Goal: Contribute content: Contribute content

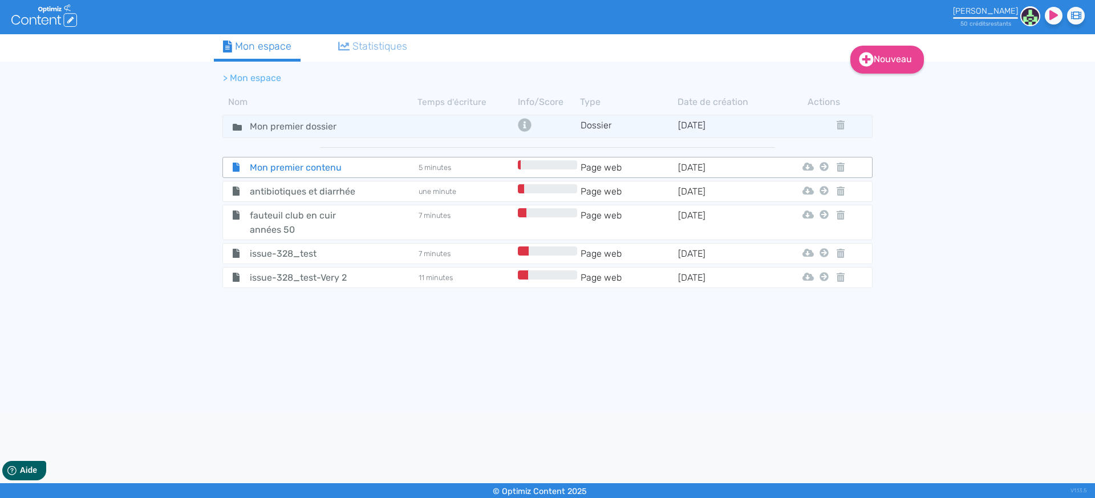
click at [310, 160] on span "Mon premier contenu" at bounding box center [305, 167] width 128 height 14
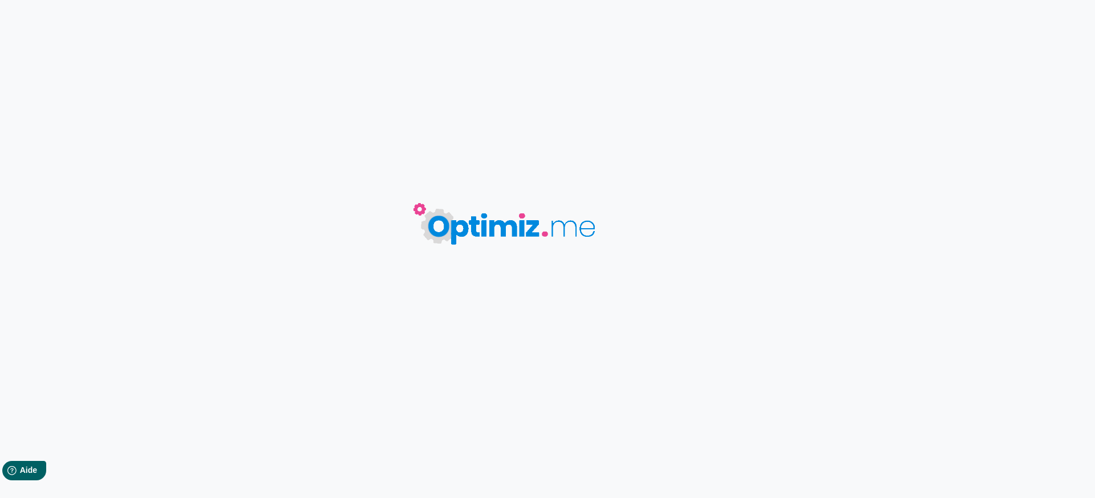
type input "Mon premier contenu"
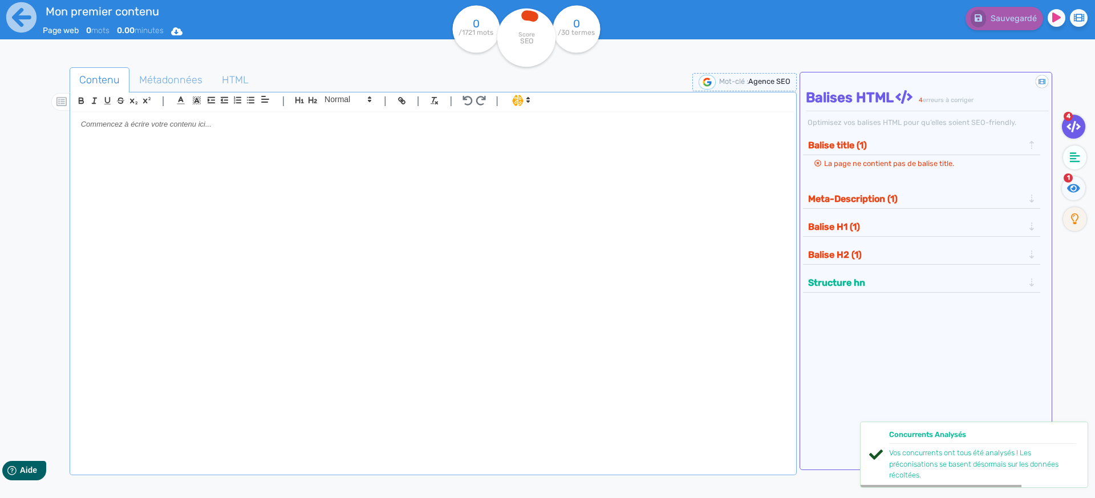
click at [321, 158] on div at bounding box center [432, 286] width 721 height 348
click at [205, 123] on p at bounding box center [433, 124] width 704 height 10
click at [177, 72] on span "Métadonnées" at bounding box center [171, 79] width 82 height 31
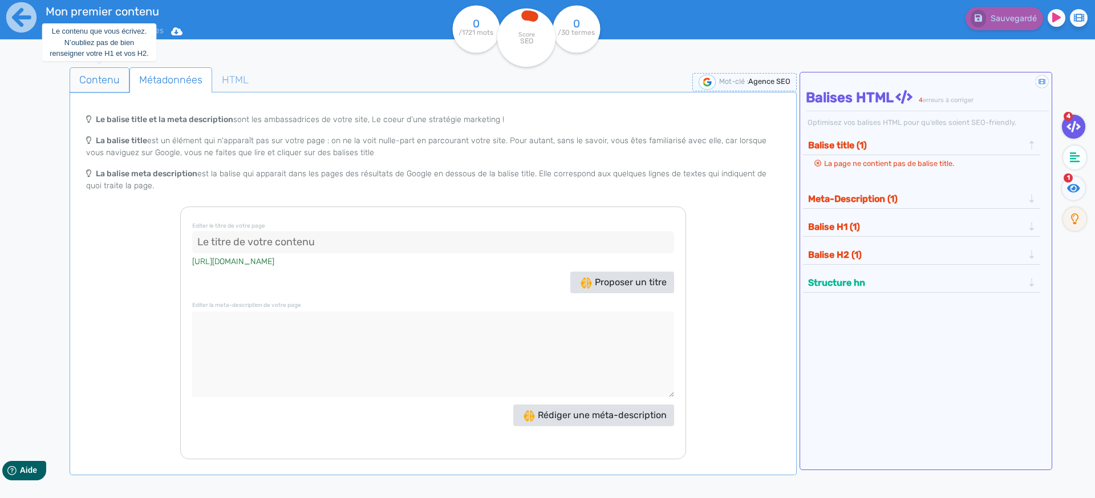
click at [95, 76] on span "Contenu" at bounding box center [99, 79] width 59 height 31
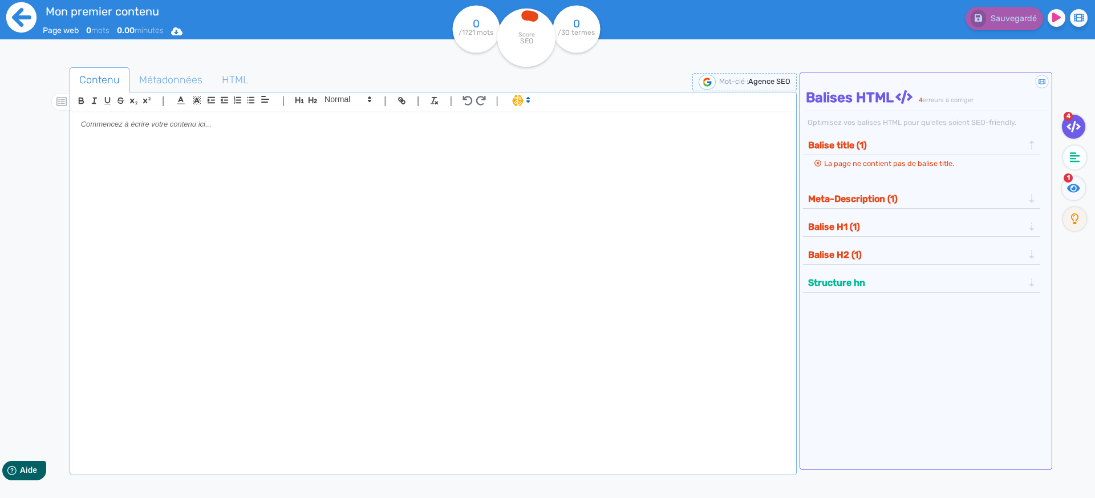
click at [18, 19] on icon at bounding box center [21, 17] width 31 height 31
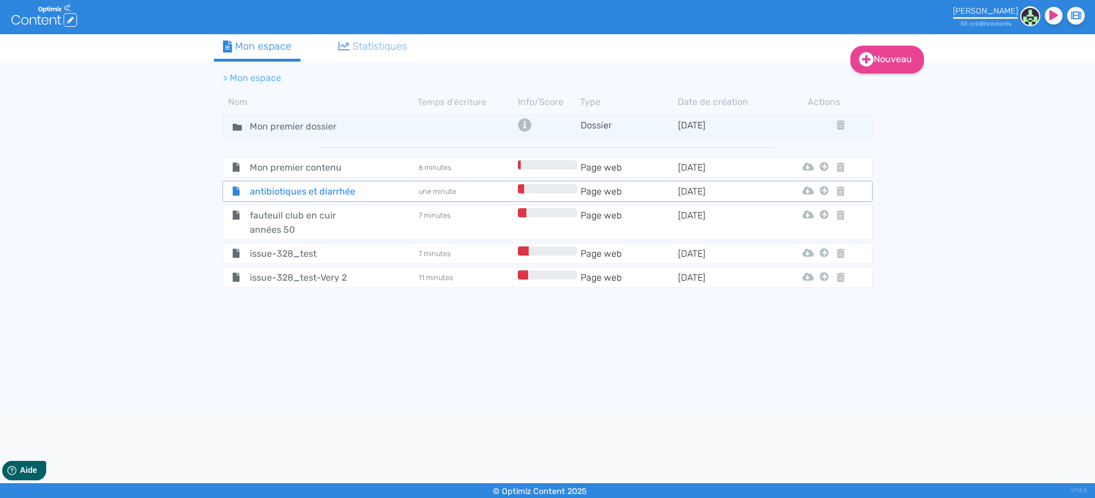
click at [302, 193] on span "antibiotiques et diarrhée" at bounding box center [305, 191] width 128 height 14
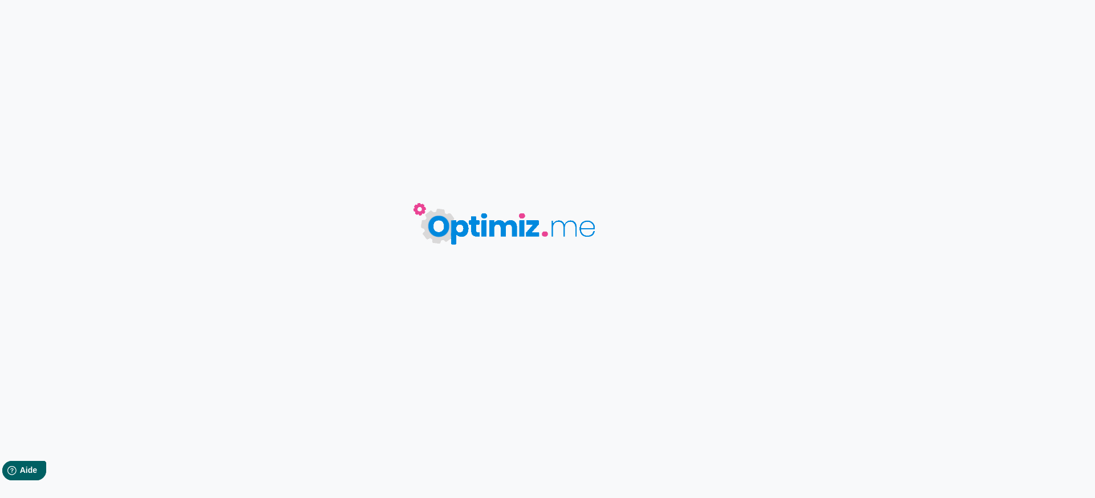
type input "antibiotiques et diarrhée"
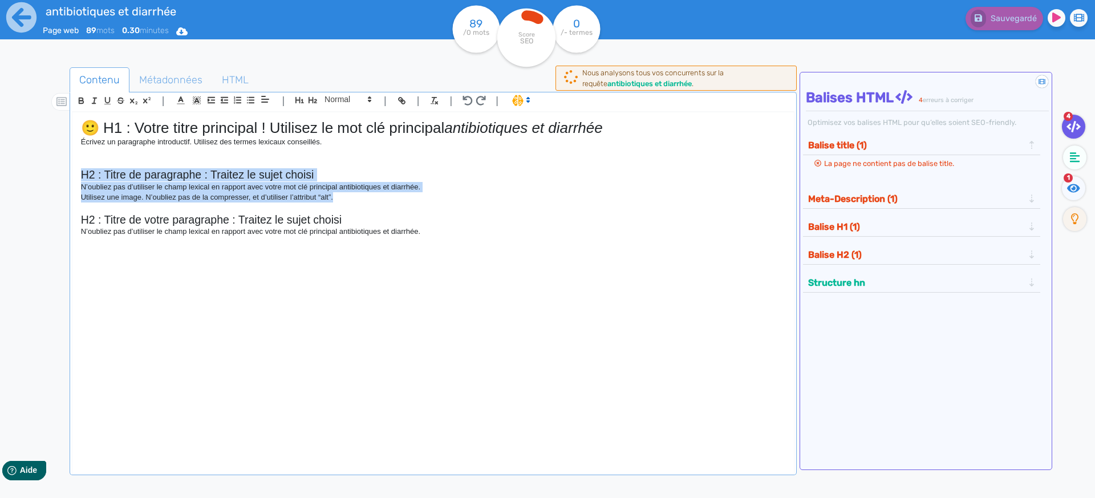
drag, startPoint x: 357, startPoint y: 201, endPoint x: 60, endPoint y: 172, distance: 298.5
click at [60, 172] on div "Contenu Métadonnées HTML | | H3 H4 H5 H6 Normal | | | | 🙂 H1 : Votre titre prin…" at bounding box center [564, 316] width 1062 height 505
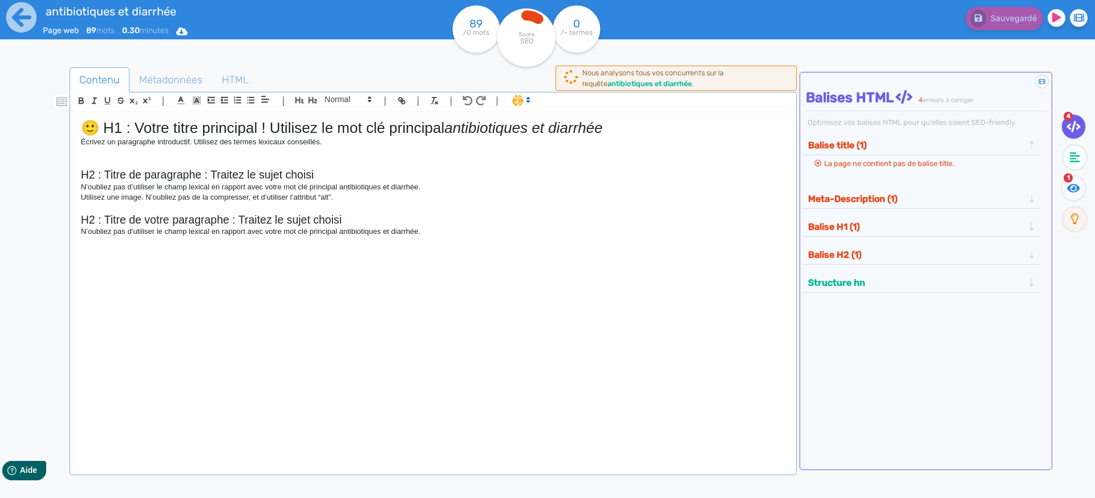
click at [523, 102] on icon at bounding box center [528, 100] width 10 height 10
click at [533, 141] on span at bounding box center [532, 142] width 41 height 18
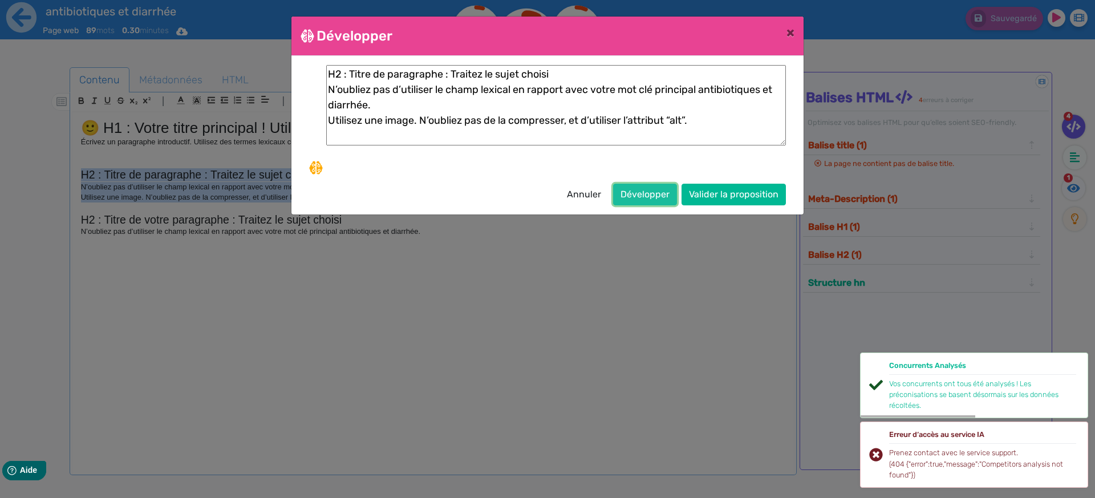
click at [647, 194] on button "Développer" at bounding box center [645, 195] width 64 height 22
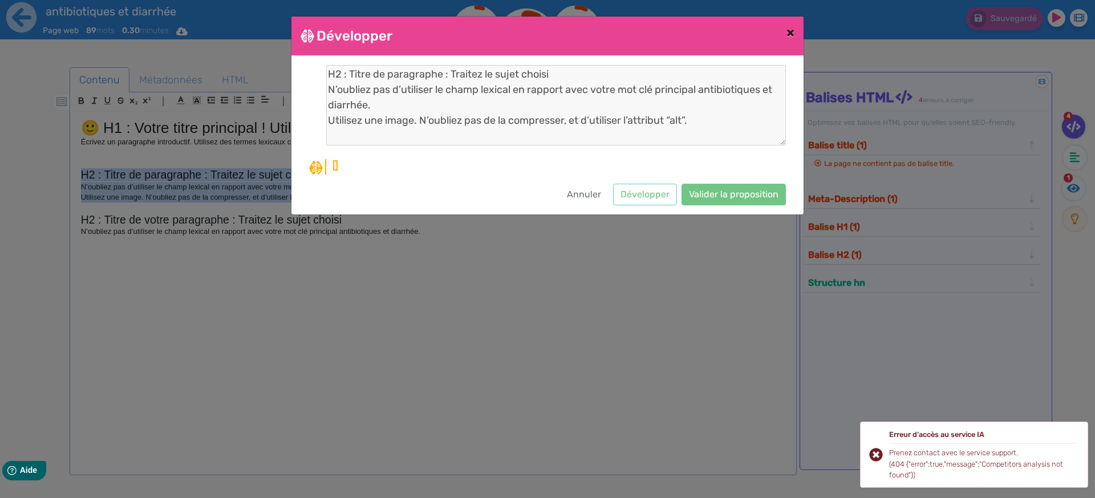
click at [792, 36] on span "×" at bounding box center [790, 33] width 8 height 16
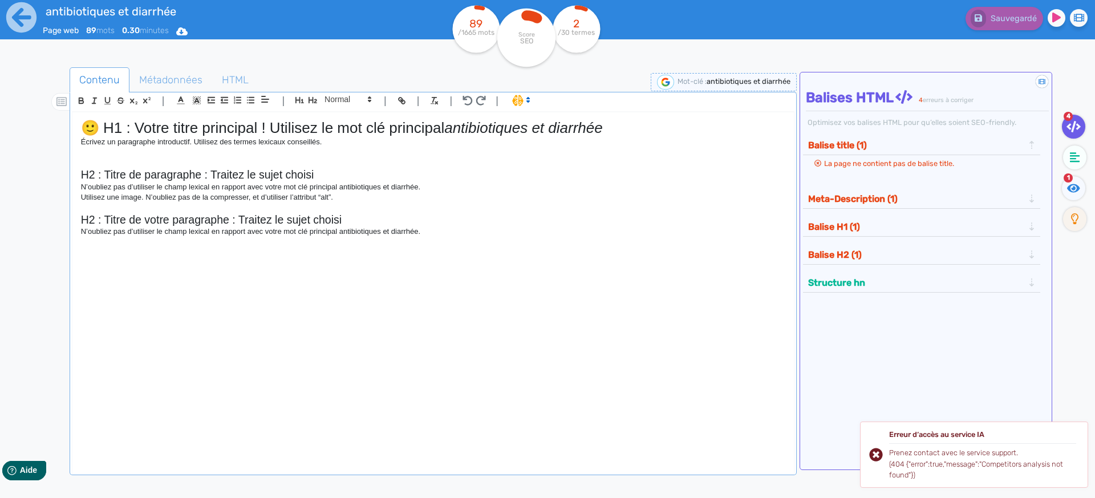
click at [415, 230] on p "N’oubliez pas d’utiliser le champ lexical en rapport avec votre mot clé princip…" at bounding box center [433, 231] width 704 height 10
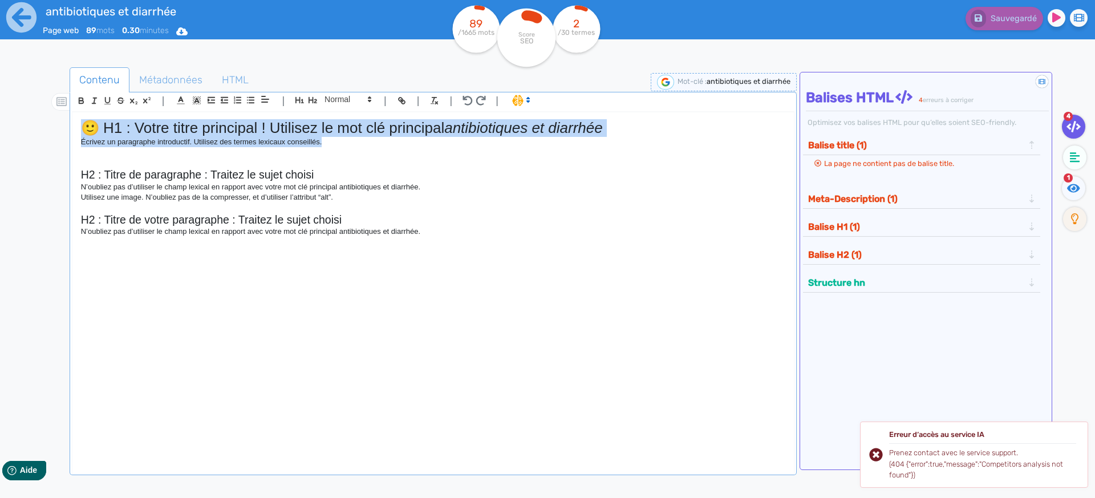
drag, startPoint x: 348, startPoint y: 142, endPoint x: 54, endPoint y: 125, distance: 294.7
click at [54, 125] on div "Contenu Métadonnées HTML | | H3 H4 H5 H6 Normal | | | | 🙂 H1 : Votre titre prin…" at bounding box center [564, 316] width 1062 height 505
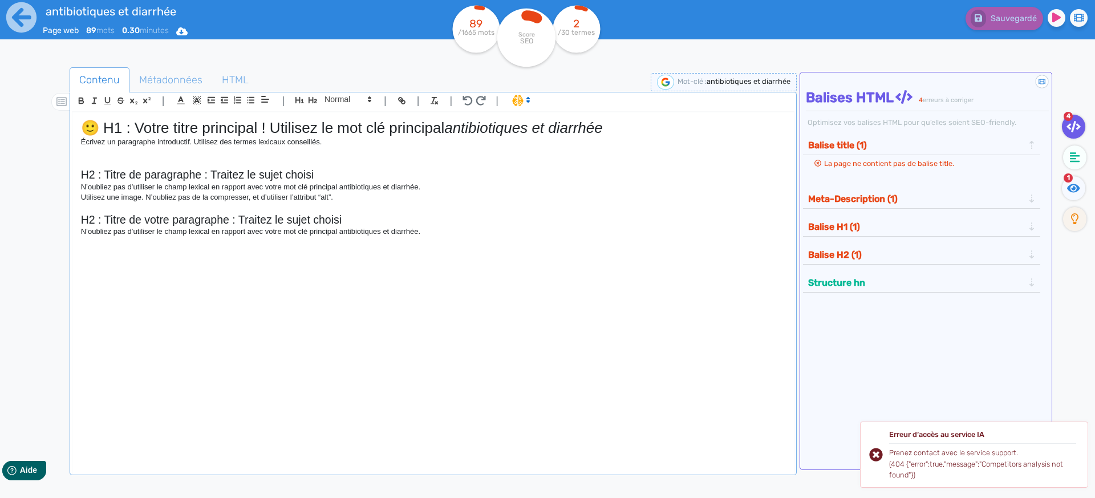
click at [516, 100] on span at bounding box center [520, 99] width 27 height 11
click at [524, 140] on span at bounding box center [532, 142] width 41 height 18
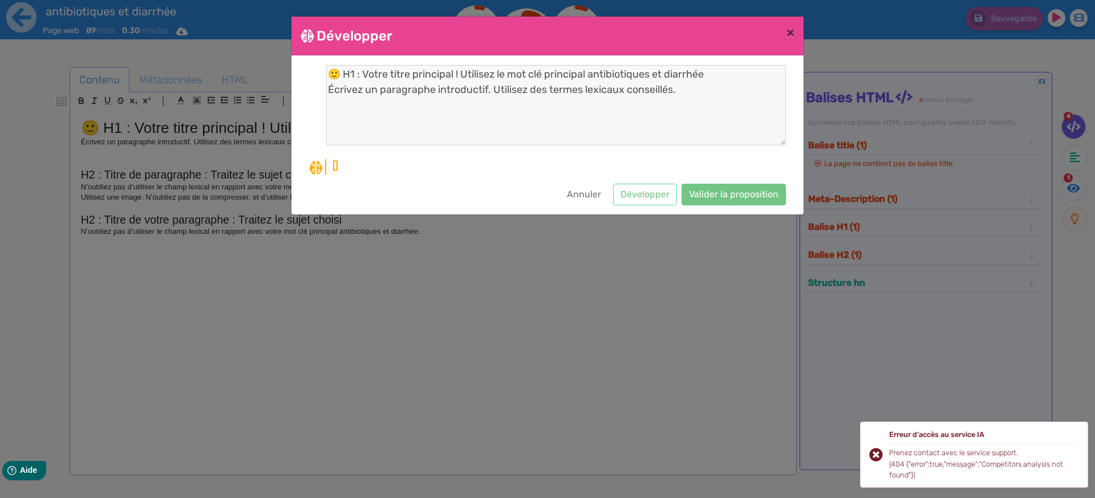
click at [724, 396] on ngb-modal-window "Développer × 🙂 H1 : Votre titre principal ! Utilisez le mot clé principal antib…" at bounding box center [547, 249] width 1095 height 498
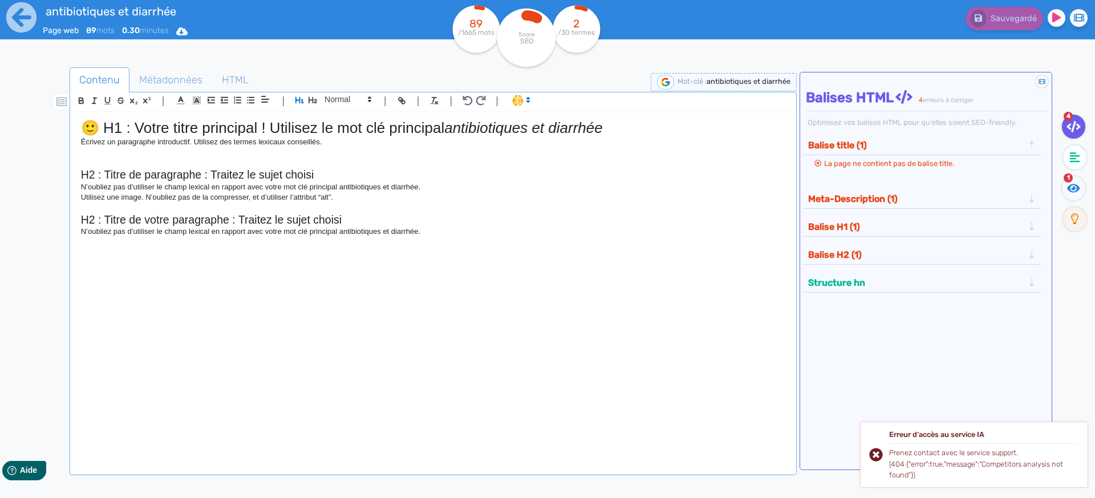
drag, startPoint x: 681, startPoint y: 286, endPoint x: 560, endPoint y: 213, distance: 141.4
click at [681, 286] on div "🙂 H1 : Votre titre principal ! Utilisez le mot clé principal antibiotiques et d…" at bounding box center [432, 286] width 721 height 348
click at [18, 25] on icon at bounding box center [21, 17] width 30 height 30
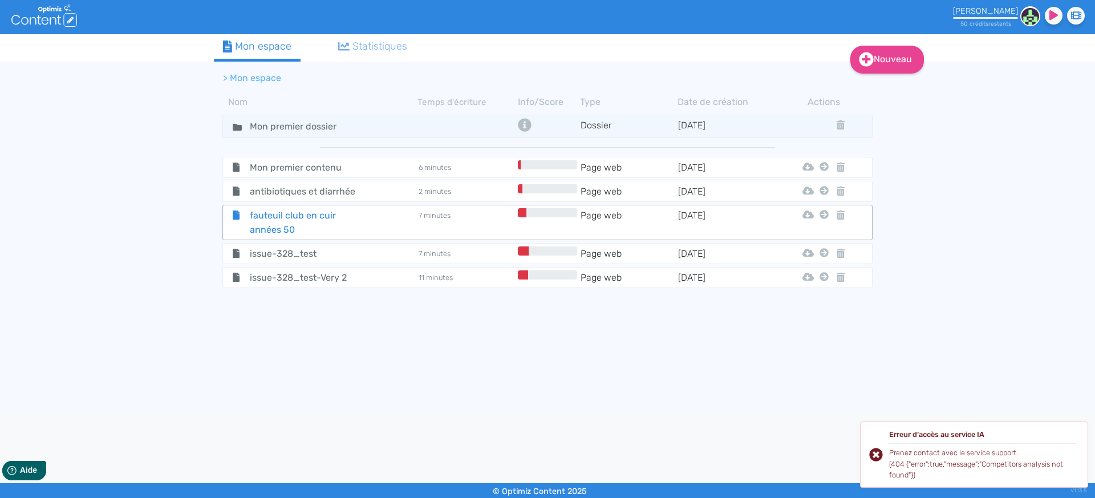
click at [291, 210] on span "fauteuil club en cuir années 50" at bounding box center [305, 222] width 128 height 29
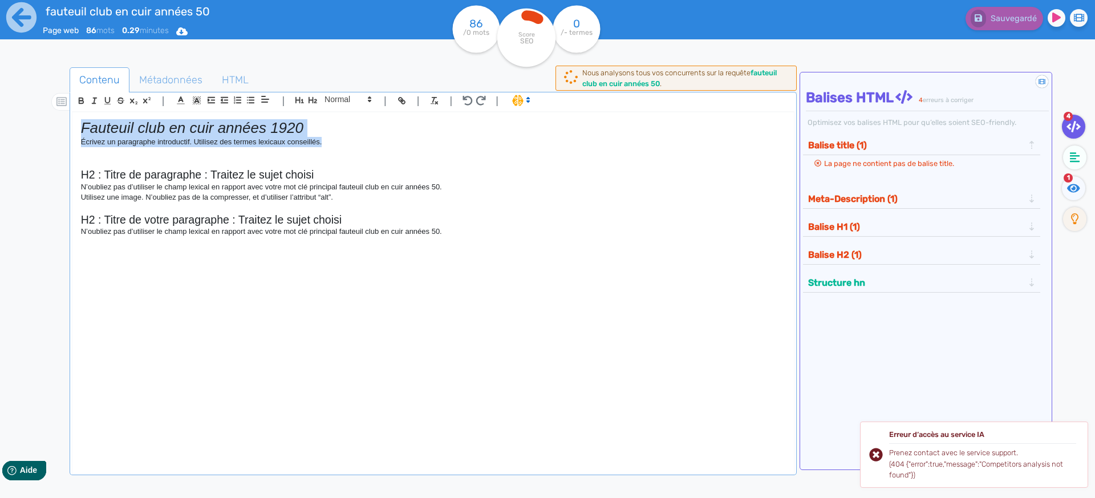
drag, startPoint x: 325, startPoint y: 143, endPoint x: 62, endPoint y: 118, distance: 264.0
click at [62, 118] on div "Contenu Métadonnées HTML | | H3 H4 H5 H6 Normal | | | | Fauteuil club en cuir a…" at bounding box center [564, 316] width 1062 height 505
click at [523, 96] on icon at bounding box center [528, 100] width 10 height 10
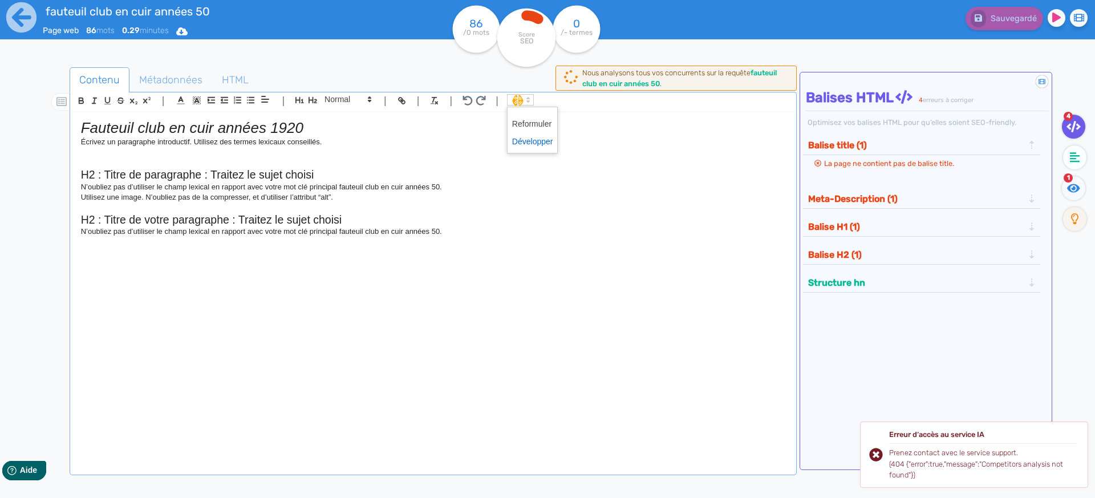
click at [535, 144] on span at bounding box center [532, 142] width 41 height 18
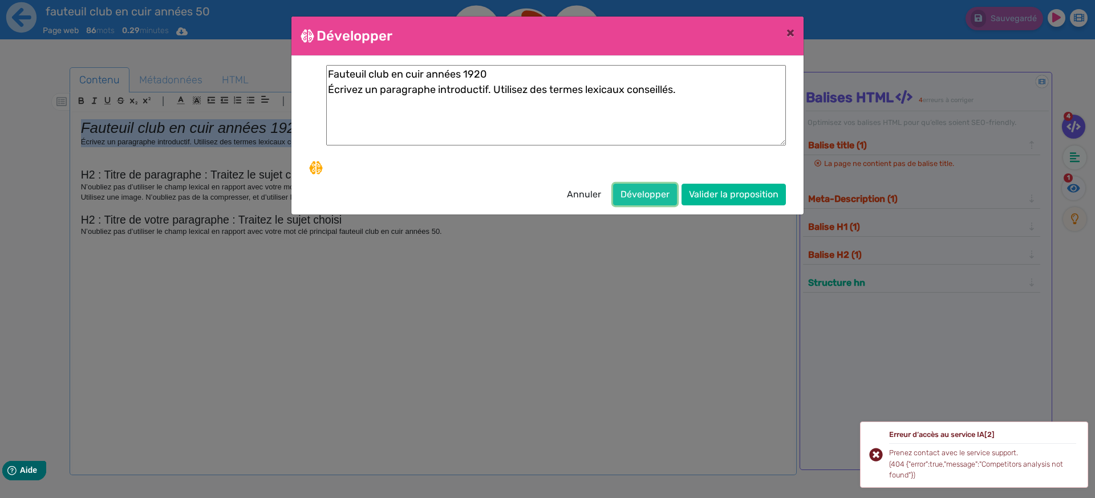
click at [639, 197] on button "Développer" at bounding box center [645, 195] width 64 height 22
click at [579, 192] on button "Annuler" at bounding box center [583, 195] width 49 height 22
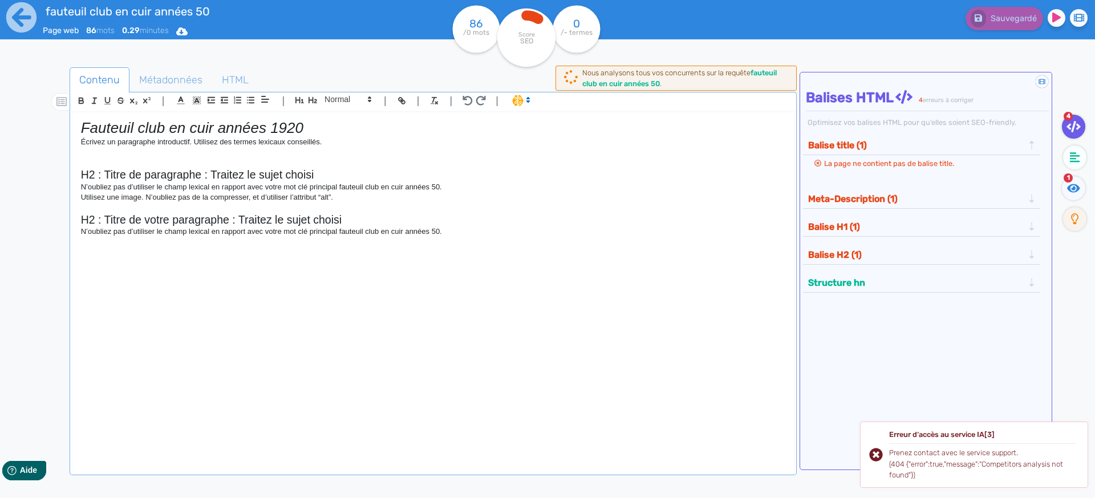
click at [520, 308] on div "Fauteuil club en cuir années 1920 Écrivez un paragraphe introductif. Utilisez d…" at bounding box center [432, 286] width 721 height 348
click at [944, 466] on div "Prenez contact avec le service support. (404 {"error":true,"message":"Competito…" at bounding box center [982, 463] width 187 height 33
click at [633, 291] on div "Fauteuil club en cuir années 1920 Écrivez un paragraphe introductif. Utilisez d…" at bounding box center [432, 286] width 721 height 348
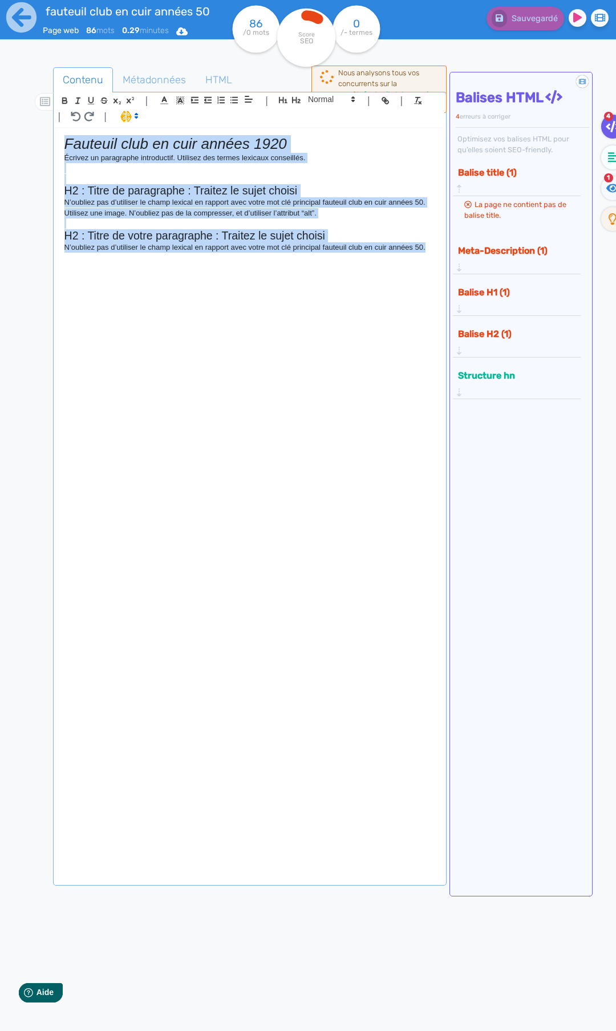
drag, startPoint x: 435, startPoint y: 247, endPoint x: -3, endPoint y: 116, distance: 457.6
click at [0, 116] on html "fauteuil club en cuir années 50 Page web 86 mots 0.29 minutes Html Pdf Word 86 …" at bounding box center [308, 515] width 616 height 1031
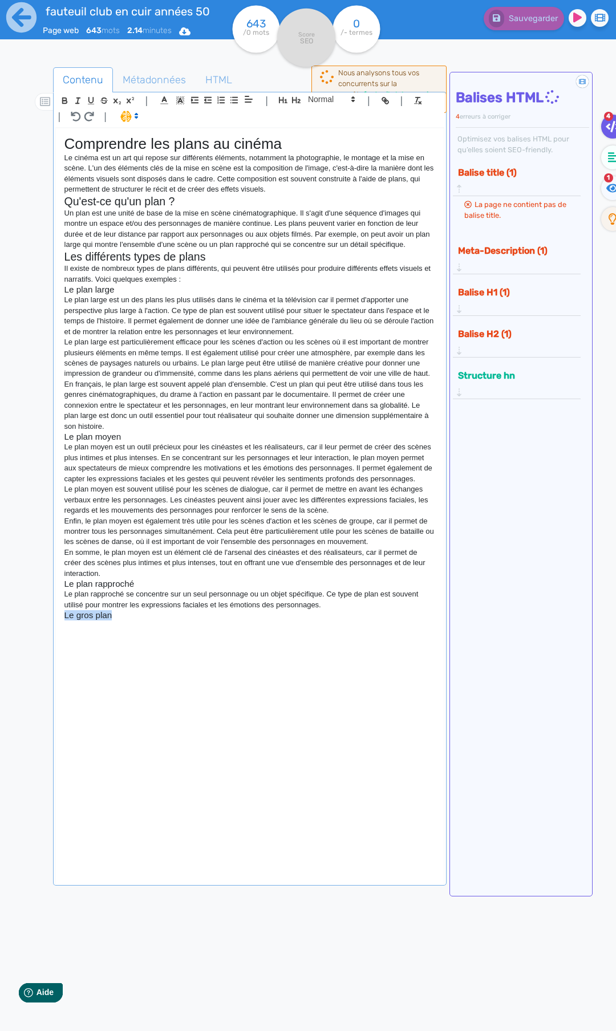
drag, startPoint x: 158, startPoint y: 617, endPoint x: 49, endPoint y: 615, distance: 108.9
click at [49, 497] on div "Contenu Métadonnées HTML | | H3 H4 H5 H6 Normal | | | | Comprendre les plans au…" at bounding box center [324, 583] width 583 height 1038
click at [308, 265] on p "Il existe de nombreux types de plans différents, qui peuvent être utilisés pour…" at bounding box center [249, 273] width 371 height 21
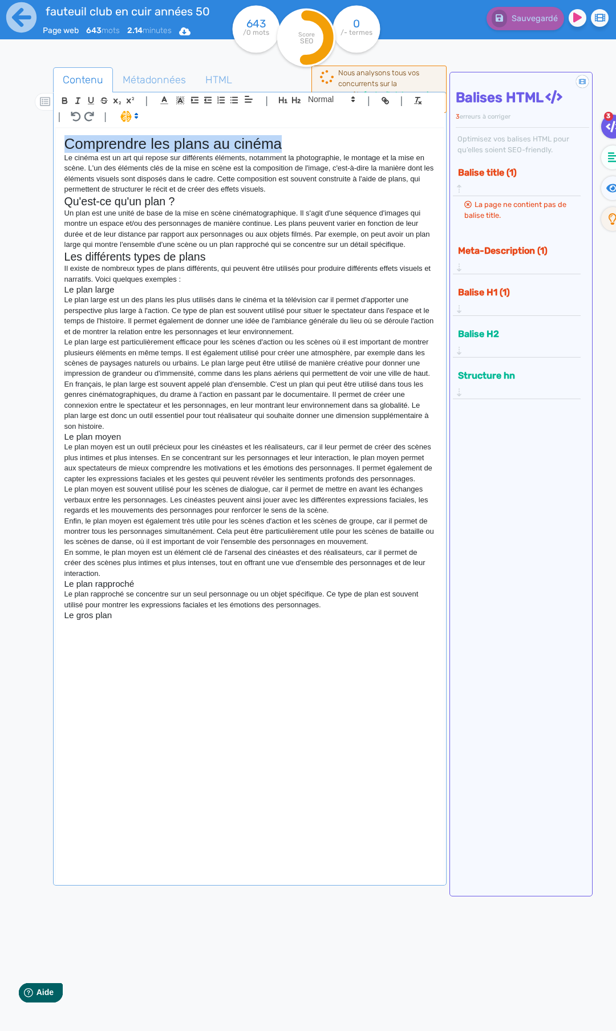
drag, startPoint x: 292, startPoint y: 145, endPoint x: 43, endPoint y: 148, distance: 249.2
click at [43, 148] on div "Contenu Métadonnées HTML | | H3 H4 H5 H6 Normal | | | | Comprendre les plans au…" at bounding box center [324, 583] width 583 height 1038
copy h1 "Comprendre les plans au cinéma"
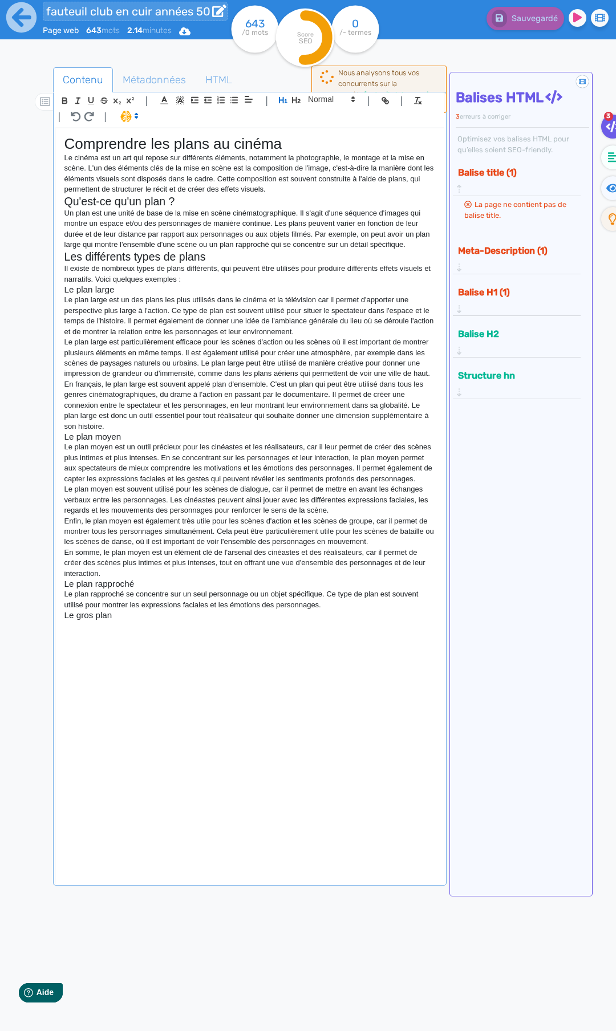
click at [117, 13] on input "fauteuil club en cuir années 50" at bounding box center [135, 11] width 185 height 19
click at [138, 13] on input "fauteuil club en cuir années 50" at bounding box center [135, 11] width 185 height 19
paste input "Comprendre les plans au cinéma"
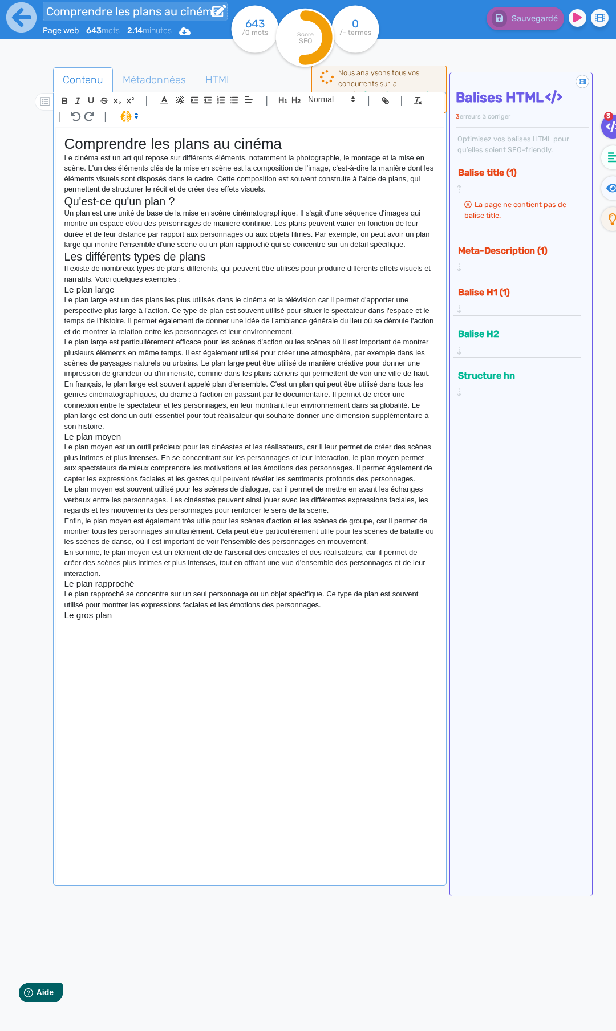
type input "Comprendre les plans au cinéma"
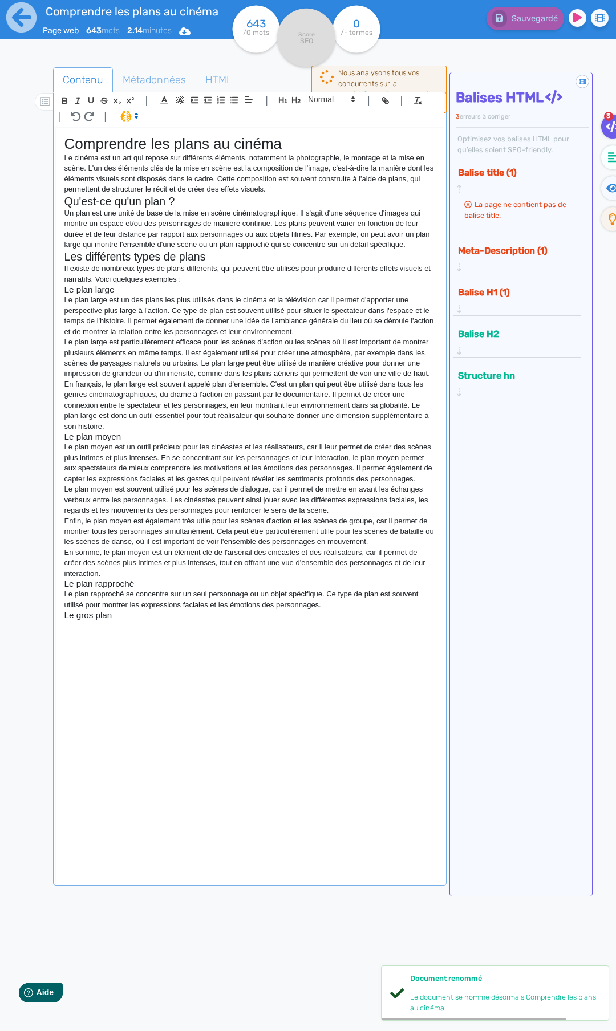
click at [233, 156] on p "Le cinéma est un art qui repose sur différents éléments, notamment la photograp…" at bounding box center [249, 174] width 371 height 42
click at [149, 80] on span "Métadonnées" at bounding box center [154, 79] width 82 height 31
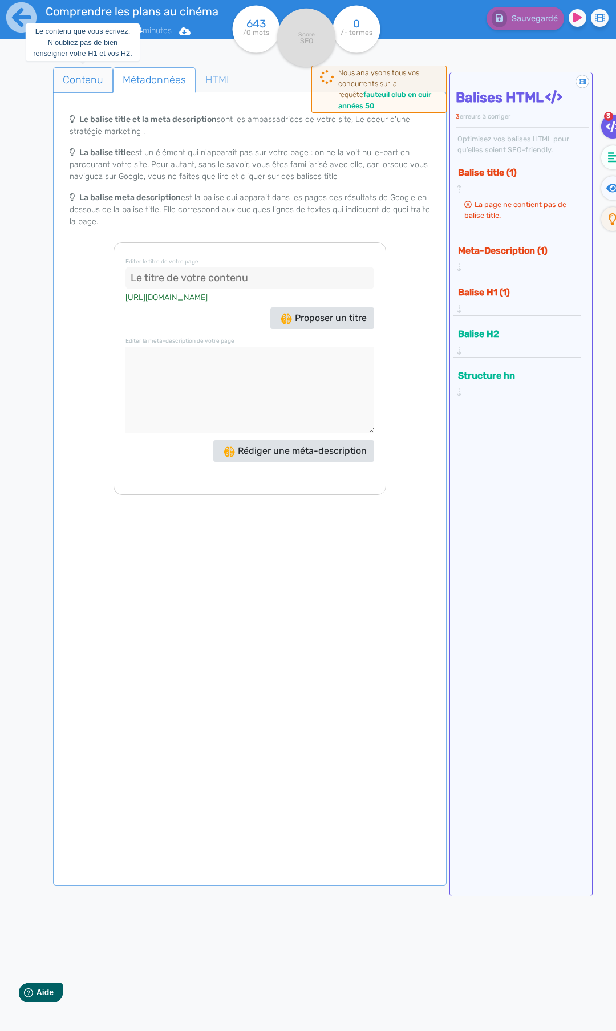
click at [99, 78] on span "Contenu" at bounding box center [83, 79] width 59 height 31
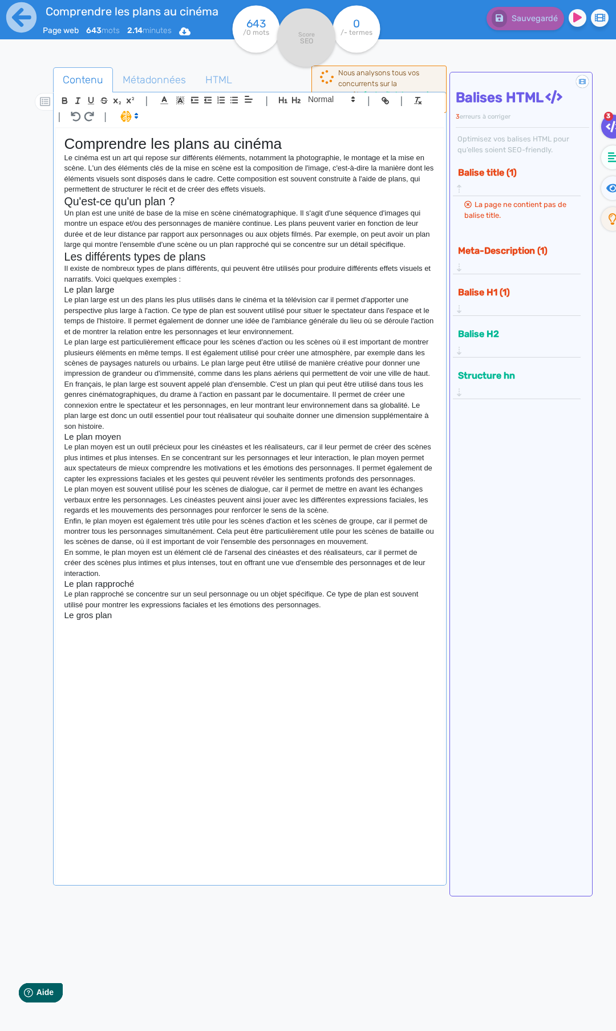
click at [279, 190] on p "Le cinéma est un art qui repose sur différents éléments, notamment la photograp…" at bounding box center [249, 174] width 371 height 42
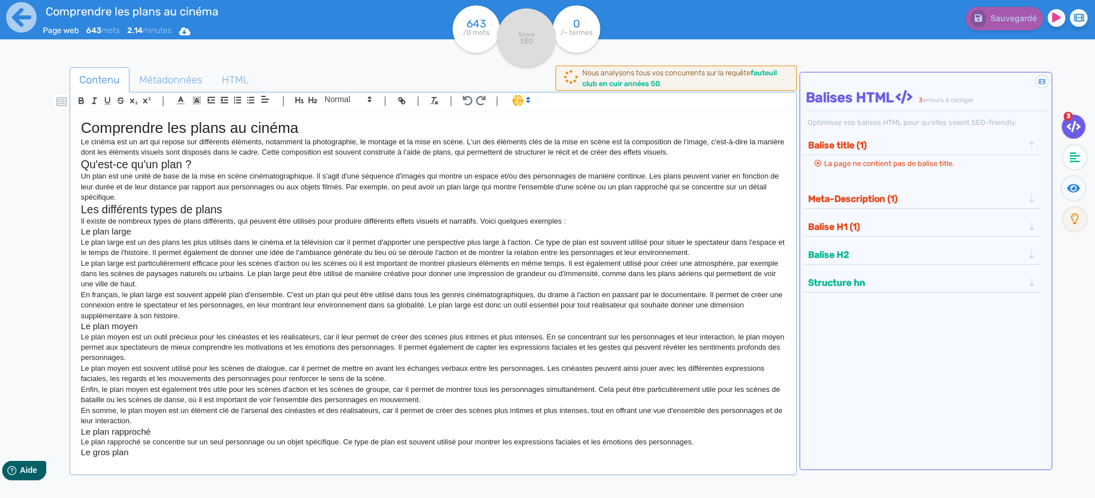
click at [410, 181] on p "Un plan est une unité de base de la mise en scène cinématographique. Il s'agit …" at bounding box center [433, 186] width 704 height 31
click at [213, 193] on p "Un plan est une unité de base de la mise en scène cinématographique. Il s'agit …" at bounding box center [433, 186] width 704 height 31
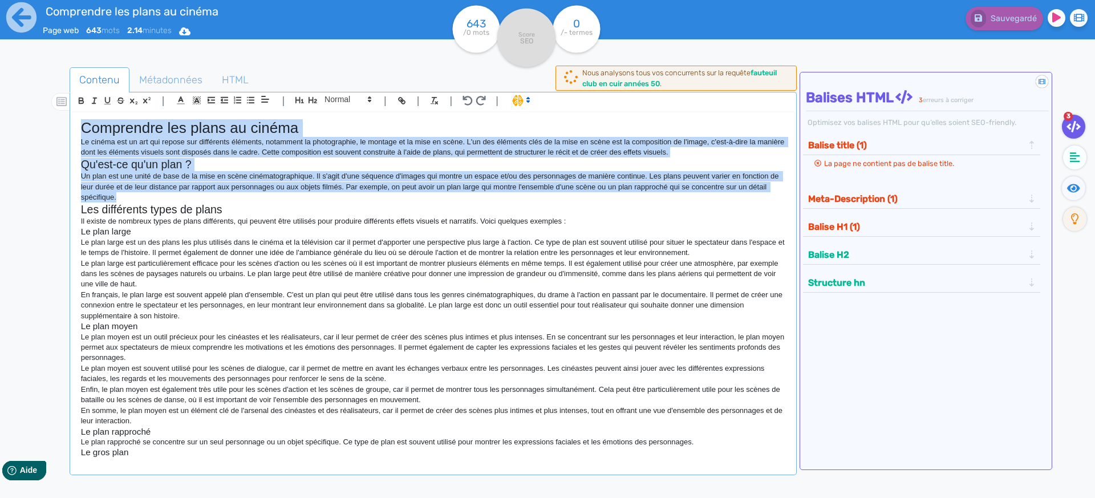
drag, startPoint x: 163, startPoint y: 200, endPoint x: 50, endPoint y: 126, distance: 135.2
click at [50, 126] on div "Contenu Métadonnées HTML | | H3 H4 H5 H6 Normal | | | | Comprendre les plans au…" at bounding box center [564, 316] width 1062 height 505
click at [229, 172] on p "Un plan est une unité de base de la mise en scène cinématographique. Il s'agit …" at bounding box center [433, 186] width 704 height 31
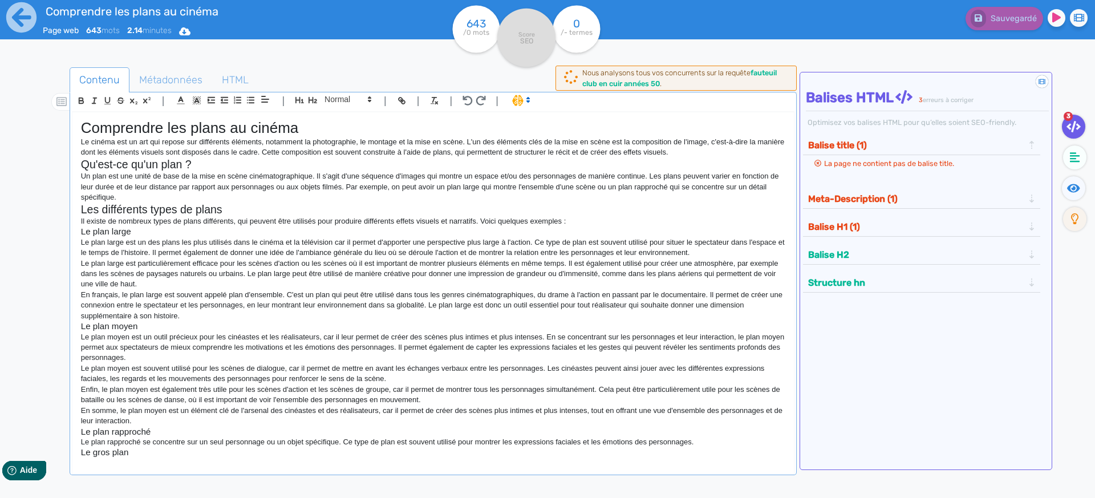
click at [831, 198] on button "Meta-Description (1)" at bounding box center [915, 198] width 222 height 19
click at [838, 224] on button "Balise H1 (1)" at bounding box center [915, 226] width 222 height 19
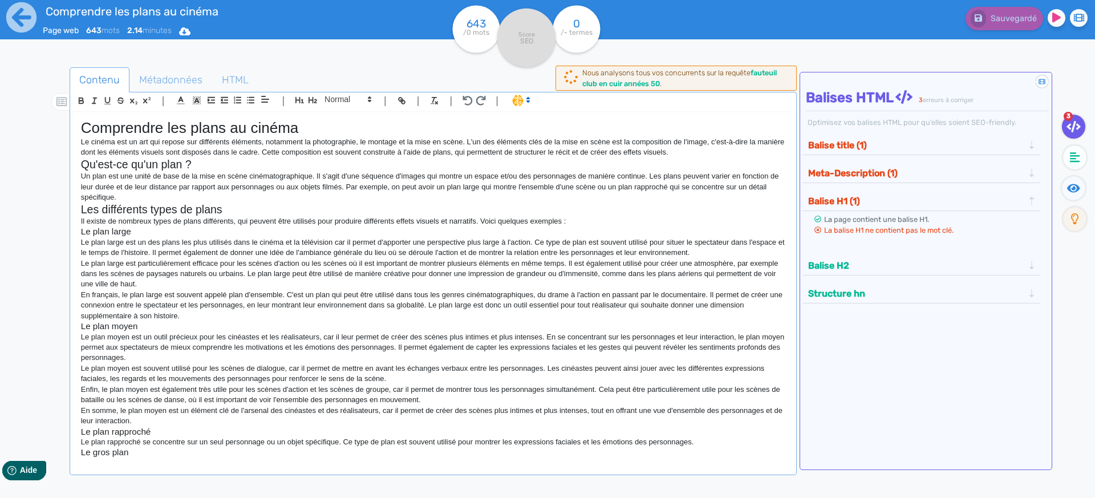
click at [261, 182] on p "Un plan est une unité de base de la mise en scène cinématographique. Il s'agit …" at bounding box center [433, 186] width 704 height 31
click at [242, 12] on input "Comprendre les plans au cinéma" at bounding box center [207, 11] width 328 height 19
click at [274, 141] on p "Le cinéma est un art qui repose sur différents éléments, notamment la photograp…" at bounding box center [433, 147] width 704 height 21
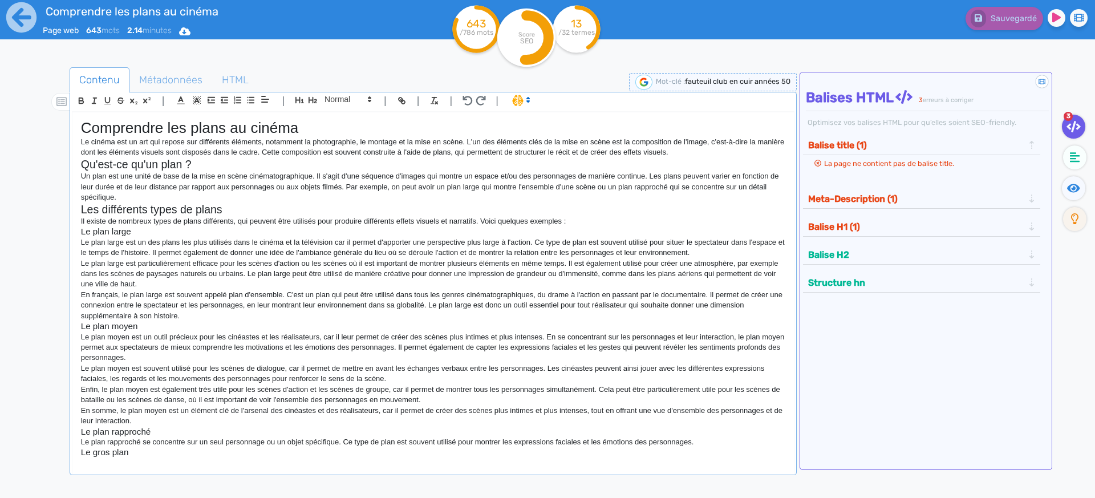
click at [842, 197] on button "Meta-Description (1)" at bounding box center [915, 198] width 222 height 19
click at [844, 226] on button "Balise H1 (1)" at bounding box center [915, 226] width 222 height 19
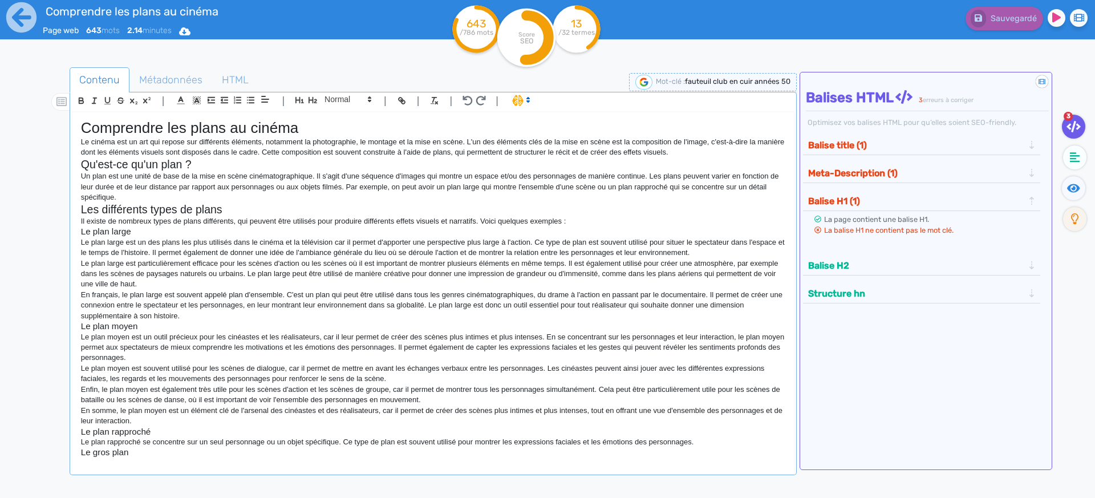
click at [833, 197] on button "Balise H1 (1)" at bounding box center [915, 201] width 222 height 19
click at [211, 129] on h1 "Comprendre les plans au cinéma" at bounding box center [433, 128] width 704 height 18
click at [148, 77] on span "Métadonnées" at bounding box center [171, 79] width 82 height 31
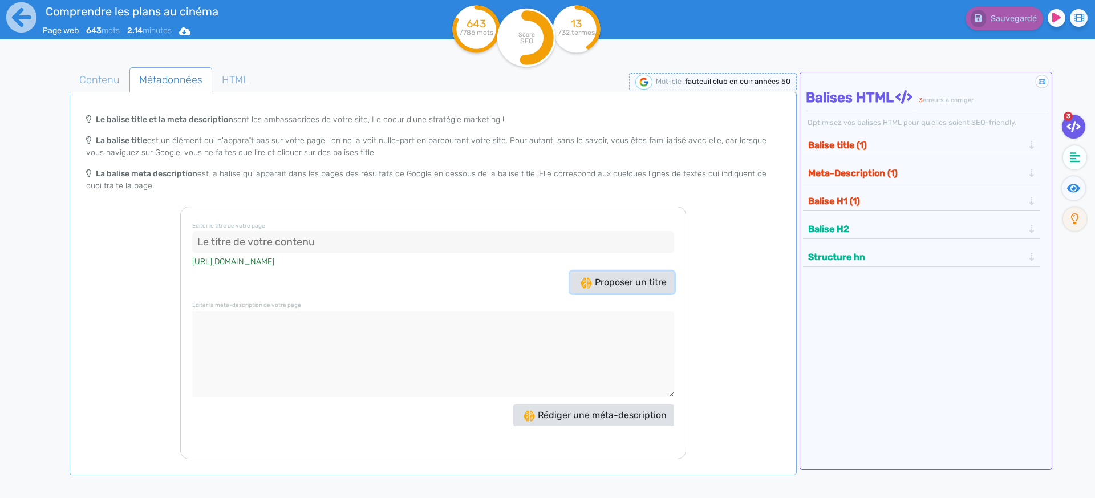
click at [642, 292] on button "Proposer un titre" at bounding box center [622, 282] width 104 height 22
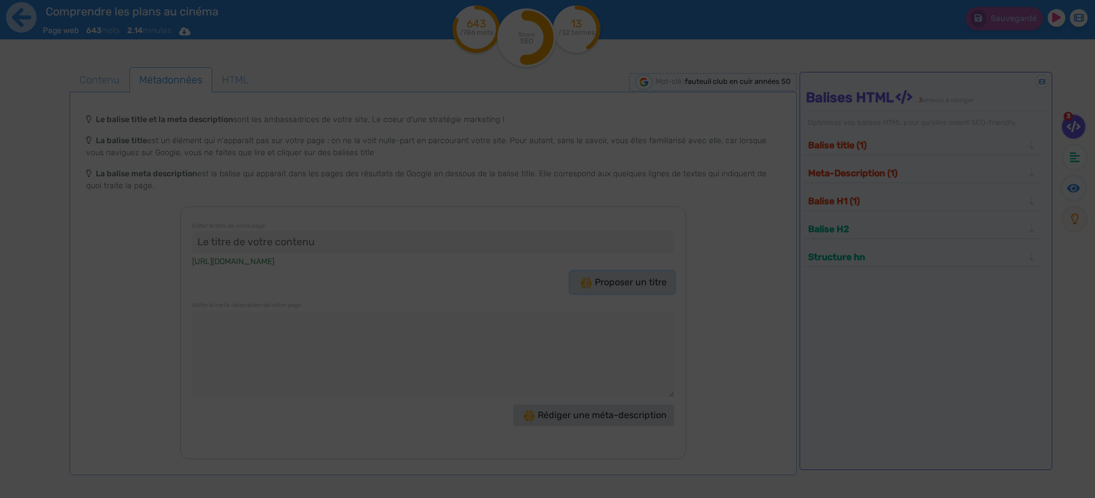
type input ""Découvrez le fauteuil club en cuir années 50 à prix incroyable!""
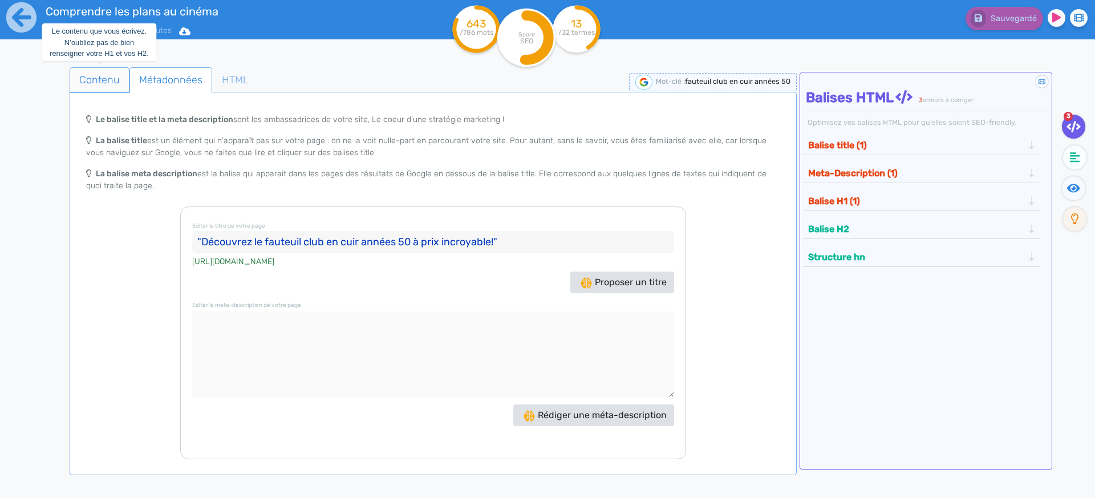
click at [80, 75] on span "Contenu" at bounding box center [99, 79] width 59 height 31
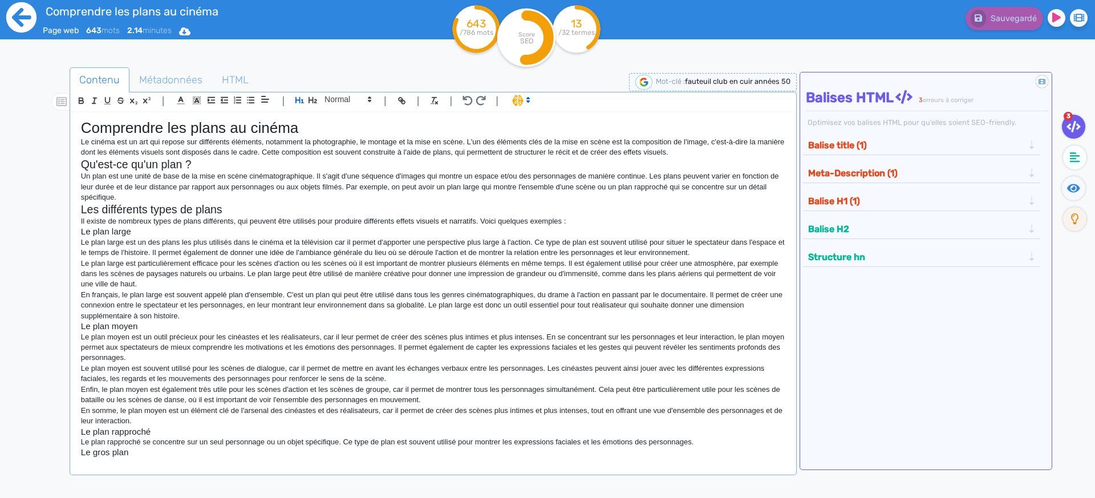
click at [29, 18] on icon at bounding box center [21, 17] width 31 height 31
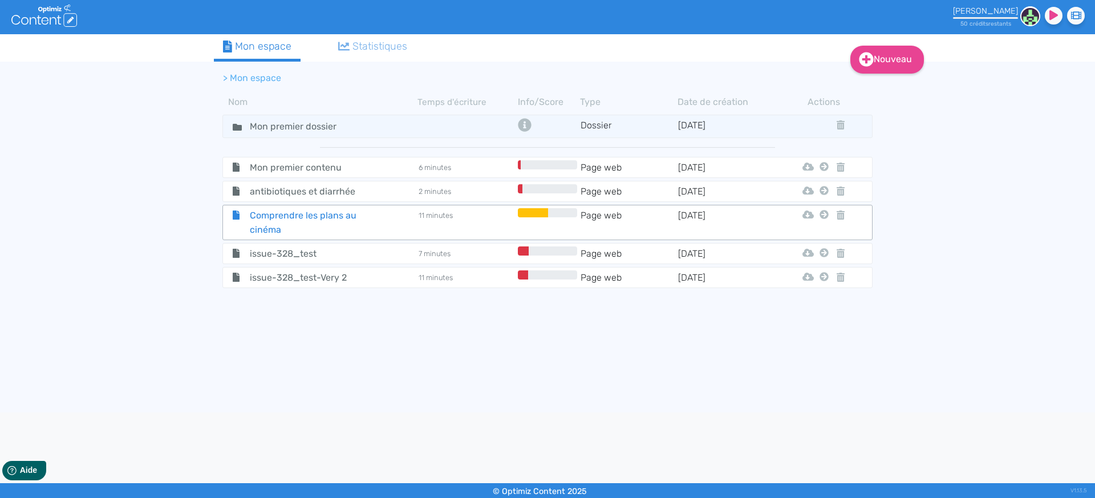
click at [300, 222] on span "Comprendre les plans au cinéma" at bounding box center [305, 222] width 128 height 29
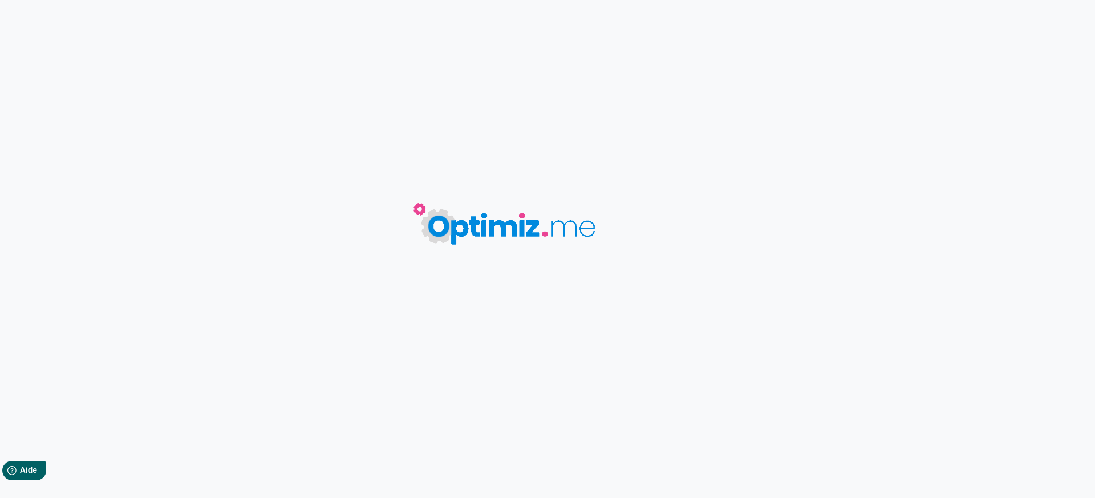
type input "Comprendre les plans au cinéma"
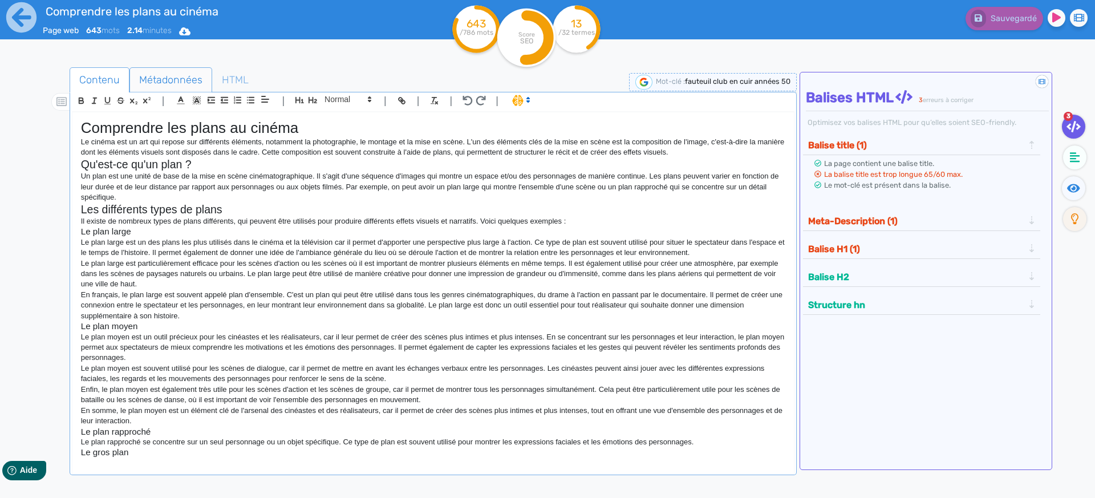
click at [147, 76] on span "Métadonnées" at bounding box center [171, 79] width 82 height 31
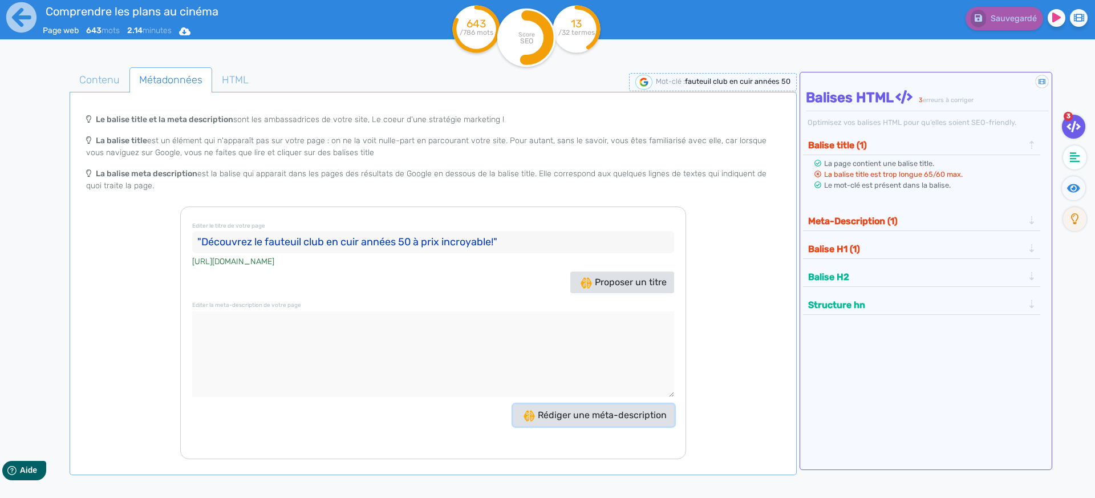
click at [588, 410] on span "Rédiger une méta-description" at bounding box center [594, 414] width 143 height 11
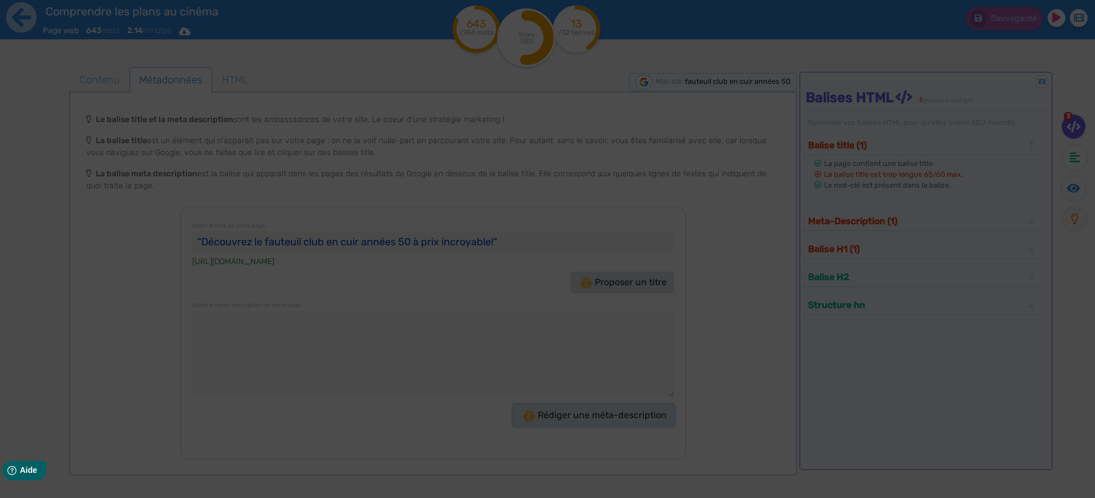
type textarea "Découvrez notre fauteuil club en cuir années 50, un classique au style vintage …"
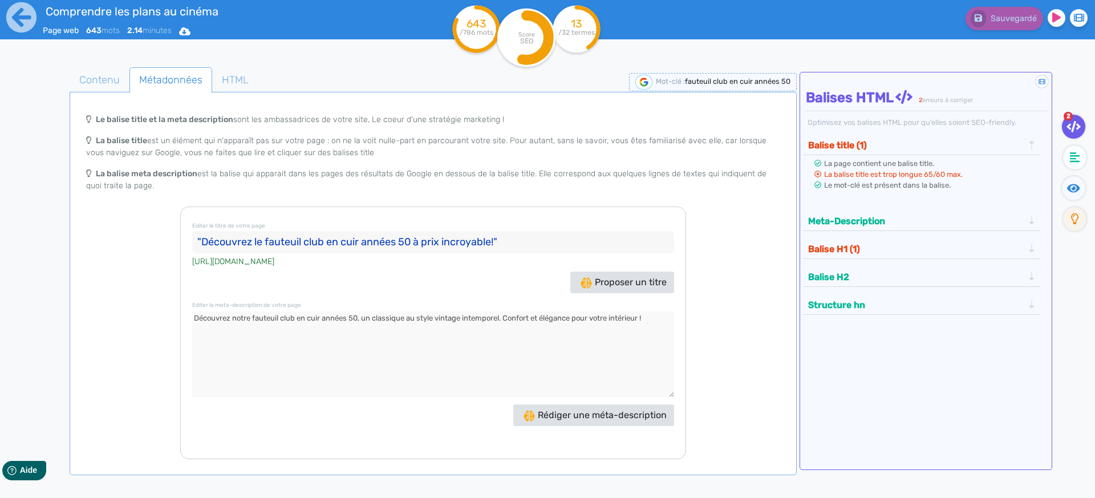
click at [754, 79] on span "fauteuil club en cuir années 50" at bounding box center [737, 81] width 105 height 9
click at [99, 76] on span "Contenu" at bounding box center [99, 79] width 59 height 31
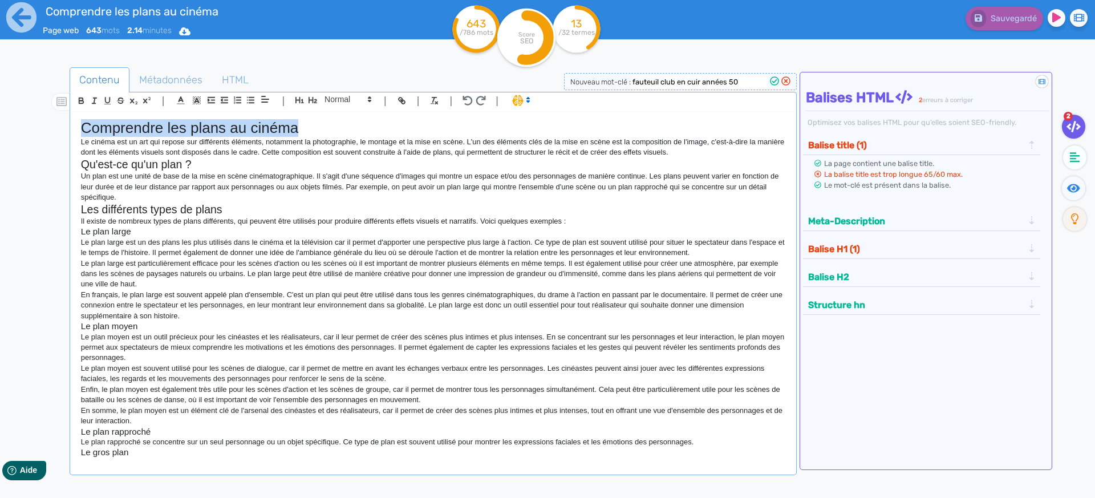
drag, startPoint x: 82, startPoint y: 128, endPoint x: 352, endPoint y: 129, distance: 270.2
click at [352, 129] on h1 "Comprendre les plans au cinéma" at bounding box center [433, 128] width 704 height 18
copy h1 "Comprendre les plans au cinéma"
drag, startPoint x: 720, startPoint y: 78, endPoint x: 728, endPoint y: 80, distance: 8.9
click at [720, 78] on input "fauteuil club en cuir années 50" at bounding box center [699, 81] width 137 height 13
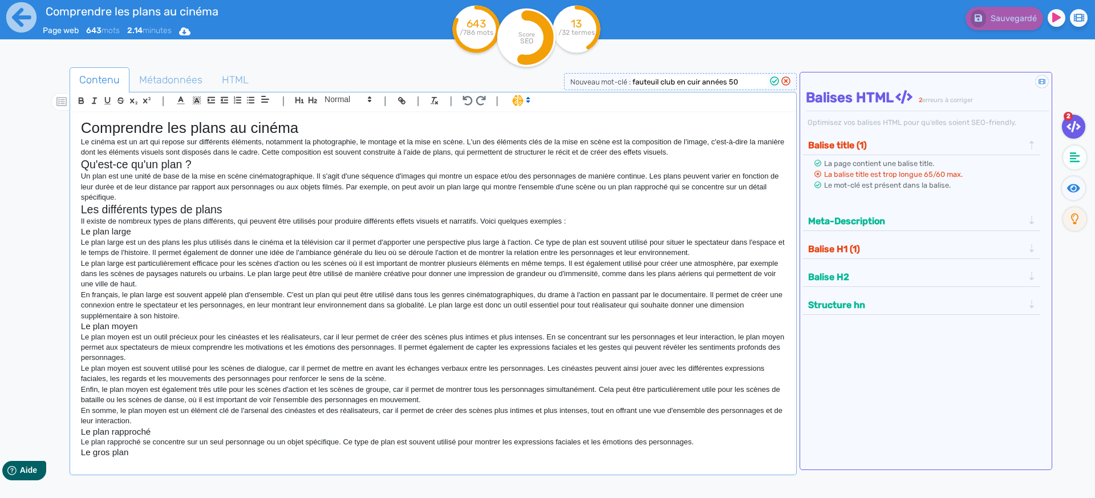
drag, startPoint x: 743, startPoint y: 82, endPoint x: 616, endPoint y: 80, distance: 127.1
click at [616, 81] on span "Nouveau mot-clé : fauteuil club en cuir années 50" at bounding box center [680, 82] width 220 height 9
paste input "Comprendre les plans au cinéma"
type input "Comprendre les plans au cinéma"
click at [773, 82] on icon at bounding box center [774, 80] width 9 height 9
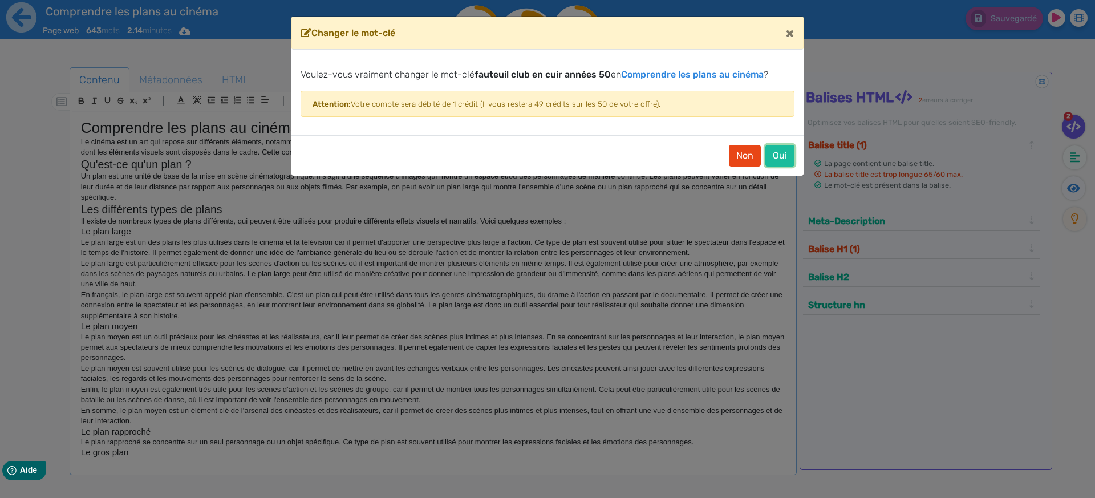
click at [774, 152] on button "Oui" at bounding box center [779, 156] width 29 height 22
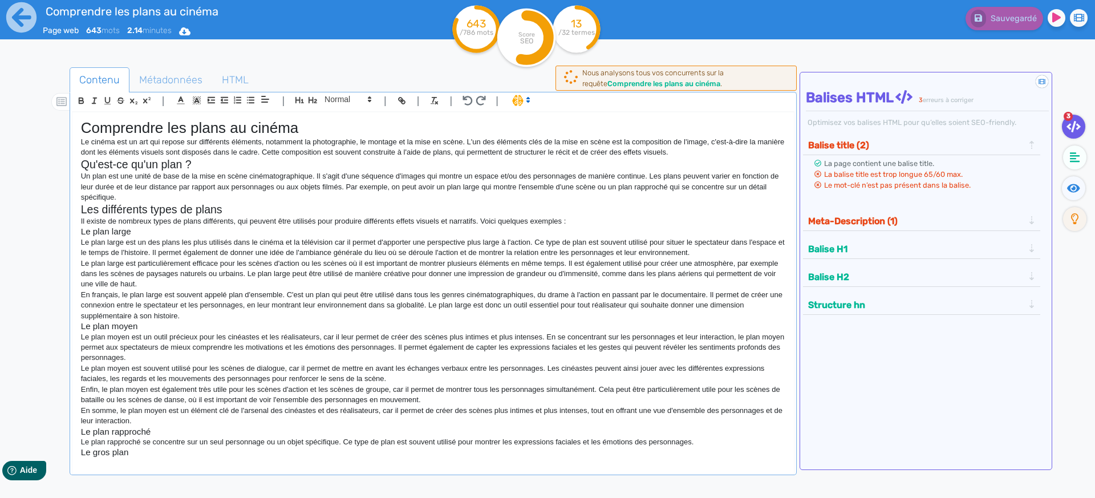
click at [654, 173] on p "Un plan est une unité de base de la mise en scène cinématographique. Il s'agit …" at bounding box center [433, 186] width 704 height 31
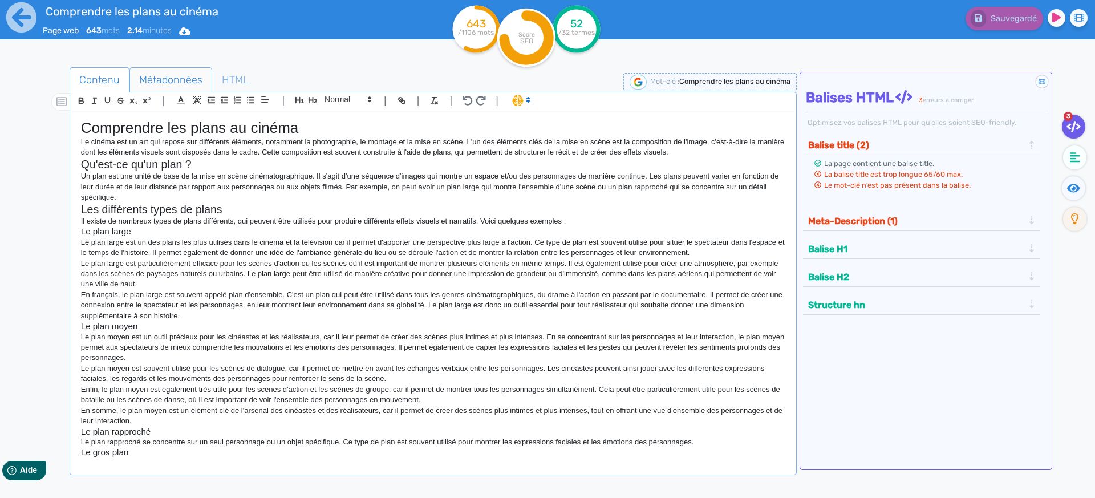
click at [184, 80] on span "Métadonnées" at bounding box center [171, 79] width 82 height 31
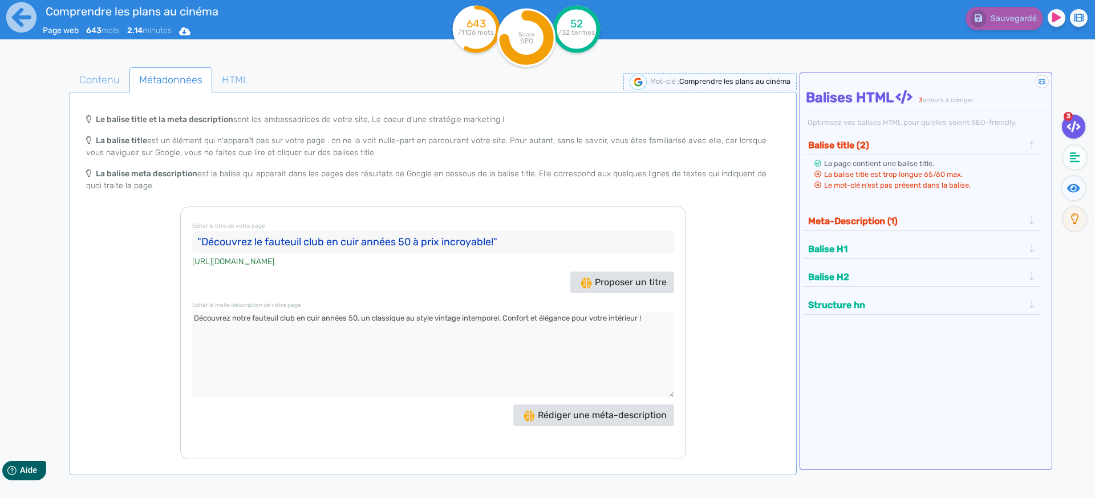
click at [202, 238] on input ""Découvrez le fauteuil club en cuir années 50 à prix incroyable!"" at bounding box center [433, 242] width 482 height 23
paste input "Comprendre les plans au cinéma"
type input "Comprendre les plans au cinéma"
click at [103, 77] on span "Contenu" at bounding box center [99, 79] width 59 height 31
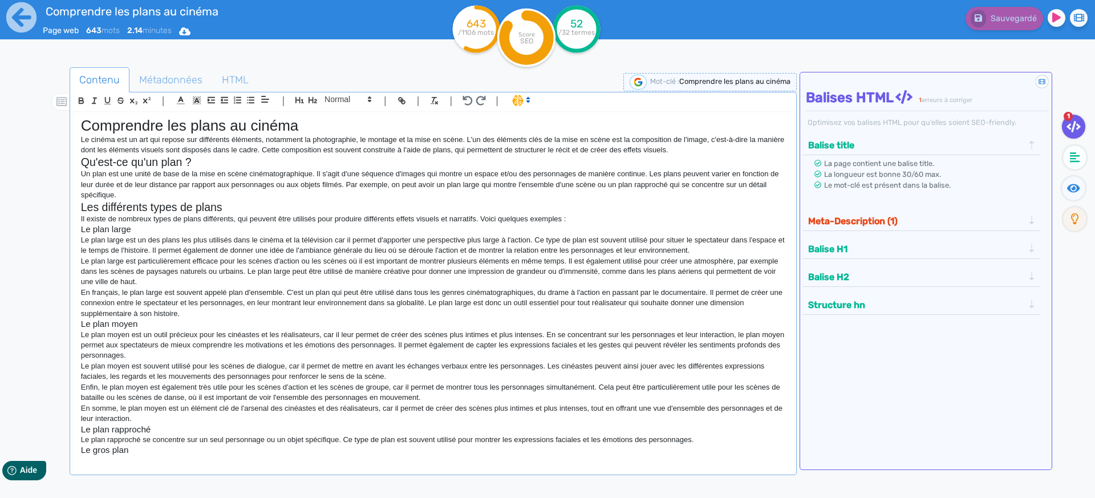
scroll to position [4, 0]
drag, startPoint x: 123, startPoint y: 450, endPoint x: 54, endPoint y: 449, distance: 69.0
click at [54, 449] on div "Contenu Métadonnées HTML | | H3 H4 H5 H6 Normal | | | | Comprendre les plans au…" at bounding box center [564, 316] width 1062 height 505
click at [515, 95] on span at bounding box center [520, 99] width 27 height 11
click at [539, 144] on span at bounding box center [532, 142] width 41 height 18
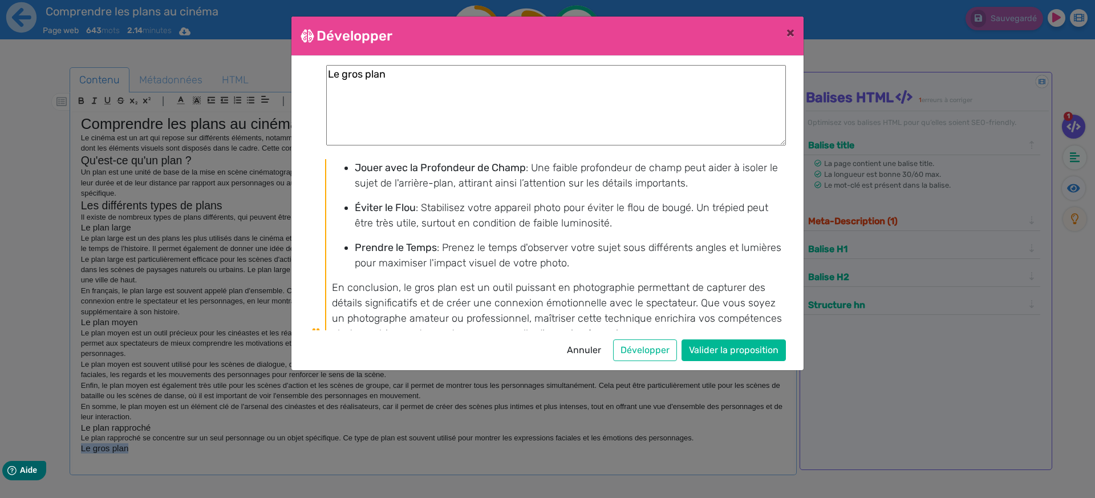
scroll to position [561, 0]
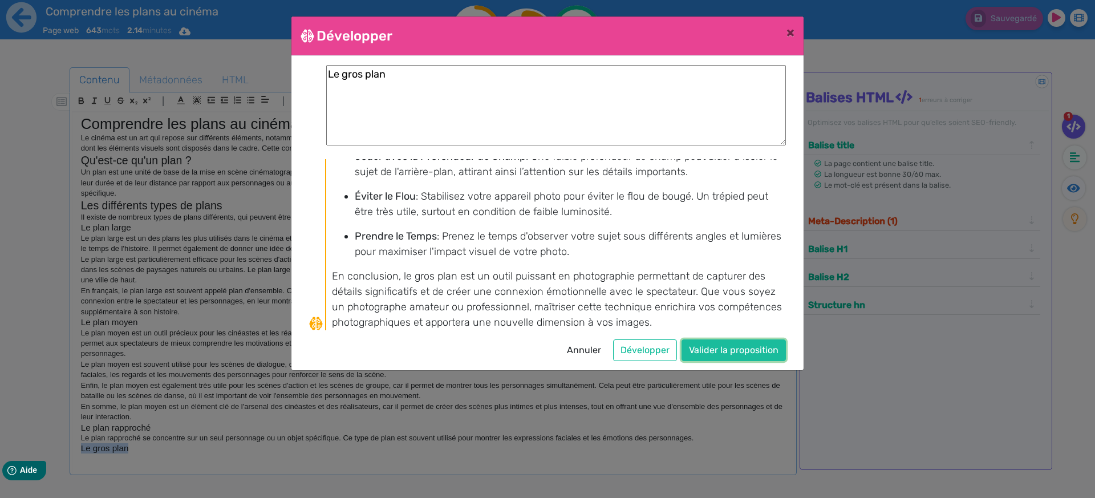
click at [728, 354] on button "Valider la proposition" at bounding box center [733, 350] width 104 height 22
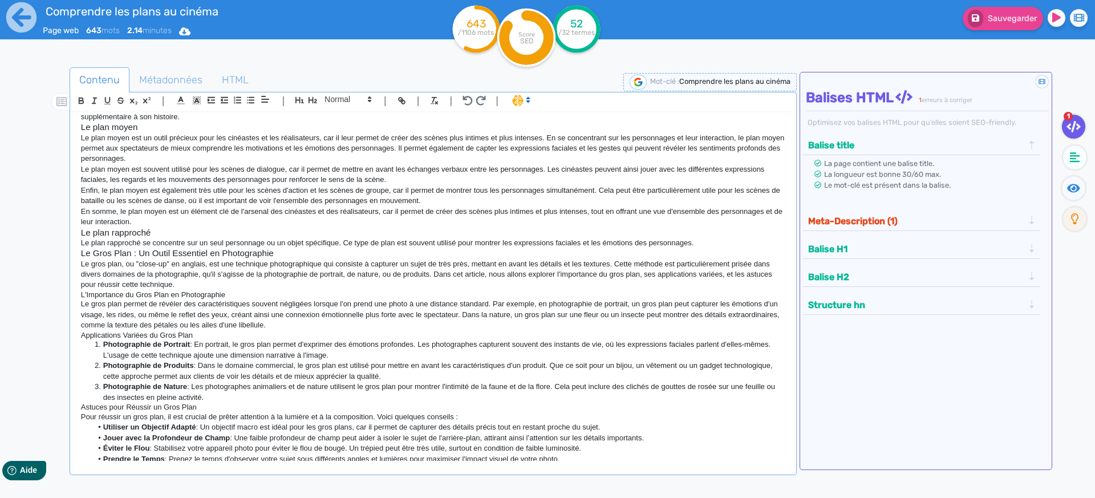
scroll to position [230, 0]
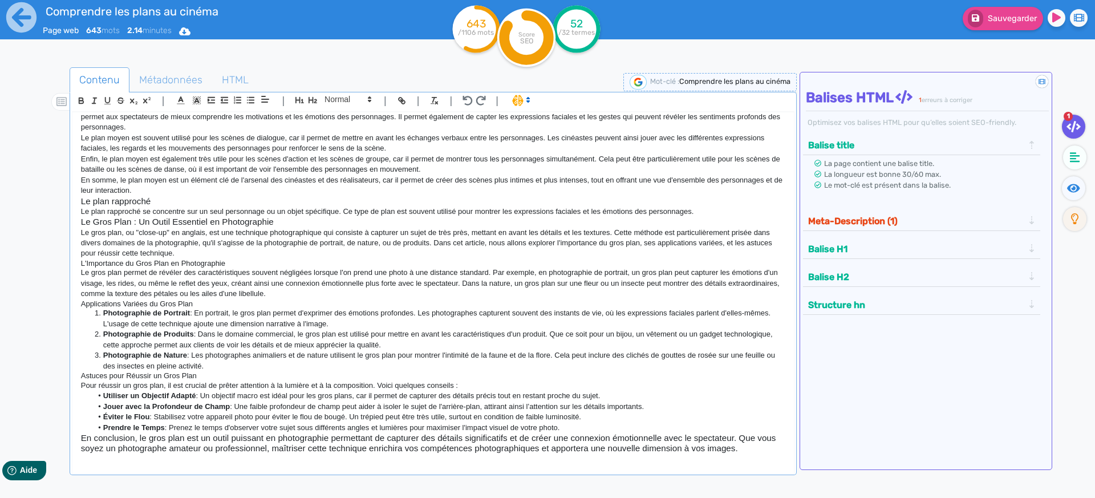
click at [290, 304] on h4 "Applications Variées du Gros Plan" at bounding box center [433, 303] width 704 height 9
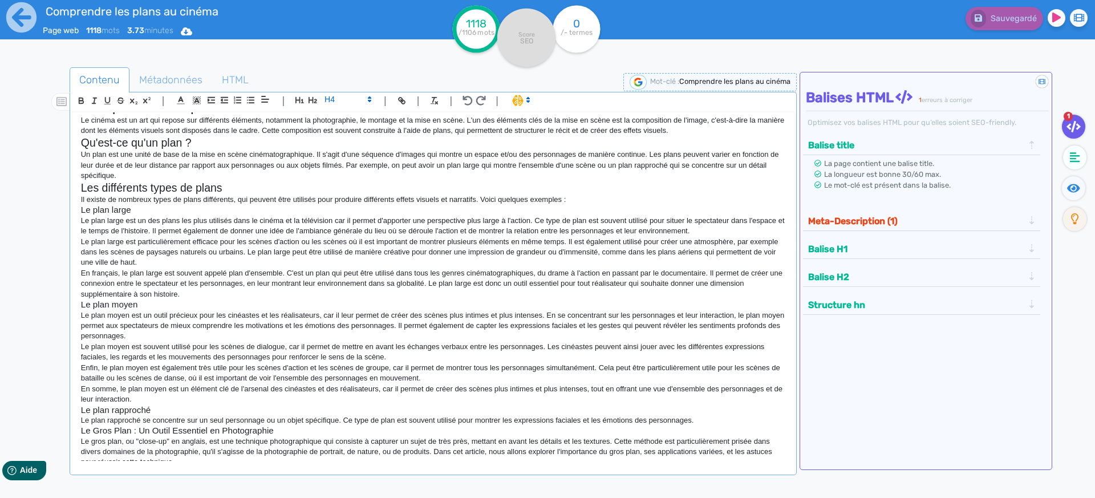
scroll to position [0, 0]
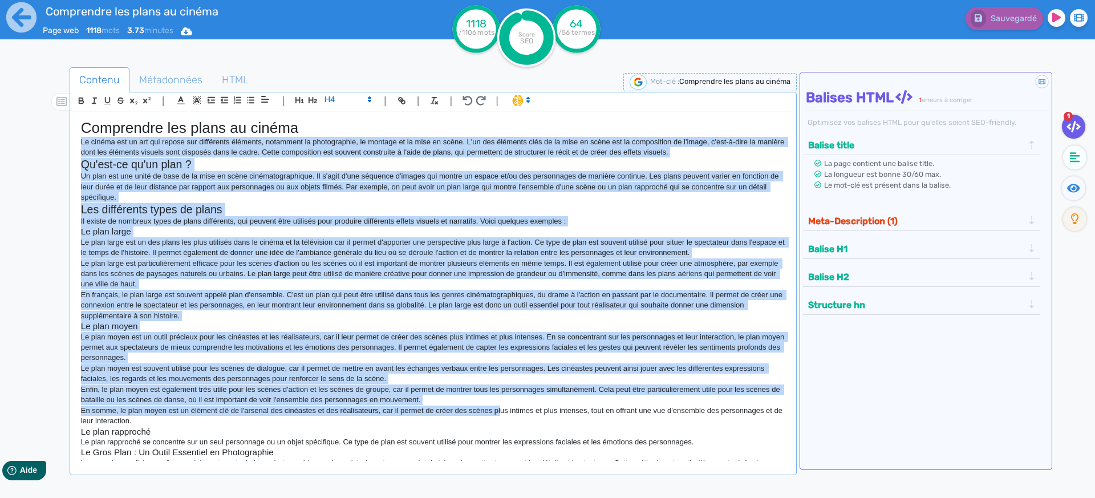
drag, startPoint x: 80, startPoint y: 143, endPoint x: 504, endPoint y: 409, distance: 500.3
click at [504, 409] on div "Comprendre les plans au cinéma Le cinéma est un art qui repose sur différents é…" at bounding box center [432, 286] width 721 height 348
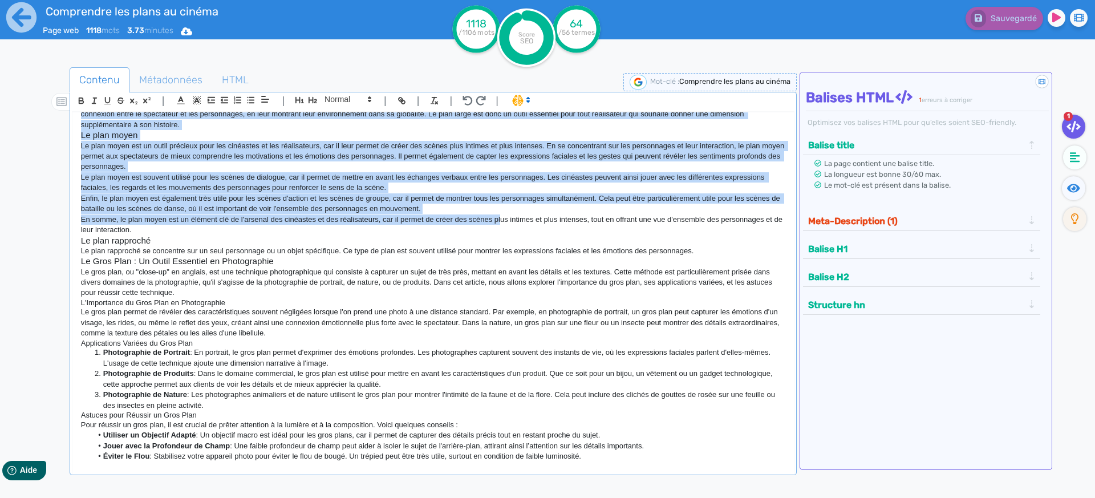
scroll to position [230, 0]
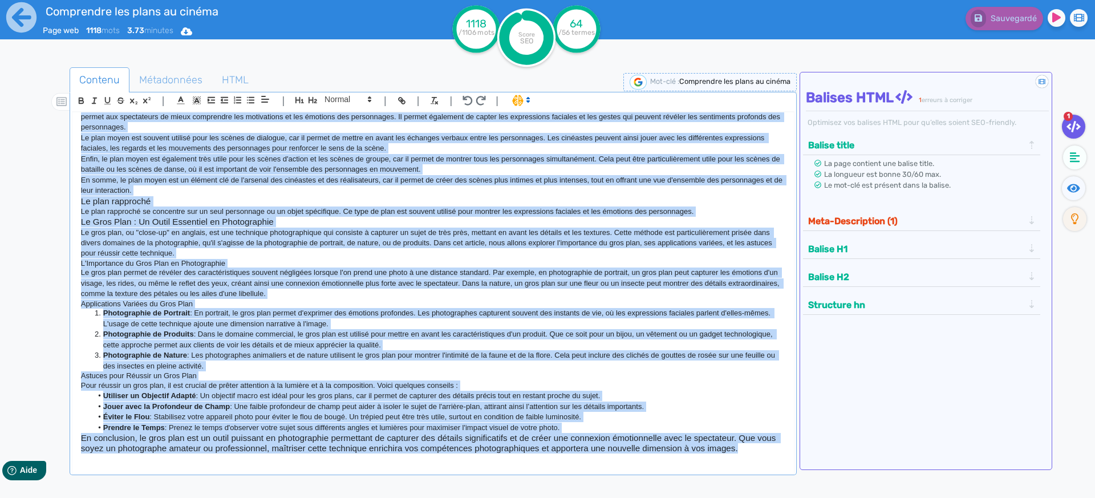
click at [742, 446] on h3 "En conclusion, le gros plan est un outil puissant en photographie permettant de…" at bounding box center [433, 443] width 704 height 21
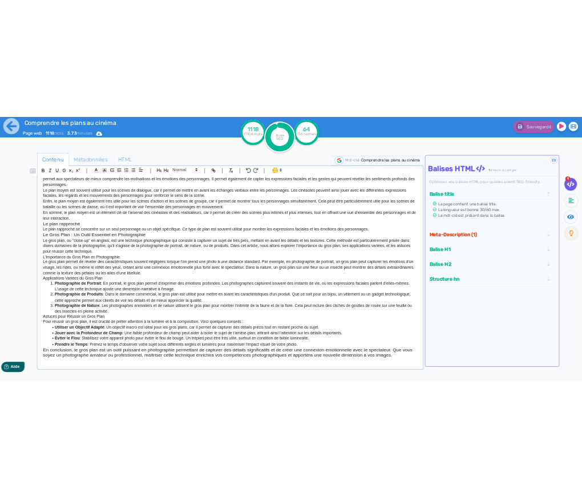
scroll to position [0, 0]
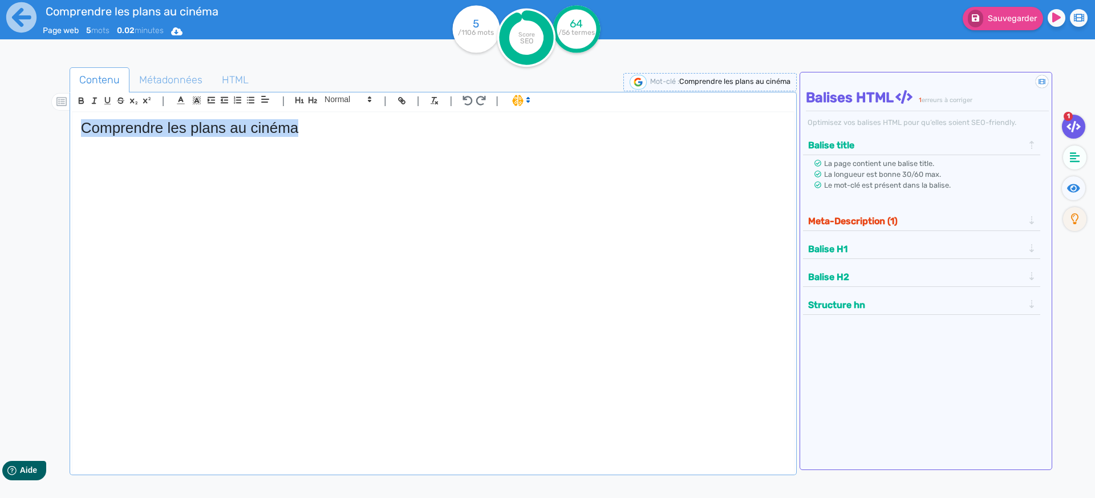
drag, startPoint x: 312, startPoint y: 128, endPoint x: 56, endPoint y: 131, distance: 256.0
click at [56, 131] on div "Contenu Métadonnées HTML | | H3 H4 H5 H6 Normal | | | | Comprendre les plans au…" at bounding box center [564, 316] width 1062 height 505
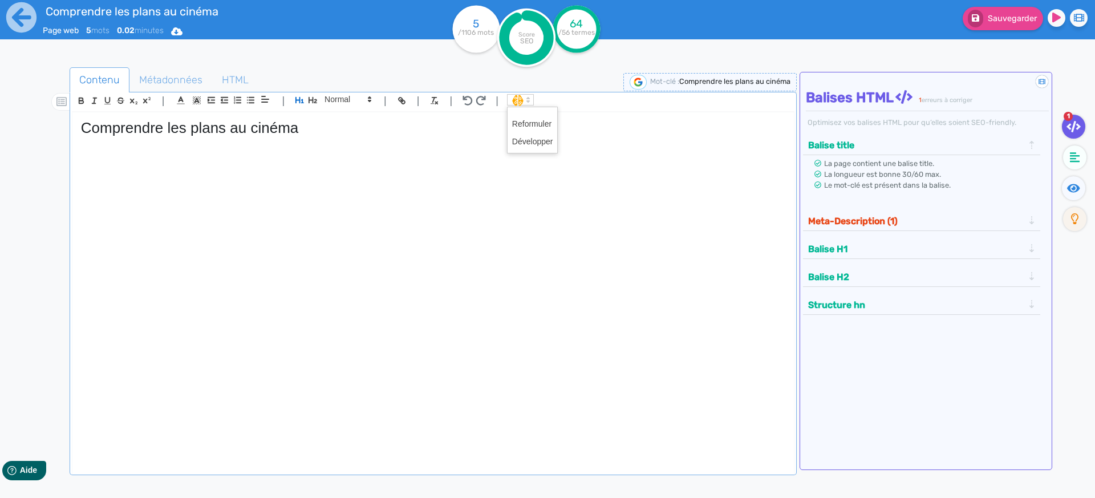
click at [517, 104] on span at bounding box center [520, 99] width 27 height 11
click at [527, 140] on span at bounding box center [532, 142] width 41 height 18
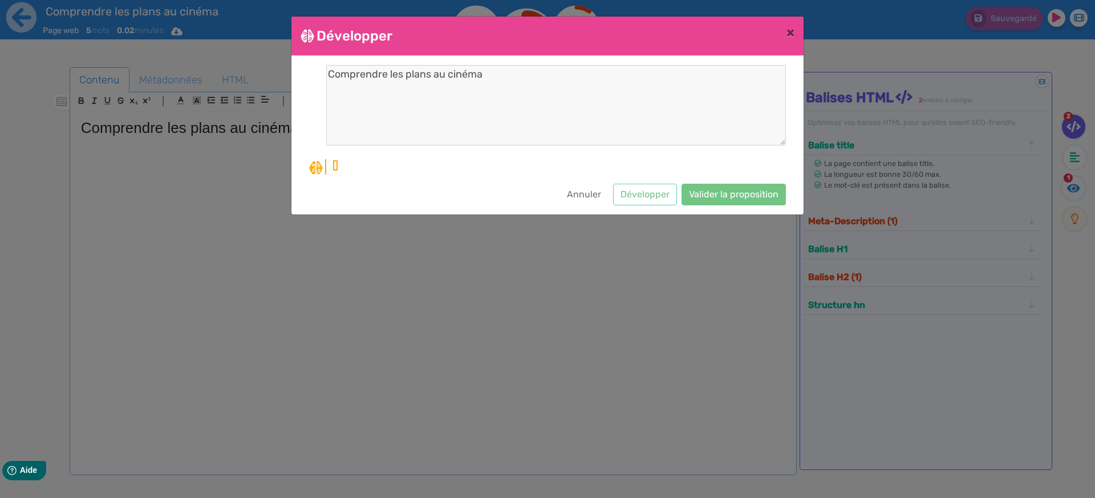
click at [458, 177] on div "Comprendre les plans au cinéma Annuler Développer Valider la proposition" at bounding box center [547, 135] width 477 height 140
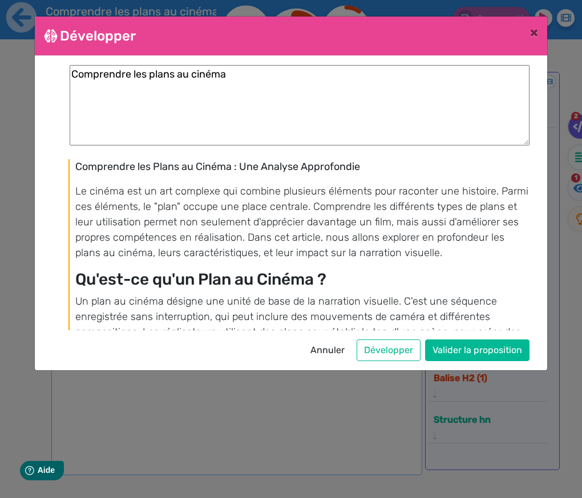
click at [413, 224] on p "Le cinéma est un art complexe qui combine plusieurs éléments pour raconter une …" at bounding box center [301, 222] width 453 height 77
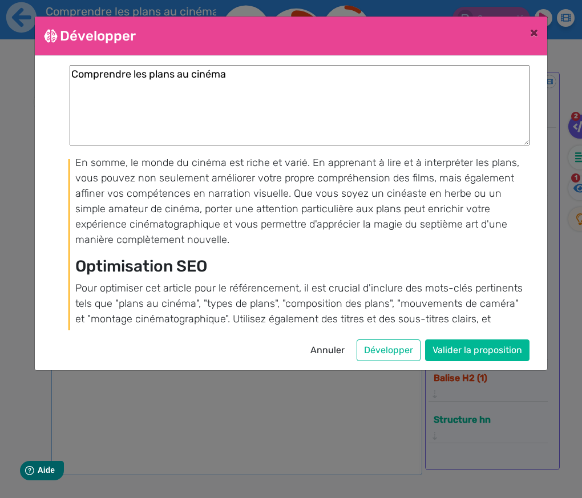
scroll to position [1436, 0]
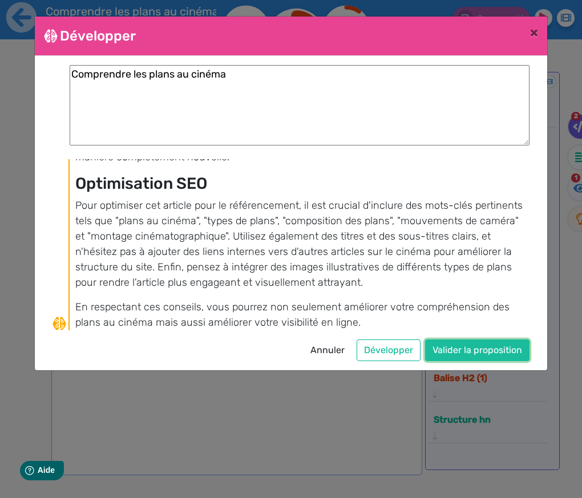
click at [460, 348] on button "Valider la proposition" at bounding box center [477, 350] width 104 height 22
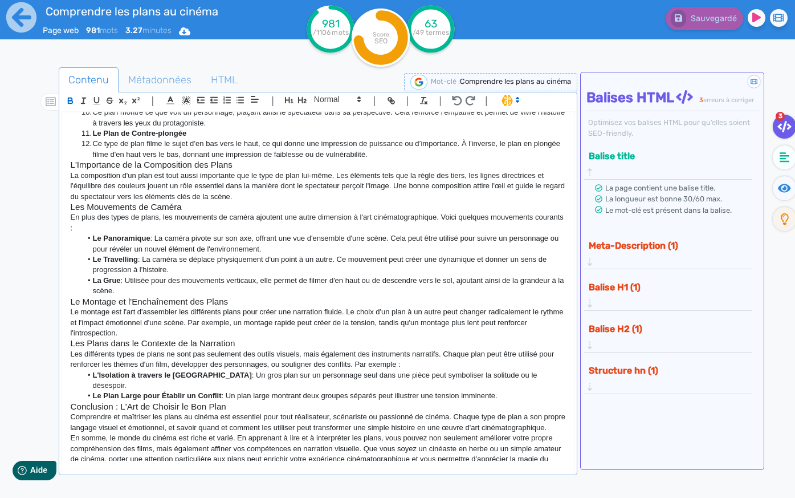
scroll to position [422, 0]
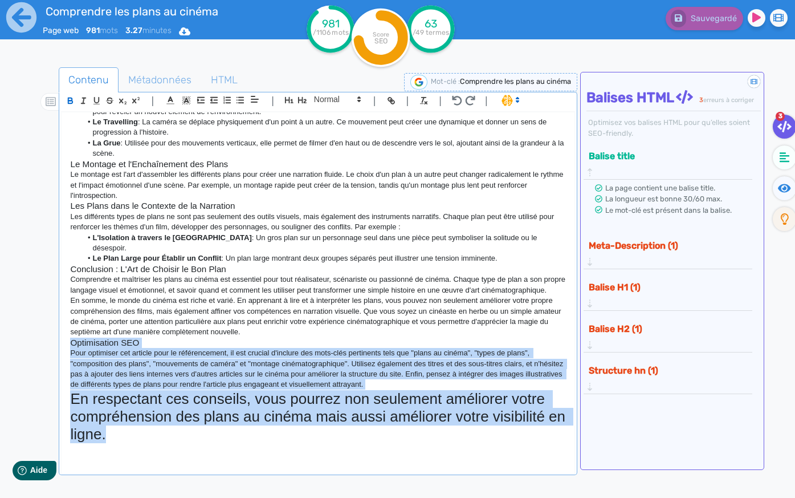
drag, startPoint x: 152, startPoint y: 434, endPoint x: 284, endPoint y: 352, distance: 155.7
click at [59, 348] on div "| | H3 H4 H5 H6 Normal | | | | Comprendre les Plans au Cinéma : Une Analyse App…" at bounding box center [318, 283] width 519 height 383
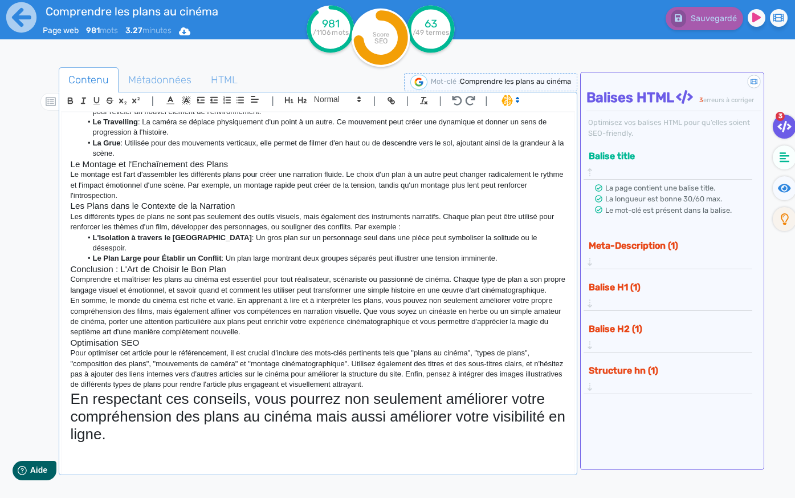
scroll to position [327, 0]
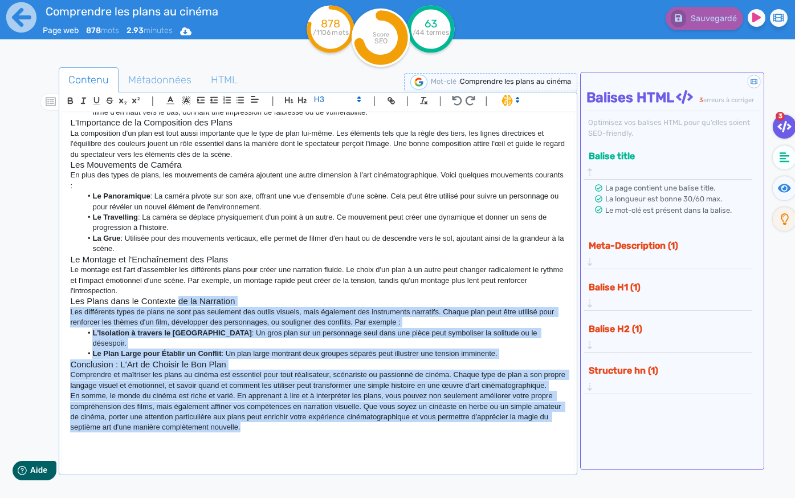
drag, startPoint x: 280, startPoint y: 426, endPoint x: 168, endPoint y: 288, distance: 177.9
click at [169, 288] on div "Comprendre les Plans au Cinéma : Une Analyse Approfondie Le cinéma est un art c…" at bounding box center [318, 286] width 513 height 348
click at [195, 314] on p "Les différents types de plans ne sont pas seulement des outils visuels, mais ég…" at bounding box center [318, 317] width 496 height 21
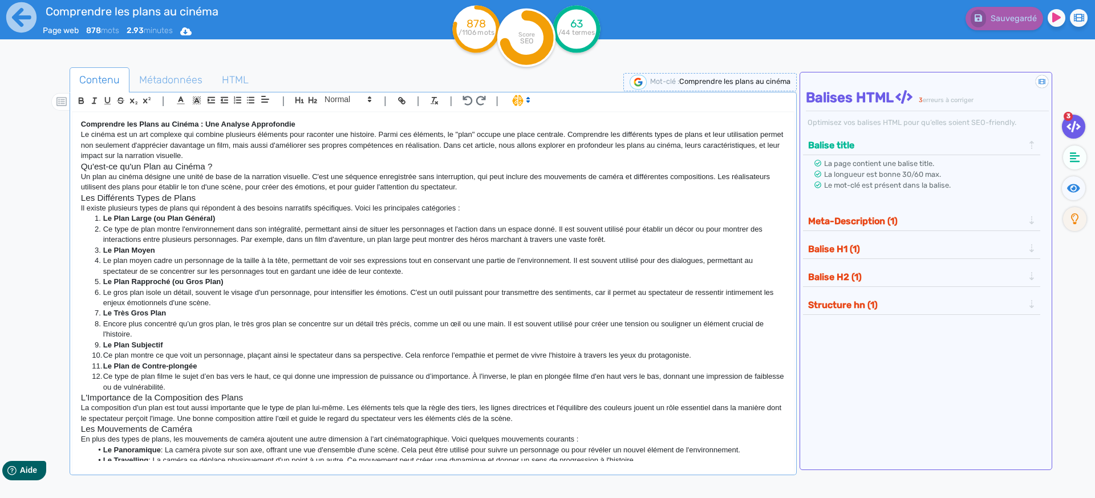
scroll to position [190, 0]
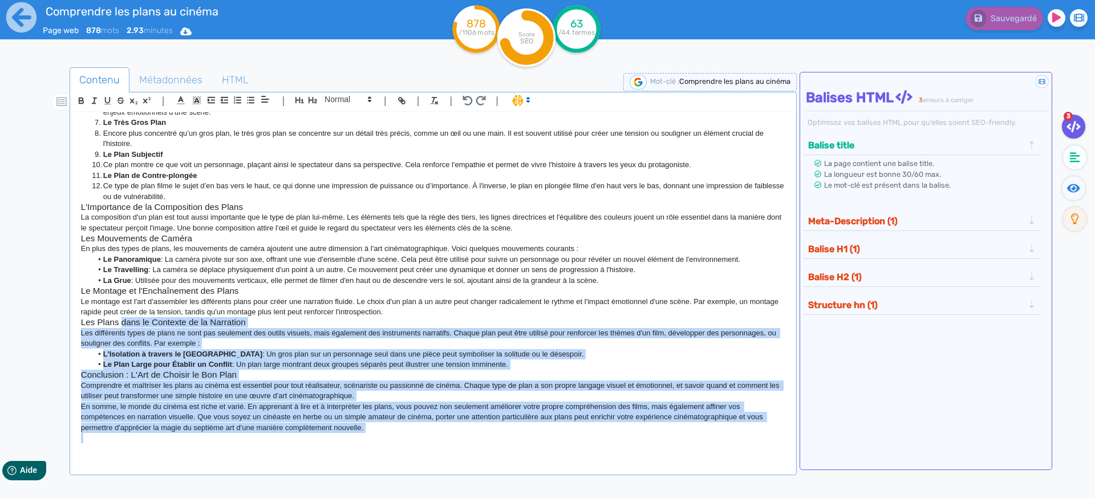
drag, startPoint x: 398, startPoint y: 434, endPoint x: 120, endPoint y: 321, distance: 300.5
click at [120, 321] on div "Comprendre les Plans au Cinéma : Une Analyse Approfondie Le cinéma est un art c…" at bounding box center [432, 286] width 721 height 348
drag, startPoint x: 230, startPoint y: 365, endPoint x: 256, endPoint y: 384, distance: 32.3
click at [230, 365] on strong "Le Plan Large pour Établir un Conflit" at bounding box center [167, 364] width 129 height 9
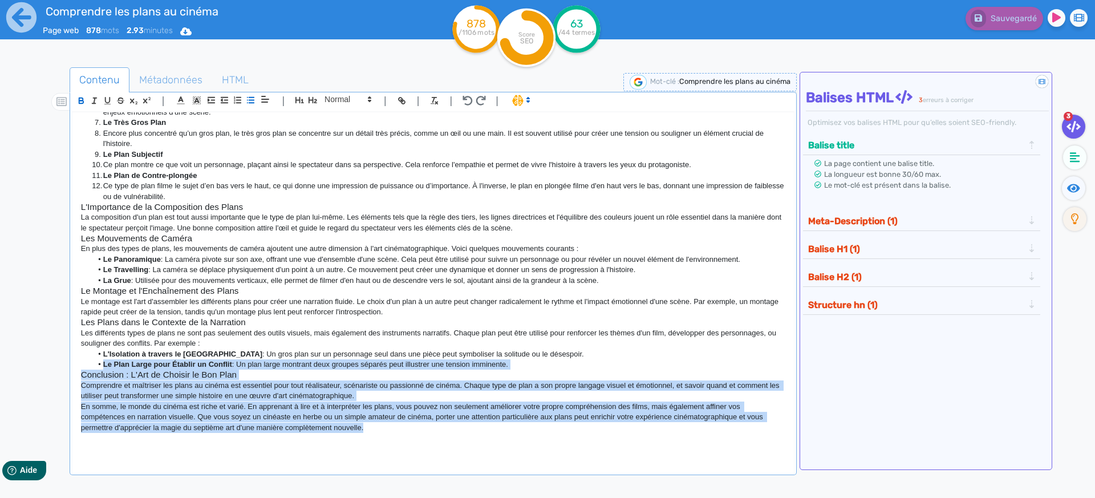
drag, startPoint x: 382, startPoint y: 428, endPoint x: 116, endPoint y: 373, distance: 271.8
click at [104, 367] on div "Comprendre les Plans au Cinéma : Une Analyse Approfondie Le cinéma est un art c…" at bounding box center [432, 286] width 721 height 348
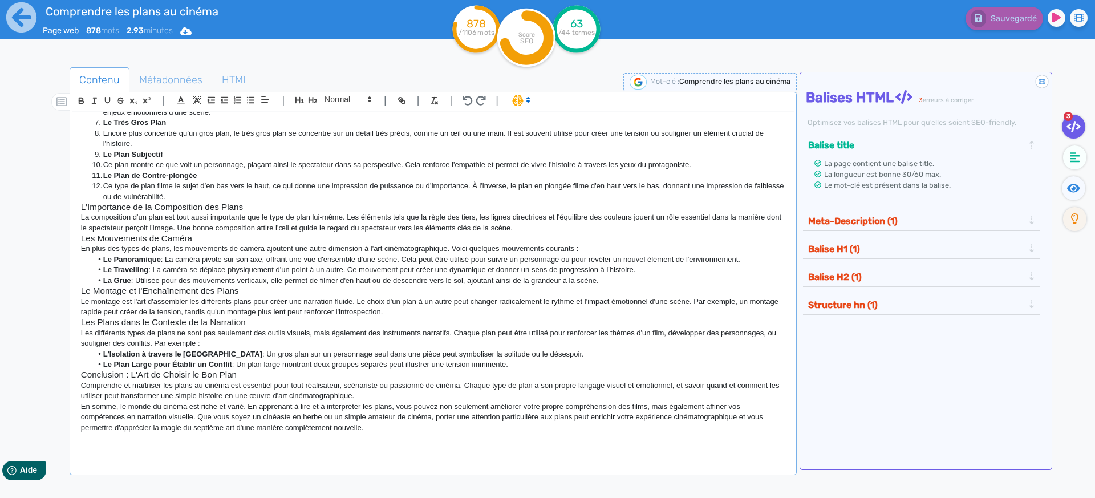
click at [119, 373] on h3 "Conclusion : L'Art de Choisir le Bon Plan" at bounding box center [433, 374] width 704 height 10
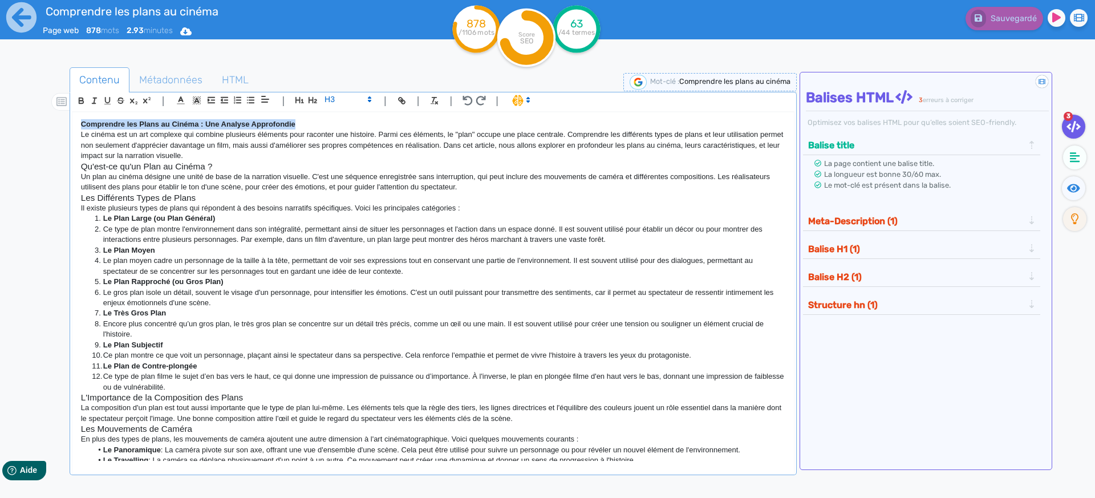
drag, startPoint x: 311, startPoint y: 127, endPoint x: 86, endPoint y: 117, distance: 224.8
click at [86, 117] on div "Comprendre les Plans au Cinéma : Une Analyse Approfondie Le cinéma est un art c…" at bounding box center [432, 286] width 721 height 348
click at [86, 119] on div "Comprendre les Plans au Cinéma : Une Analyse Approfondie Le cinéma est un art c…" at bounding box center [432, 286] width 721 height 348
drag, startPoint x: 82, startPoint y: 120, endPoint x: 353, endPoint y: 122, distance: 271.4
click at [353, 122] on p "Comprendre les Plans au Cinéma : Une Analyse Approfondie" at bounding box center [433, 124] width 704 height 10
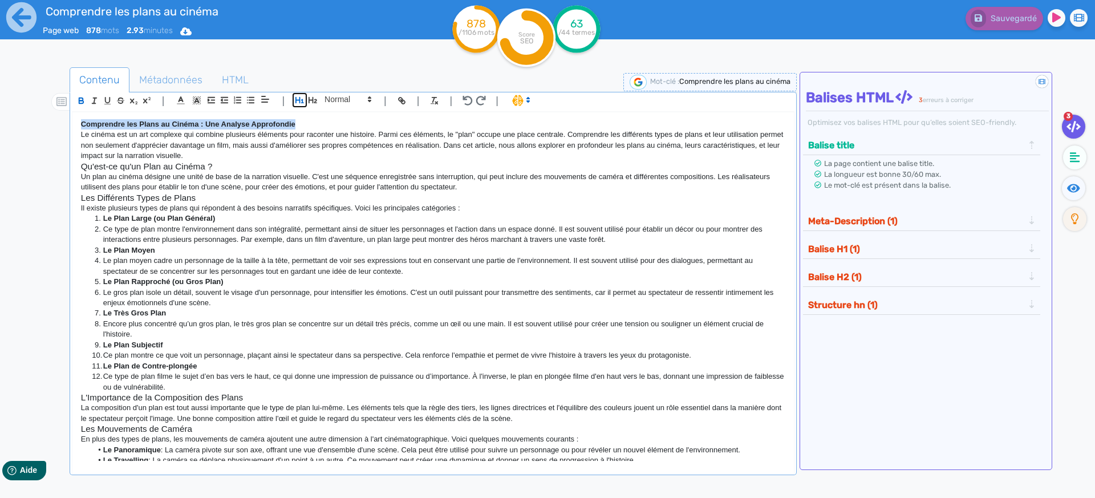
click at [300, 100] on icon "button" at bounding box center [300, 100] width 10 height 10
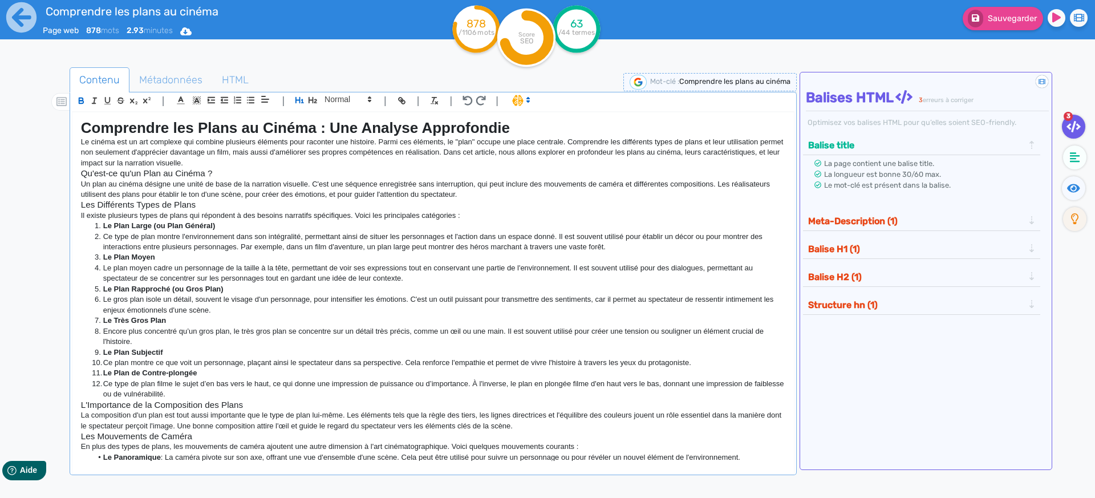
click at [210, 158] on p "Le cinéma est un art complexe qui combine plusieurs éléments pour raconter une …" at bounding box center [433, 152] width 704 height 31
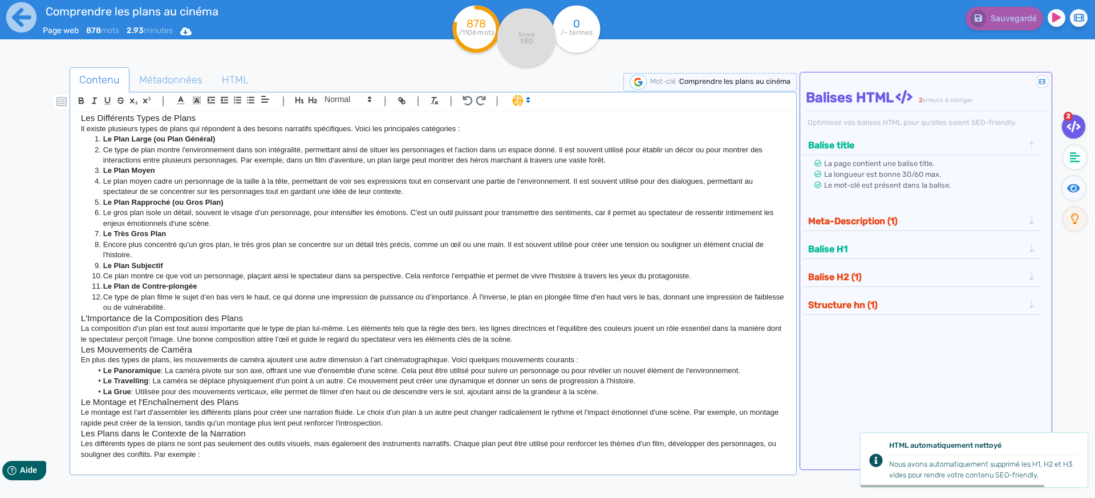
scroll to position [198, 0]
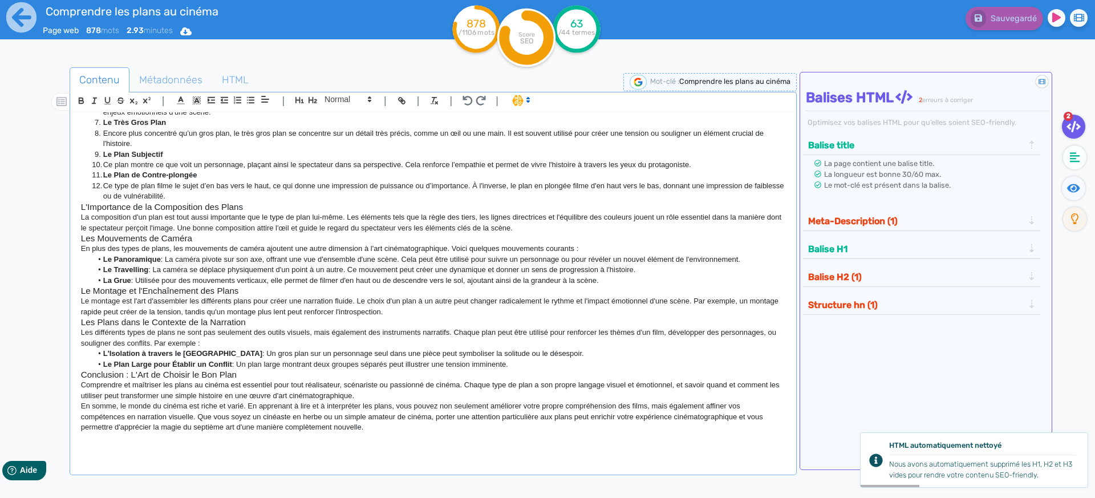
click at [824, 282] on button "Balise H2 (1)" at bounding box center [915, 276] width 222 height 19
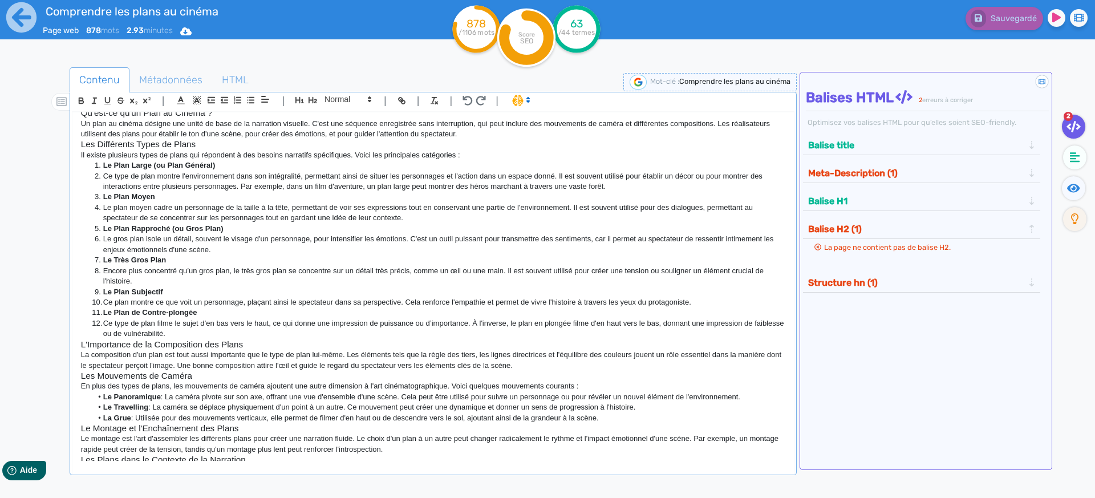
scroll to position [0, 0]
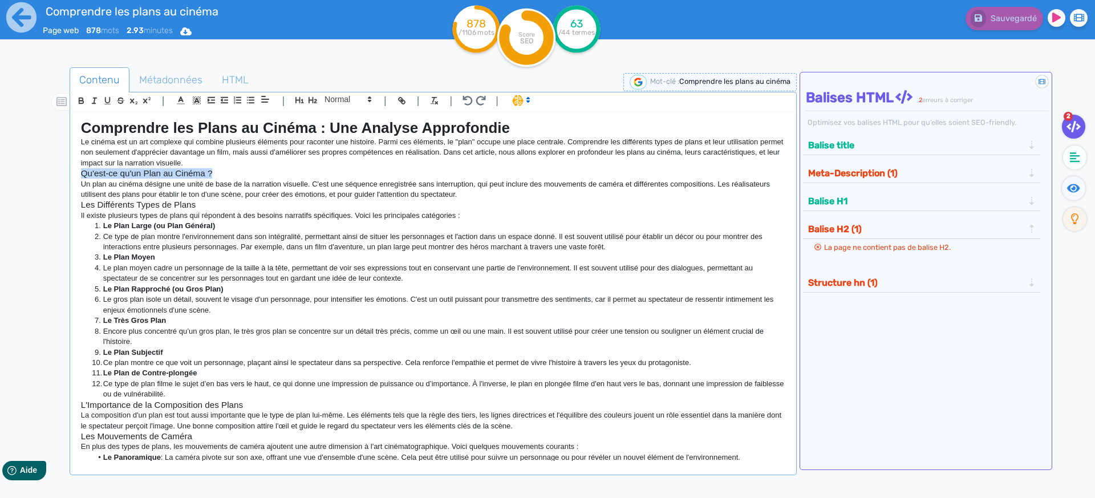
drag, startPoint x: 222, startPoint y: 174, endPoint x: 48, endPoint y: 176, distance: 173.3
click at [48, 176] on div "Contenu Métadonnées HTML | | H3 H4 H5 H6 Normal | | | | Comprendre les Plans au…" at bounding box center [564, 316] width 1062 height 505
click at [308, 105] on icon "button" at bounding box center [313, 100] width 10 height 10
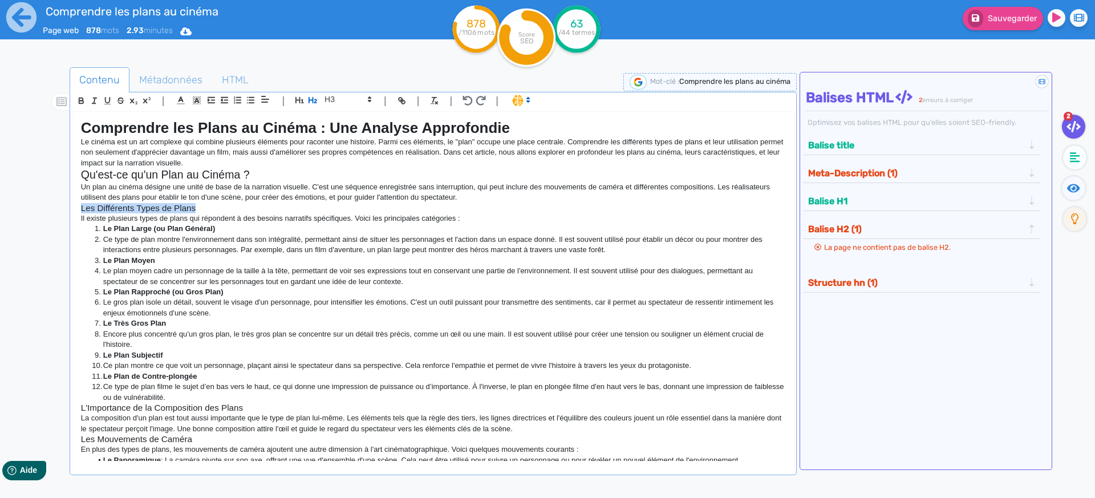
drag, startPoint x: 206, startPoint y: 206, endPoint x: 113, endPoint y: 182, distance: 95.3
click at [59, 210] on div "Contenu Métadonnées HTML | | H3 H4 H5 H6 Normal | | | | Comprendre les Plans au…" at bounding box center [564, 316] width 1062 height 505
click at [314, 100] on icon "button" at bounding box center [313, 100] width 10 height 10
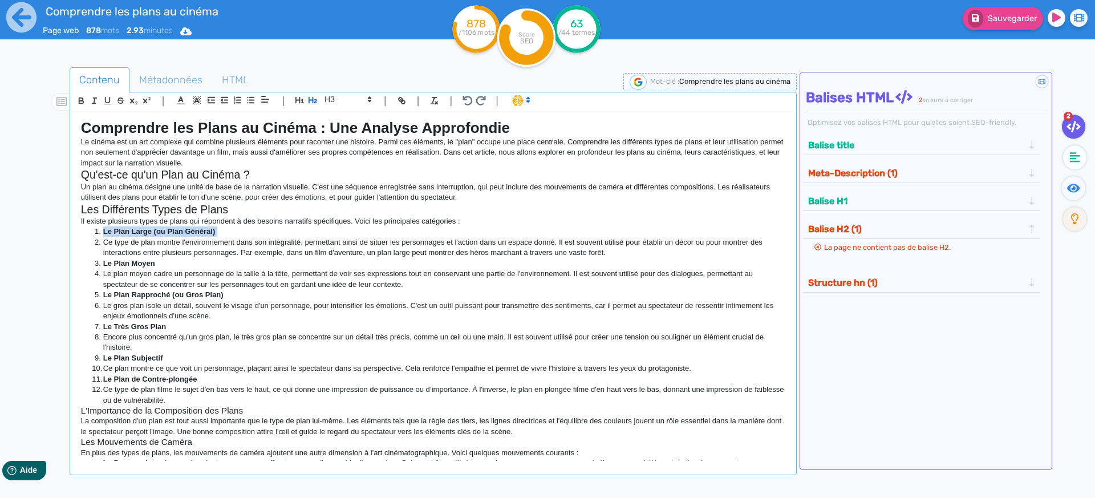
drag, startPoint x: 245, startPoint y: 233, endPoint x: 95, endPoint y: 230, distance: 149.4
click at [95, 230] on li "Le Plan Large (ou Plan Général)" at bounding box center [438, 231] width 693 height 10
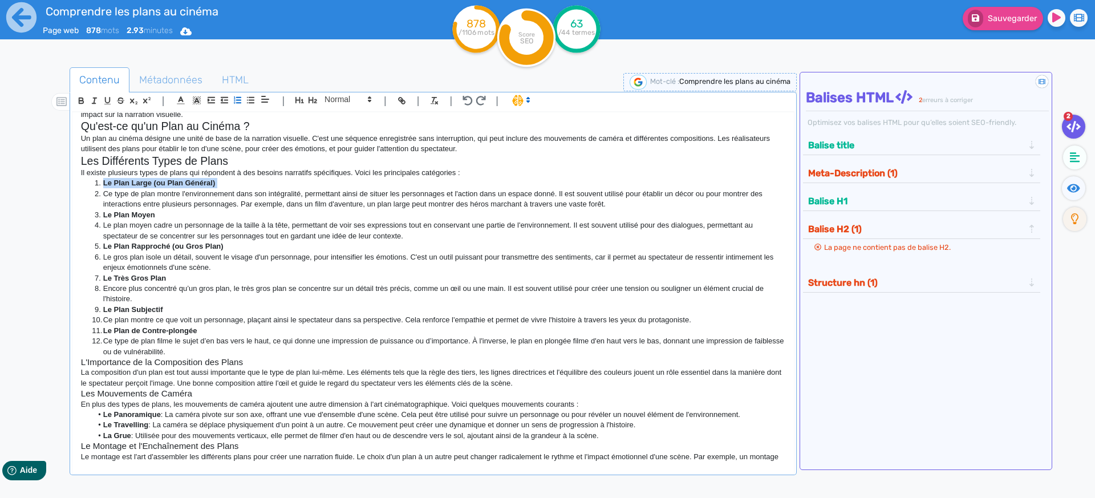
scroll to position [194, 0]
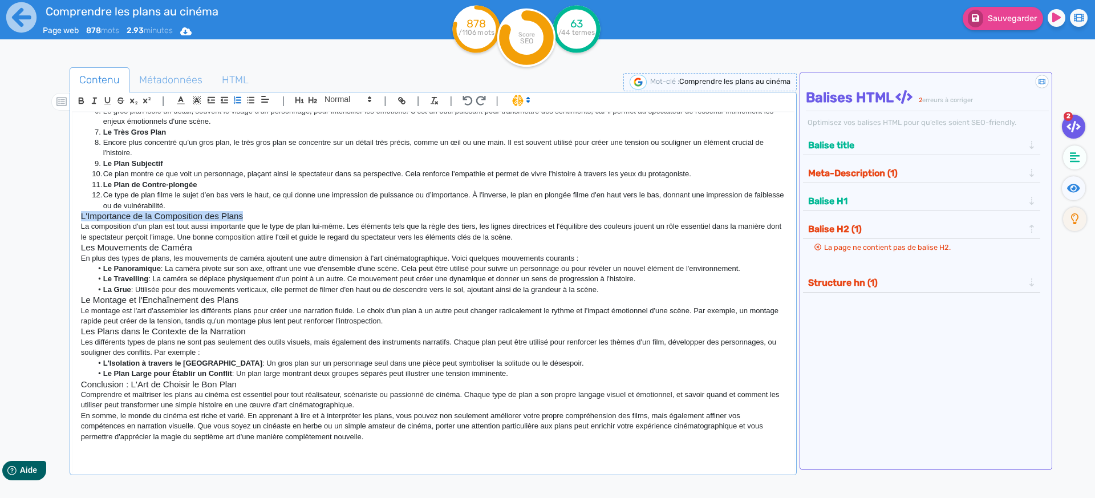
drag, startPoint x: 249, startPoint y: 218, endPoint x: 66, endPoint y: 218, distance: 182.4
click at [66, 218] on div "Contenu Métadonnées HTML | | H3 H4 H5 H6 Normal | | | | Comprendre les Plans au…" at bounding box center [564, 316] width 1062 height 505
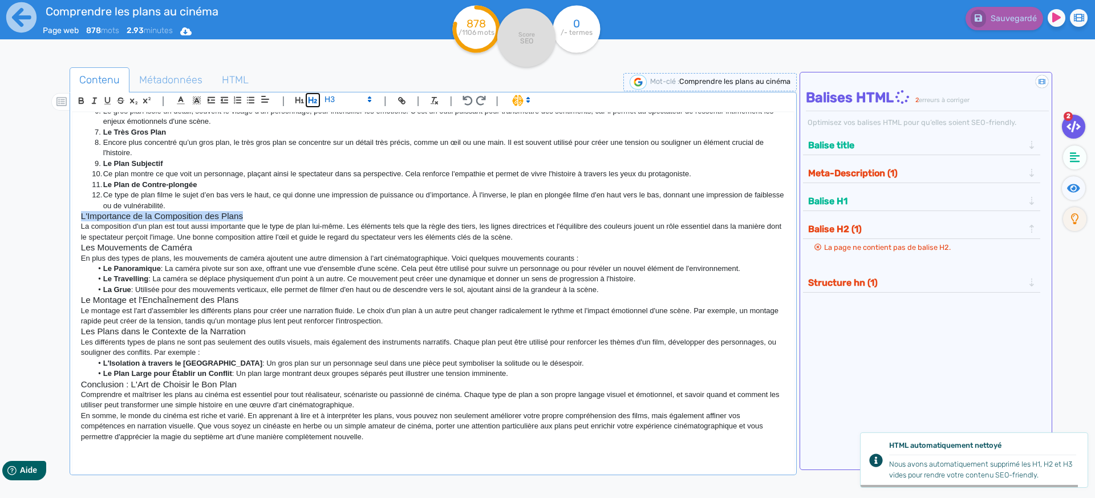
click at [316, 100] on icon "button" at bounding box center [313, 100] width 10 height 10
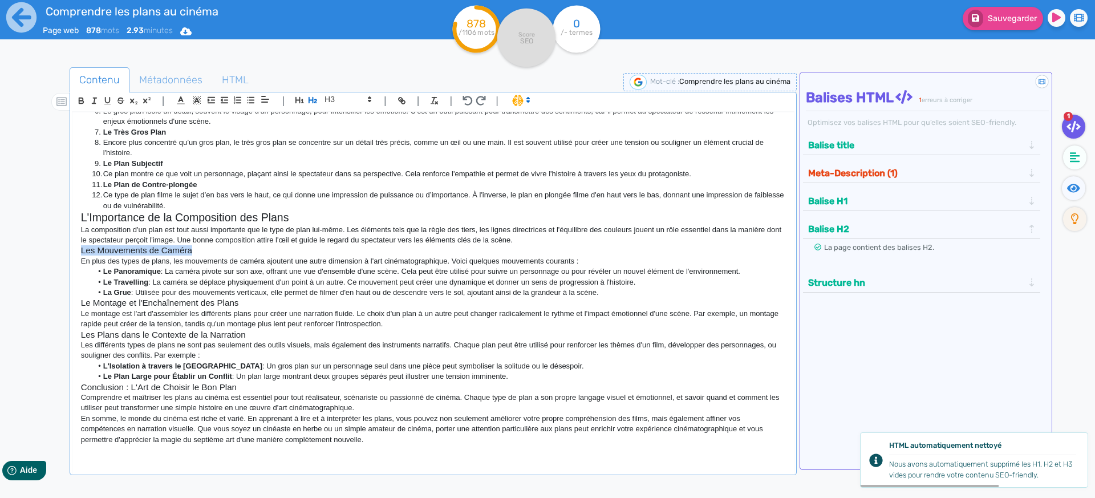
drag, startPoint x: 217, startPoint y: 246, endPoint x: 73, endPoint y: 250, distance: 144.3
click at [73, 250] on div "Comprendre les Plans au Cinéma : Une Analyse Approfondie Le cinéma est un art c…" at bounding box center [432, 286] width 721 height 348
click at [314, 104] on icon "button" at bounding box center [313, 100] width 10 height 10
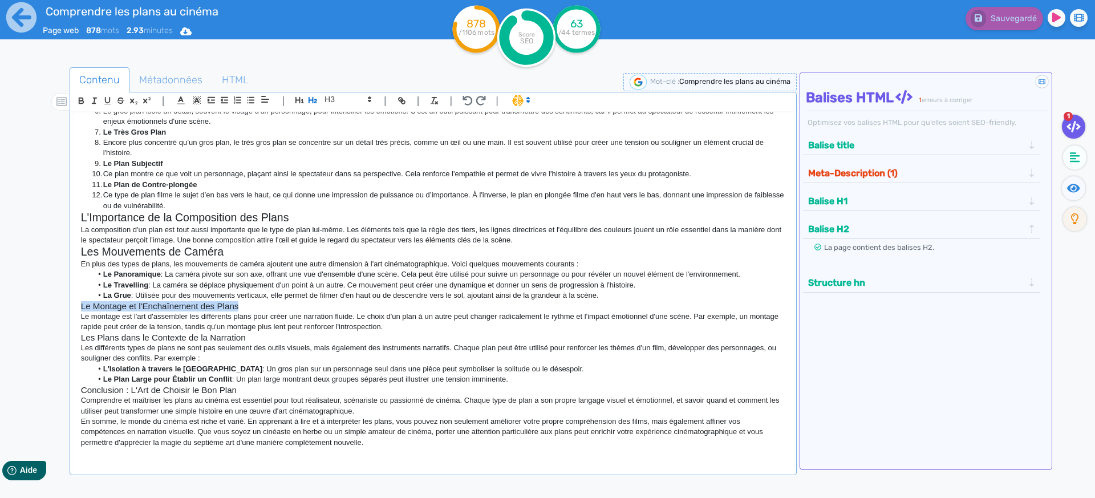
drag, startPoint x: 255, startPoint y: 304, endPoint x: 57, endPoint y: 305, distance: 197.8
click at [57, 305] on div "Contenu Métadonnées HTML | | H3 H4 H5 H6 Normal | | | | Comprendre les Plans au…" at bounding box center [564, 316] width 1062 height 505
click at [308, 105] on button "button" at bounding box center [312, 100] width 13 height 13
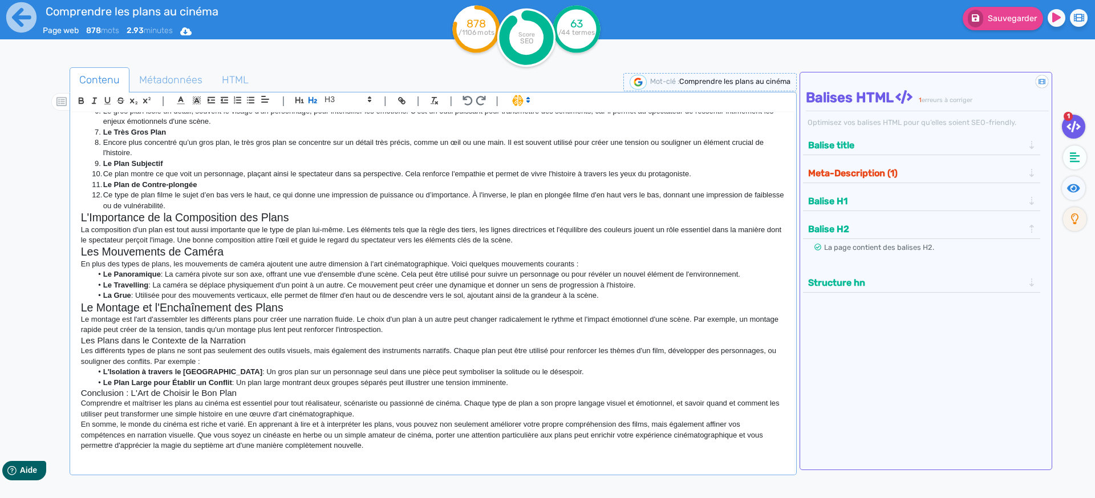
click at [347, 329] on p "Le montage est l'art d'assembler les différents plans pour créer une narration …" at bounding box center [433, 324] width 704 height 21
drag, startPoint x: 254, startPoint y: 341, endPoint x: 39, endPoint y: 343, distance: 214.4
click at [39, 343] on div "Contenu Métadonnées HTML | | H3 H4 H5 H6 Normal | | | | Comprendre les Plans au…" at bounding box center [564, 316] width 1062 height 505
click at [309, 102] on icon "button" at bounding box center [313, 100] width 10 height 10
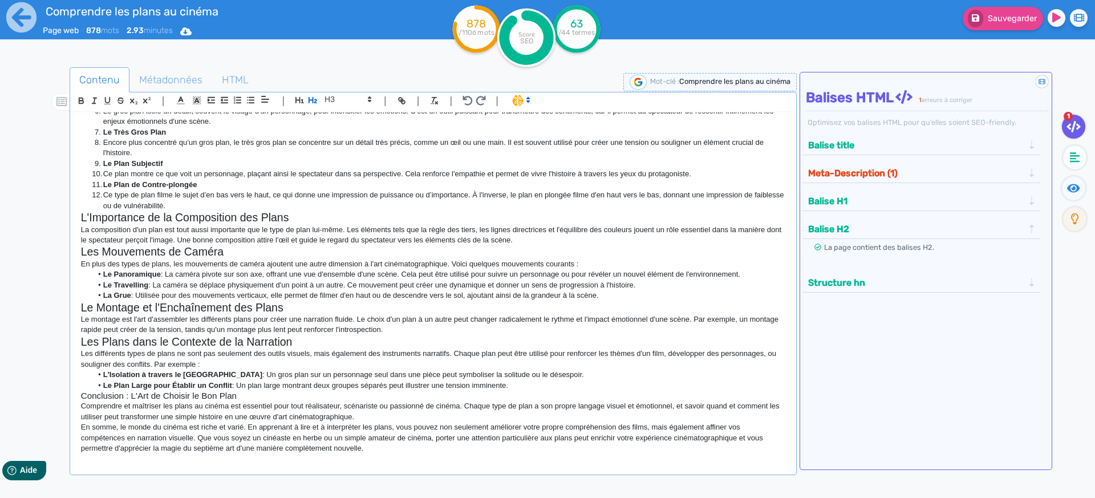
click at [315, 312] on h2 "Le Montage et l'Enchaînement des Plans" at bounding box center [433, 307] width 704 height 13
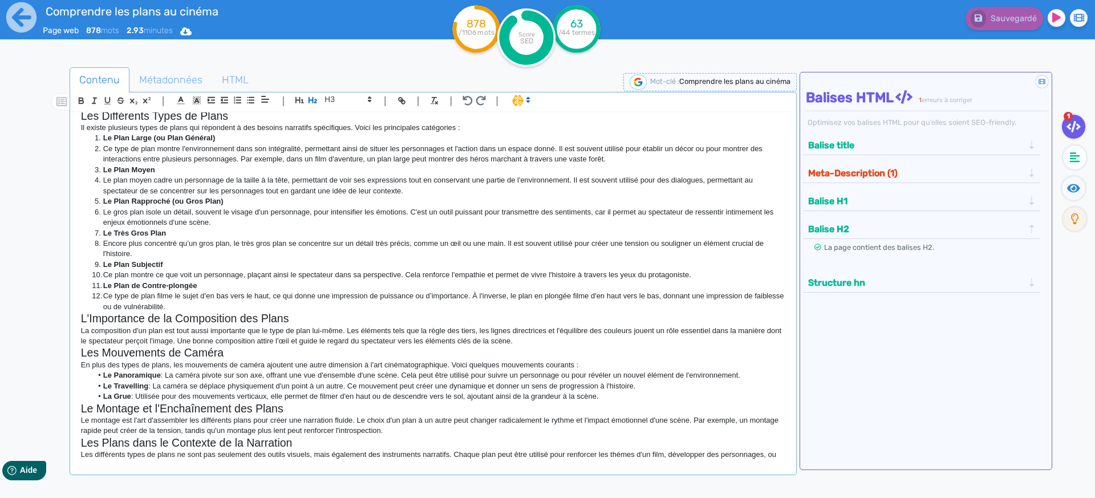
scroll to position [215, 0]
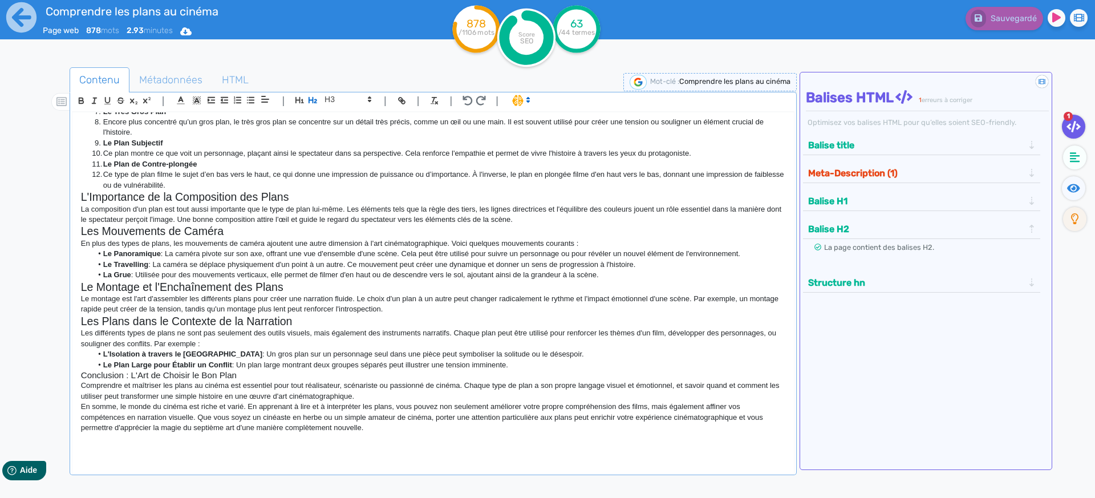
click at [396, 426] on p "En somme, le monde du cinéma est riche et varié. En apprenant à lire et à inter…" at bounding box center [433, 416] width 704 height 31
drag, startPoint x: 269, startPoint y: 381, endPoint x: 52, endPoint y: 373, distance: 216.2
click at [52, 373] on div "Contenu Métadonnées HTML | | H3 H4 H5 H6 Normal | | | | Comprendre les Plans au…" at bounding box center [564, 316] width 1062 height 505
drag, startPoint x: 261, startPoint y: 377, endPoint x: 65, endPoint y: 372, distance: 196.2
click at [65, 372] on div "Contenu Métadonnées HTML | | H3 H4 H5 H6 Normal | | | | Comprendre les Plans au…" at bounding box center [564, 316] width 1062 height 505
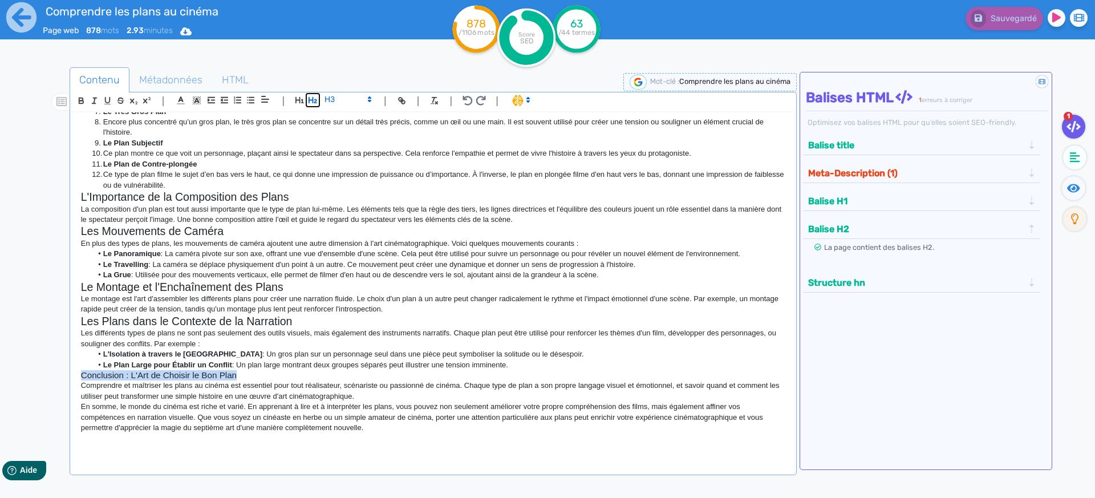
click at [312, 101] on icon "button" at bounding box center [313, 100] width 10 height 10
click at [321, 314] on p "Le montage est l'art d'assembler les différents plans pour créer une narration …" at bounding box center [433, 304] width 704 height 21
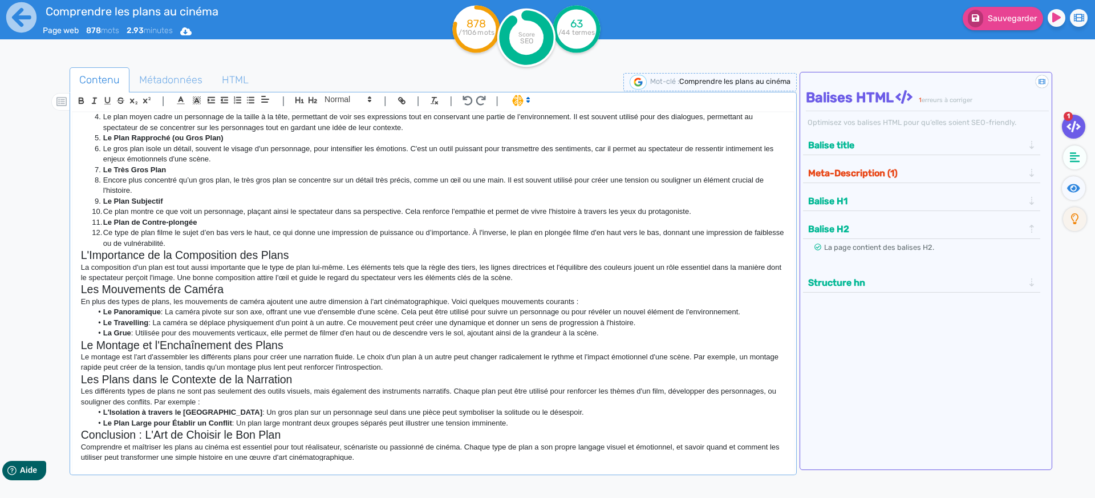
scroll to position [0, 0]
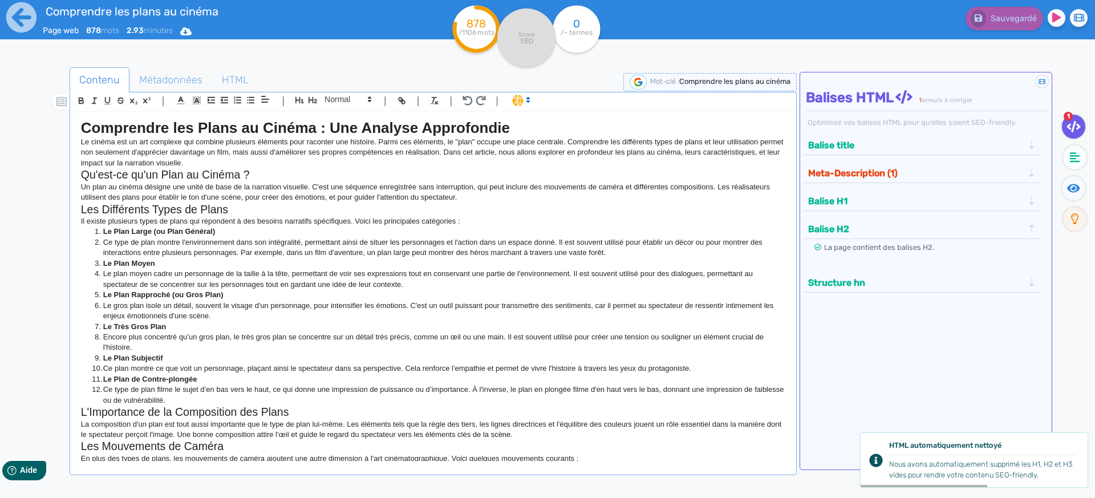
click at [860, 173] on button "Meta-Description (1)" at bounding box center [915, 173] width 222 height 19
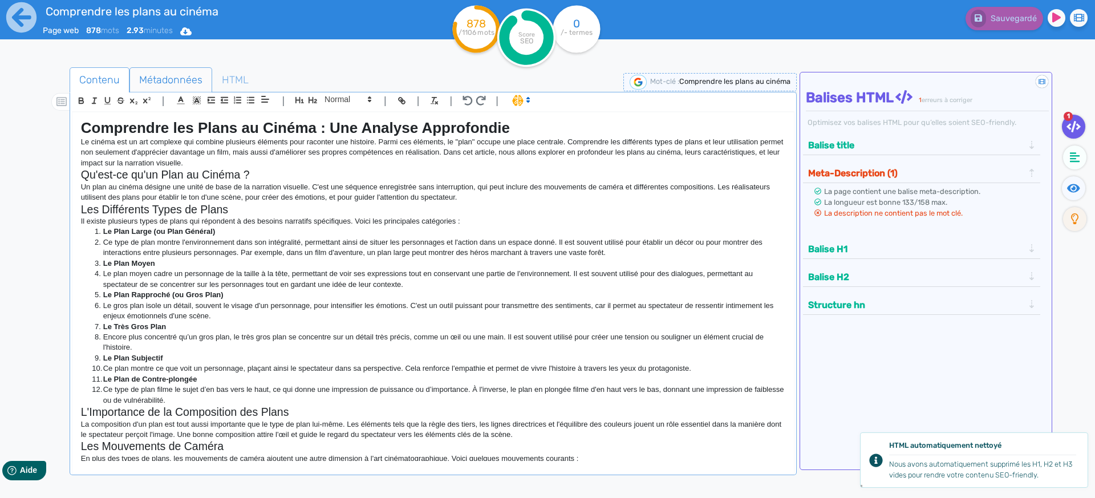
click at [169, 75] on span "Métadonnées" at bounding box center [171, 79] width 82 height 31
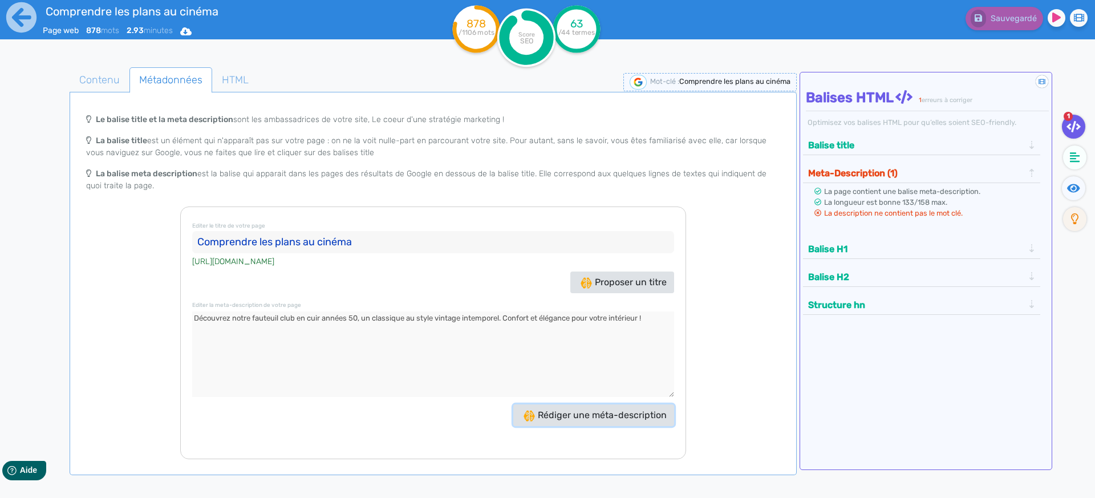
click at [579, 408] on button "Rédiger une méta-description" at bounding box center [593, 415] width 161 height 22
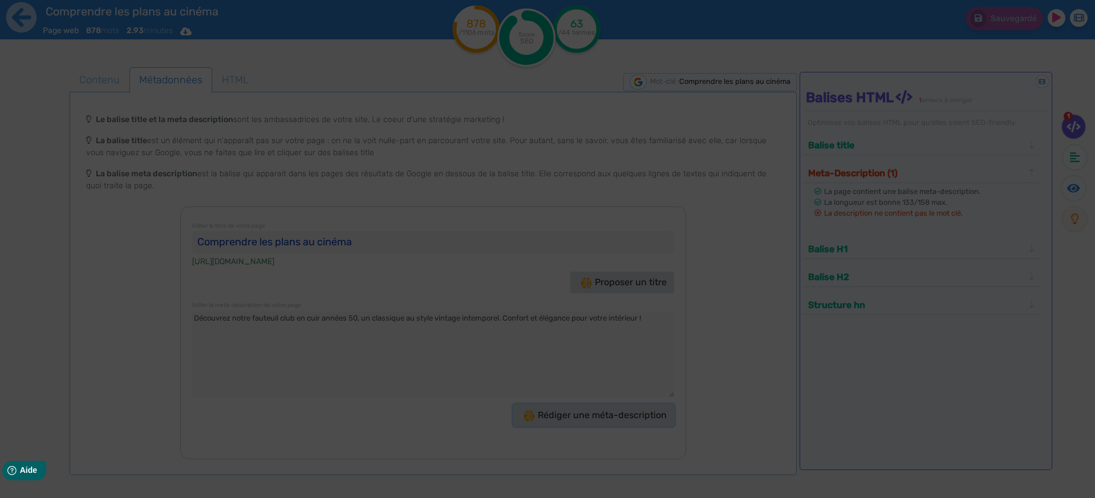
type textarea "Découvrez comment comprendre les plans au cinéma peut enrichir votre expérience…"
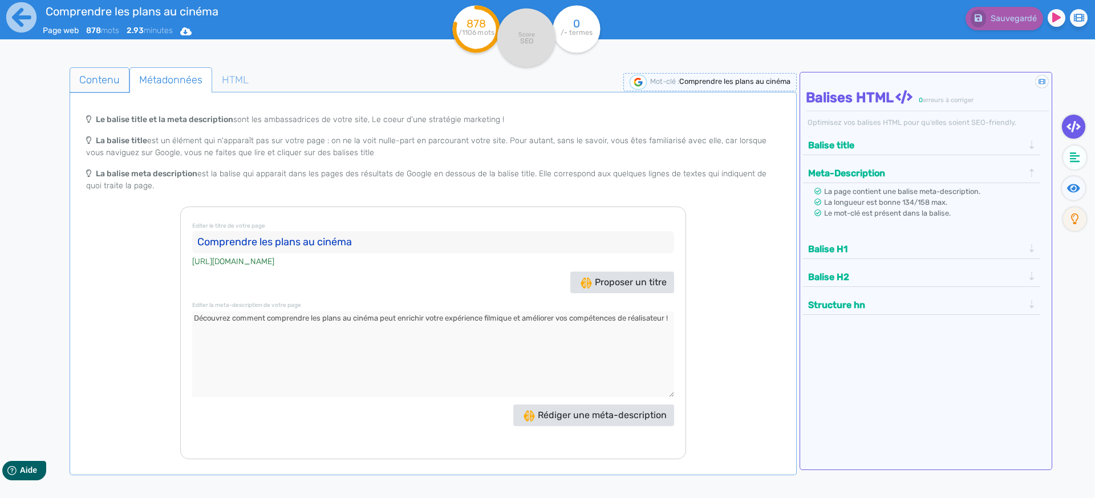
click at [111, 74] on span "Contenu" at bounding box center [99, 79] width 59 height 31
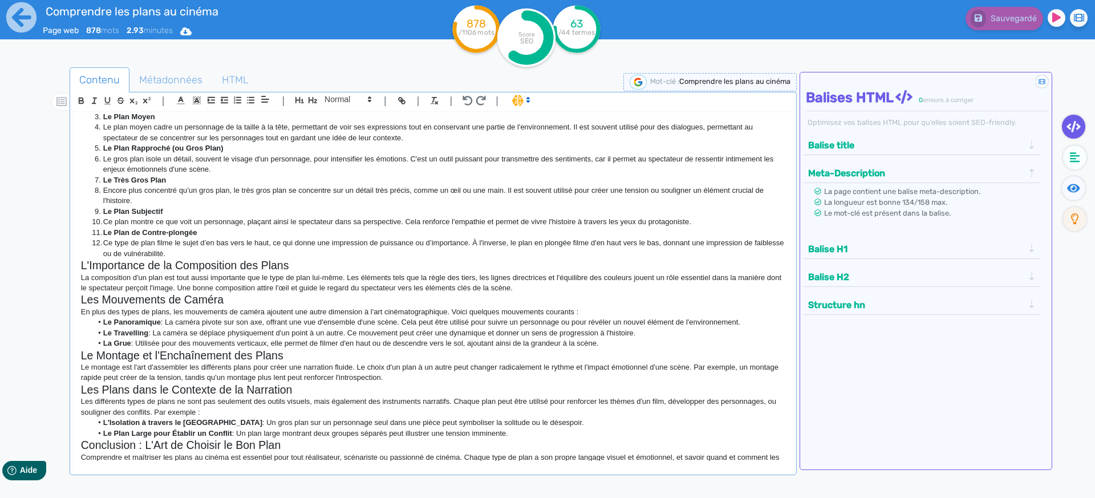
scroll to position [218, 0]
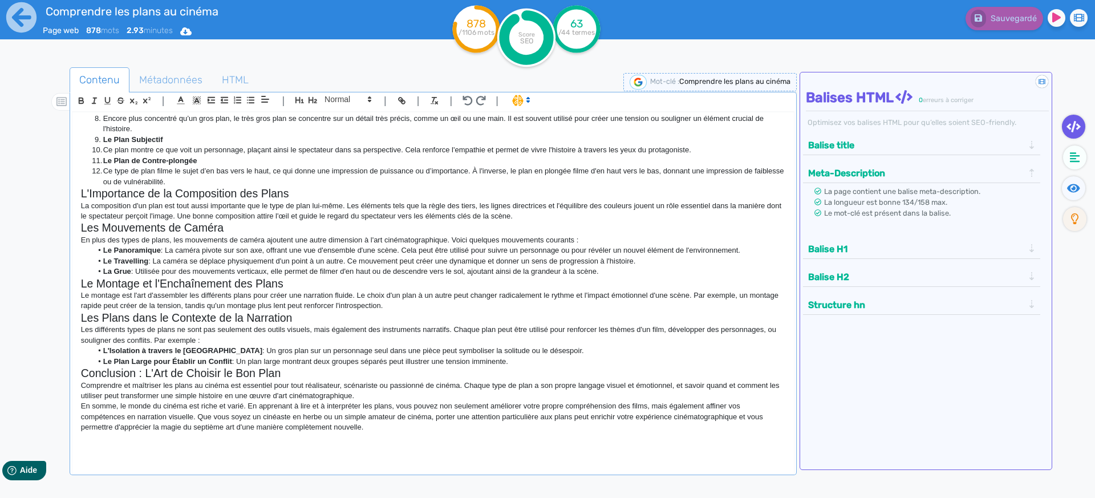
click at [412, 249] on li "Le Panoramique : La caméra pivote sur son axe, offrant une vue d'ensemble d'une…" at bounding box center [438, 250] width 693 height 10
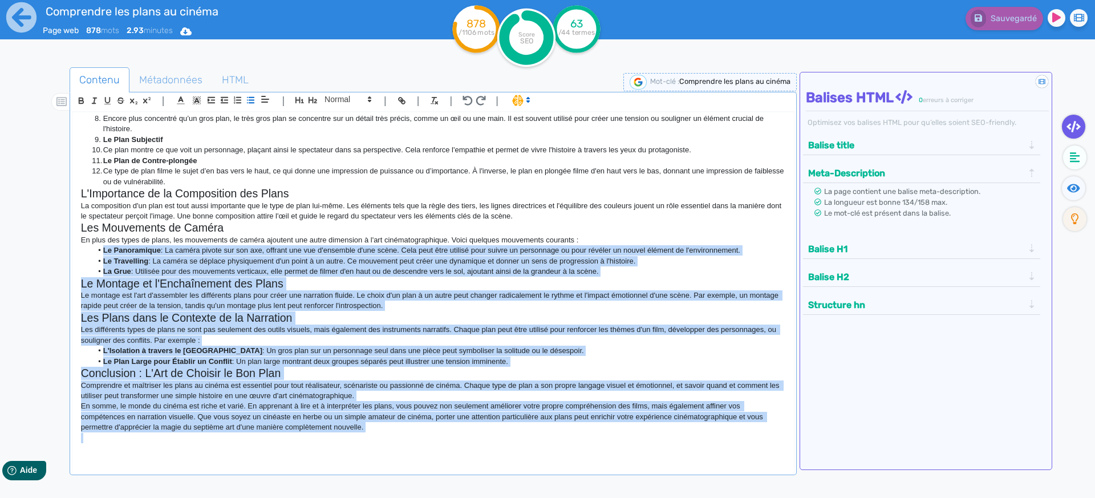
drag, startPoint x: 402, startPoint y: 433, endPoint x: 101, endPoint y: 234, distance: 360.5
click at [103, 236] on div "Comprendre les Plans au Cinéma : Une Analyse Approfondie Le cinéma est un art c…" at bounding box center [432, 286] width 721 height 348
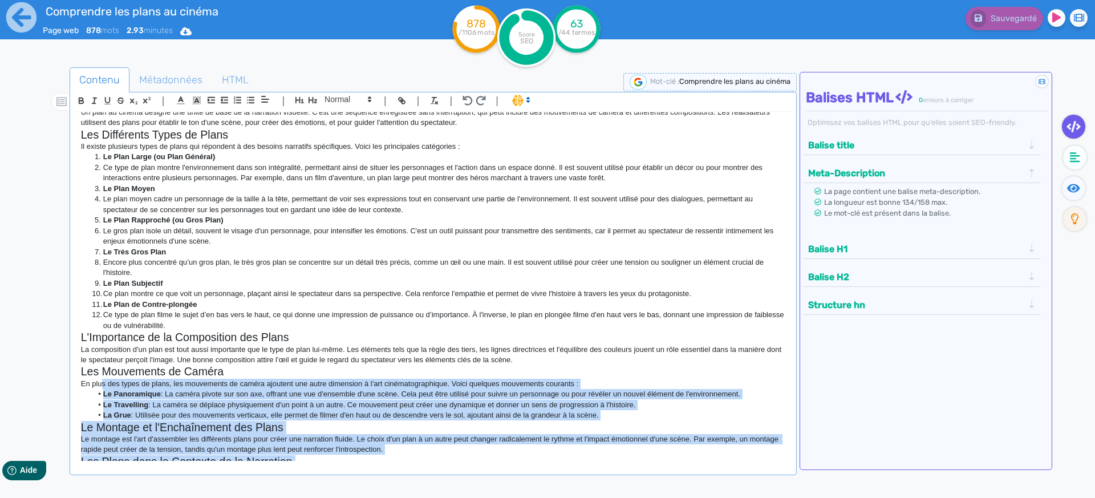
scroll to position [0, 0]
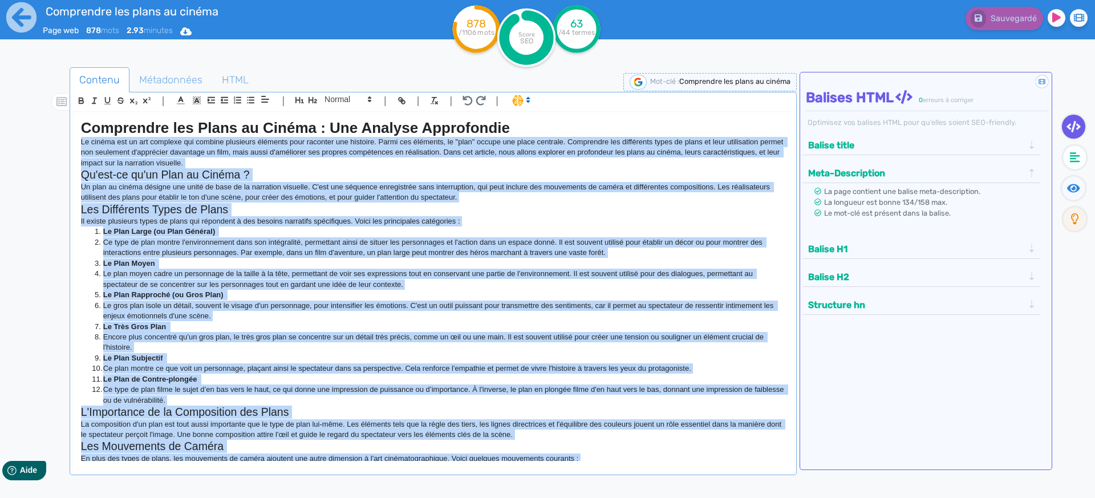
click at [82, 139] on p "Le cinéma est un art complexe qui combine plusieurs éléments pour raconter une …" at bounding box center [433, 152] width 704 height 31
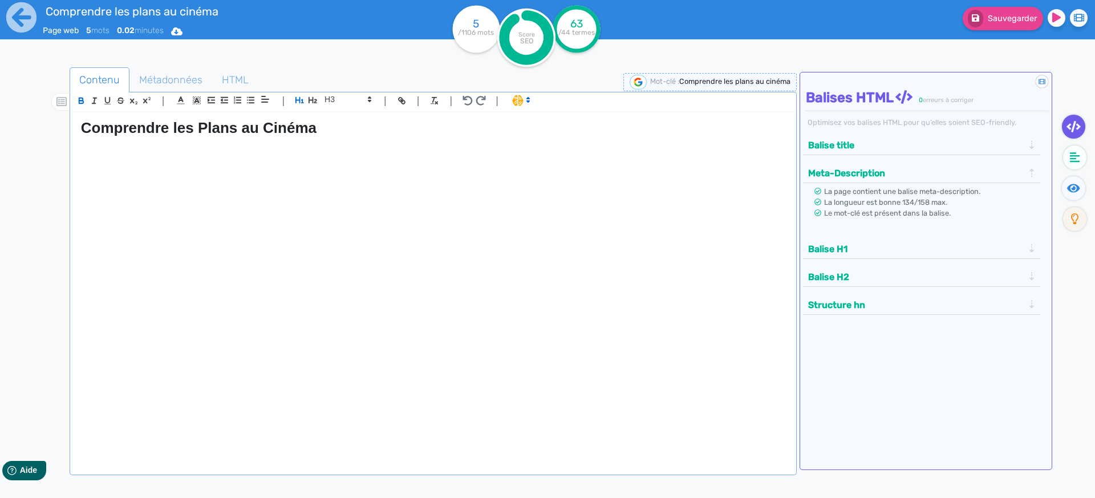
click at [530, 101] on span at bounding box center [520, 99] width 27 height 11
click at [536, 143] on span at bounding box center [532, 142] width 41 height 18
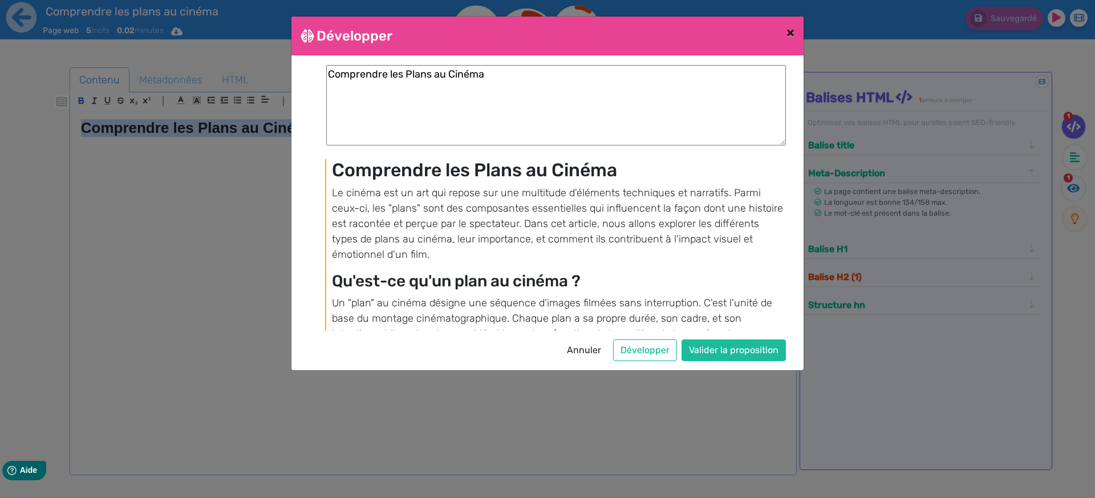
scroll to position [662, 0]
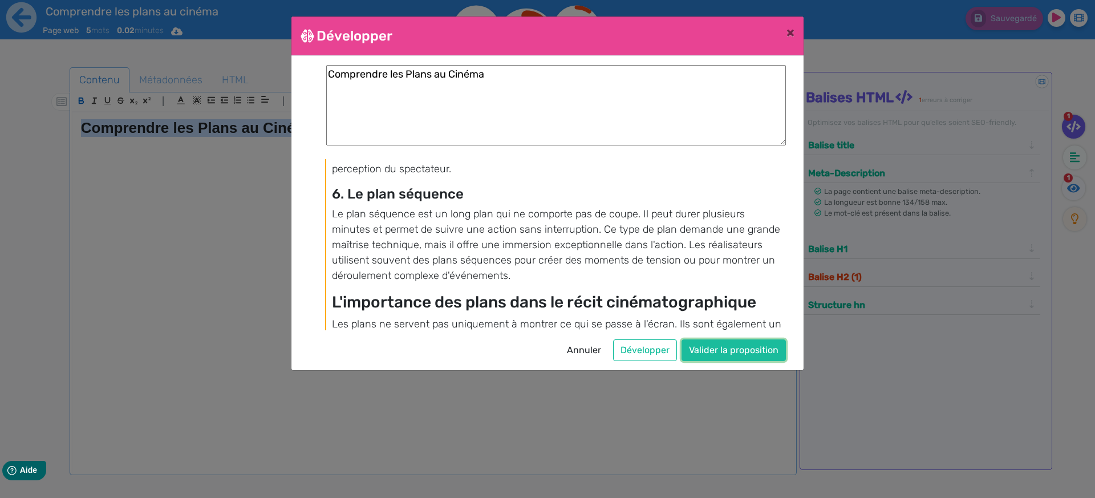
click at [727, 351] on button "Valider la proposition" at bounding box center [733, 350] width 104 height 22
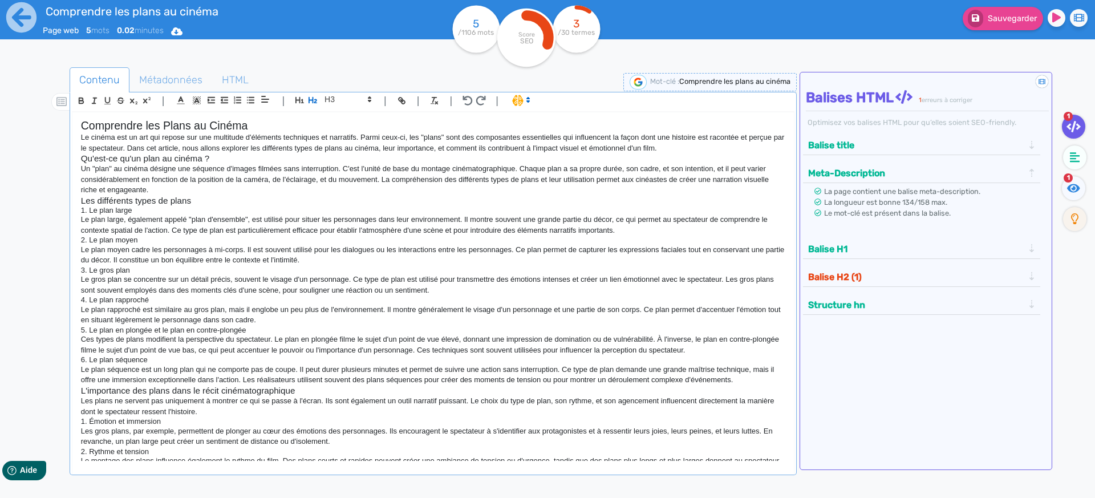
click at [261, 202] on h3 "Les différents types de plans" at bounding box center [433, 201] width 704 height 10
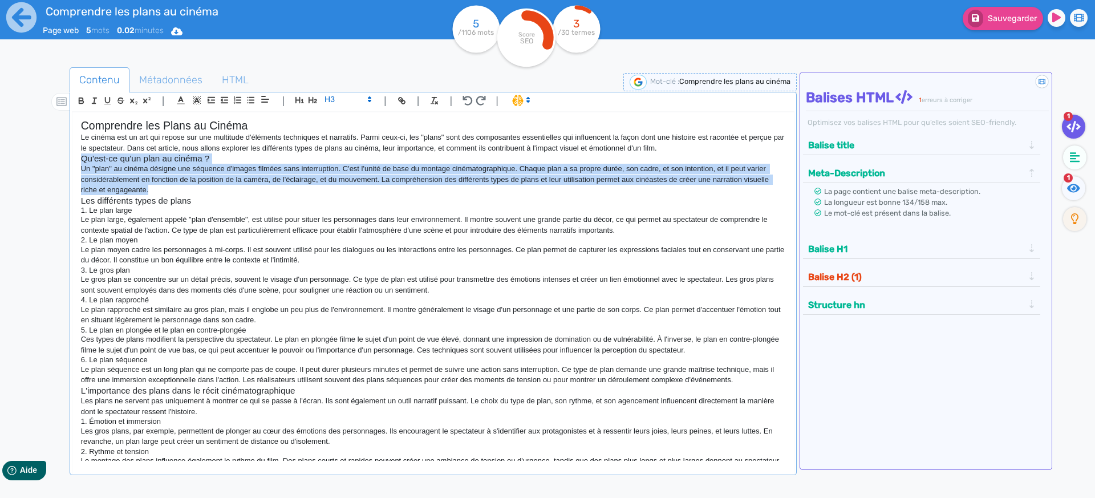
drag, startPoint x: 158, startPoint y: 190, endPoint x: 36, endPoint y: 157, distance: 126.4
click at [35, 157] on div "Contenu Métadonnées HTML | | H3 H4 H5 H6 Normal | | | | Comprendre les Plans au…" at bounding box center [564, 316] width 1062 height 505
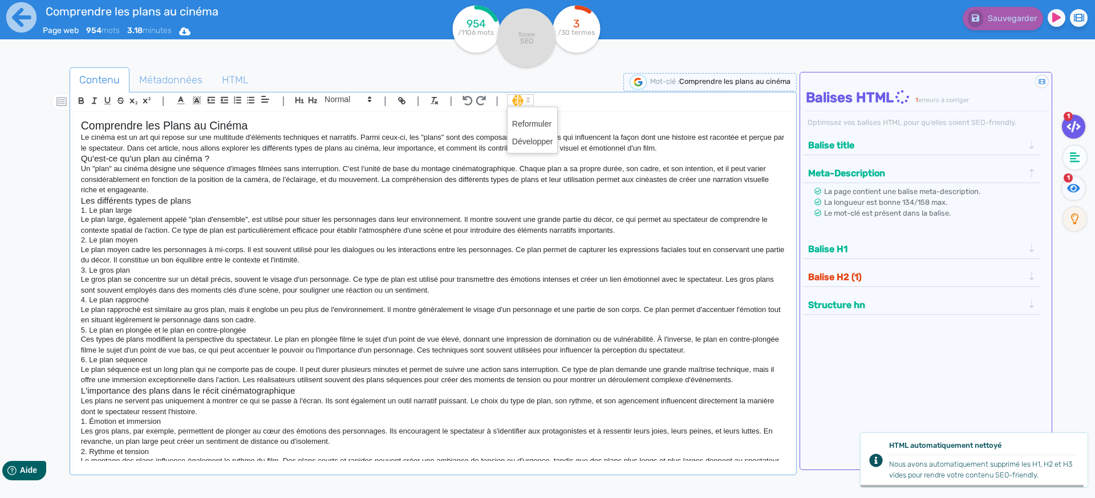
click at [511, 100] on span at bounding box center [520, 99] width 27 height 11
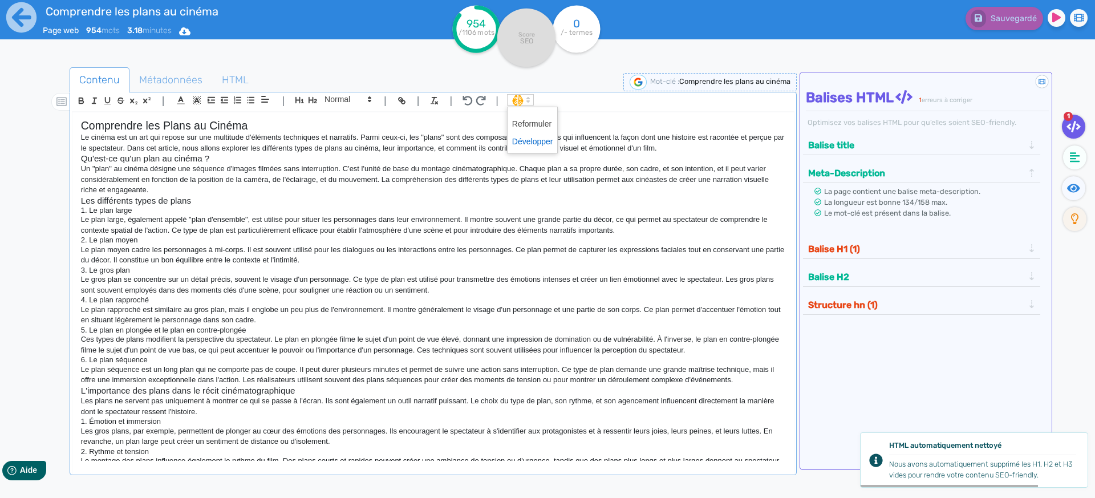
click at [535, 145] on span at bounding box center [532, 142] width 41 height 18
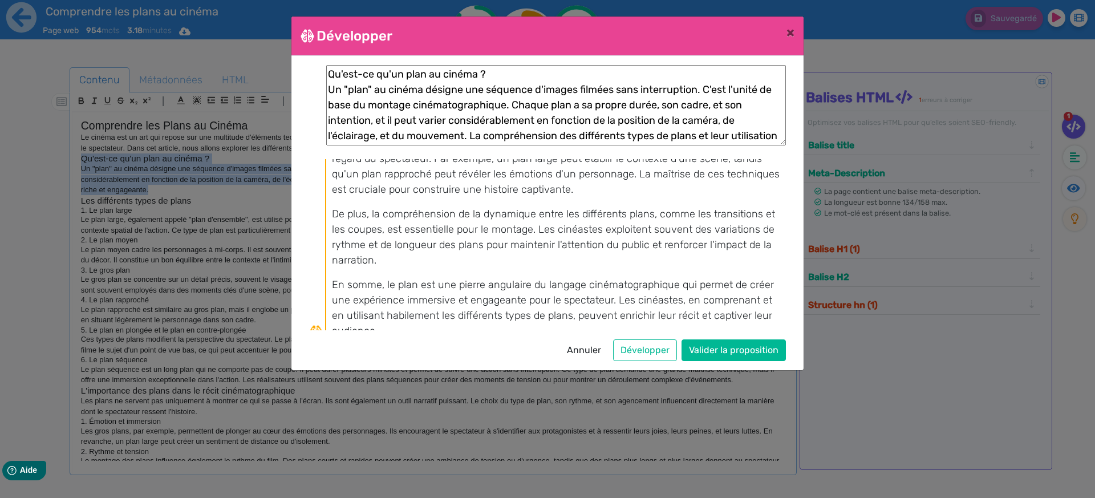
scroll to position [133, 0]
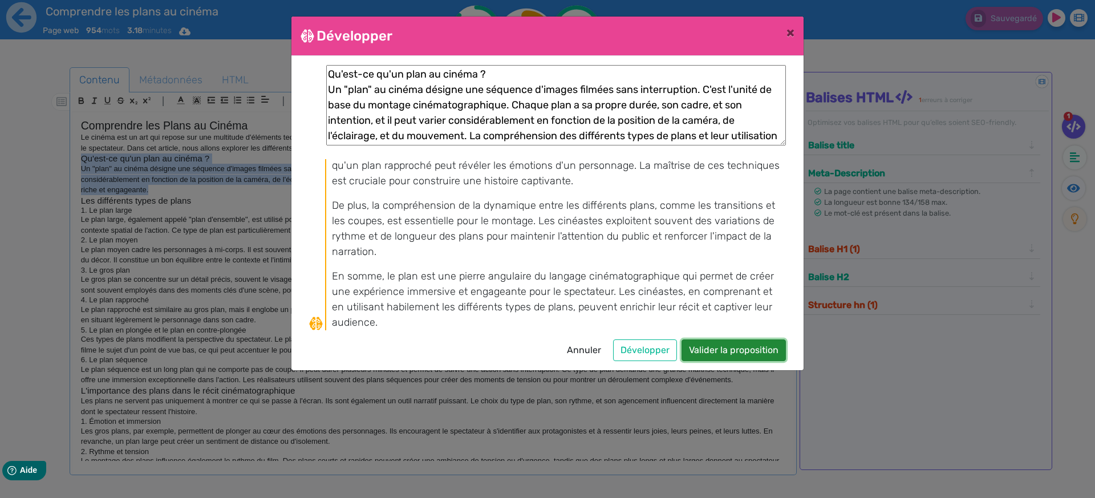
click at [732, 351] on button "Valider la proposition" at bounding box center [733, 350] width 104 height 22
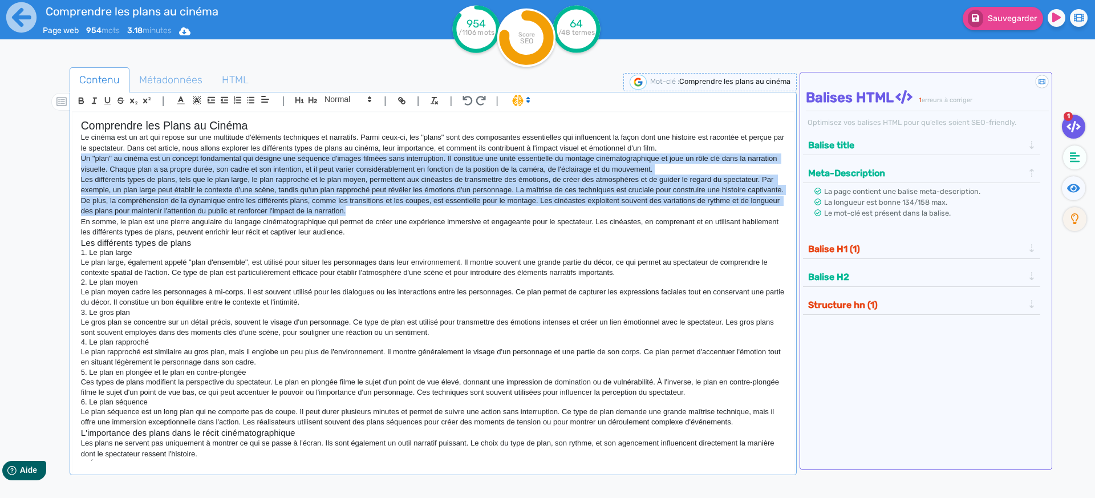
click at [226, 196] on p "Les différents types de plans, tels que le plan large, le plan rapproché et le …" at bounding box center [433, 184] width 704 height 21
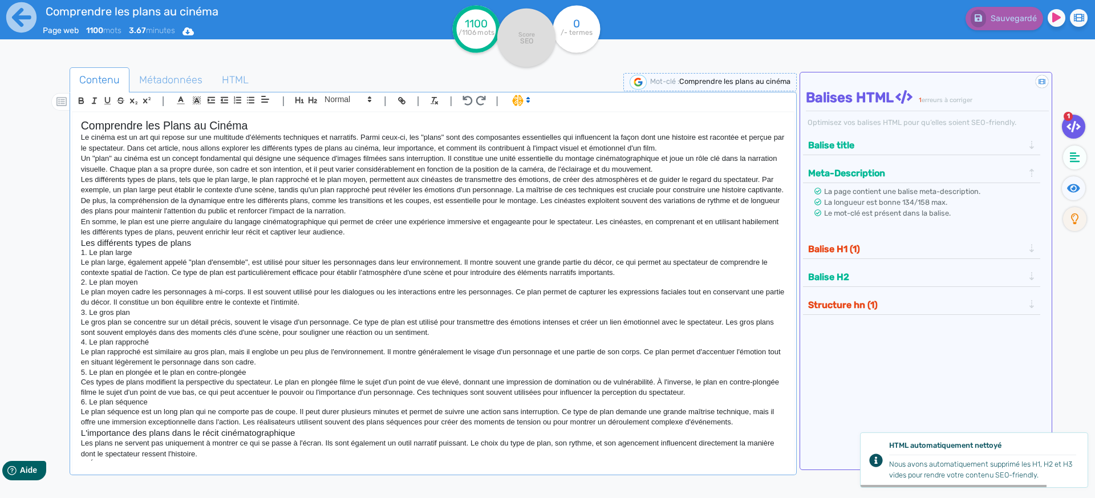
click at [527, 99] on polygon at bounding box center [528, 97] width 2 height 1
click at [399, 189] on p "Les différents types de plans, tels que le plan large, le plan rapproché et le …" at bounding box center [433, 184] width 704 height 21
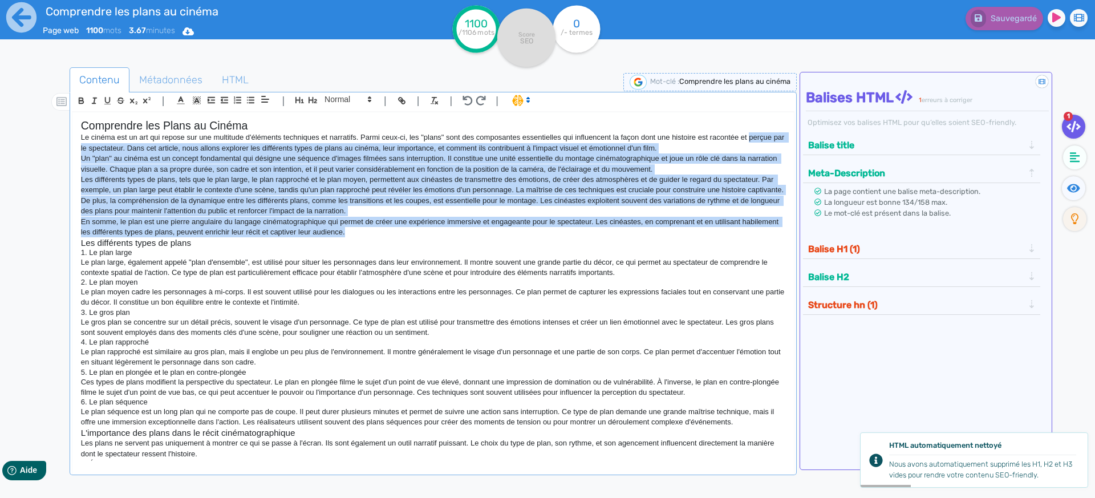
drag, startPoint x: 395, startPoint y: 239, endPoint x: 34, endPoint y: 156, distance: 369.8
click at [26, 149] on div "Comprendre les plans au cinéma Page web 1100 mots 3.67 minutes Html Pdf Word 11…" at bounding box center [547, 285] width 1095 height 570
click at [166, 168] on p "Un "plan" au cinéma est un concept fondamental qui désigne une séquence d'image…" at bounding box center [433, 163] width 704 height 21
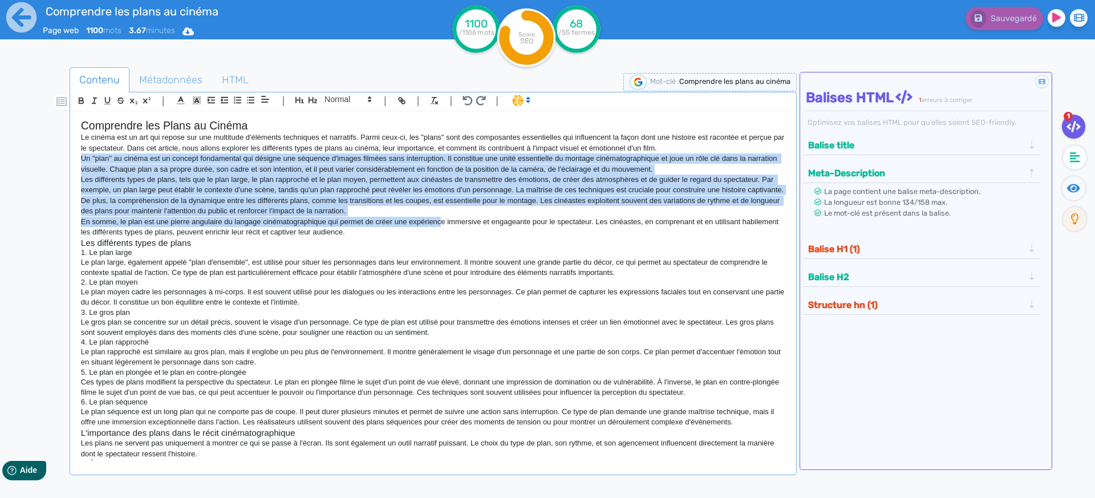
drag, startPoint x: 78, startPoint y: 161, endPoint x: 445, endPoint y: 236, distance: 375.4
click at [445, 236] on div "Comprendre les Plans au Cinéma Le cinéma est un art qui repose sur une multitud…" at bounding box center [432, 286] width 721 height 348
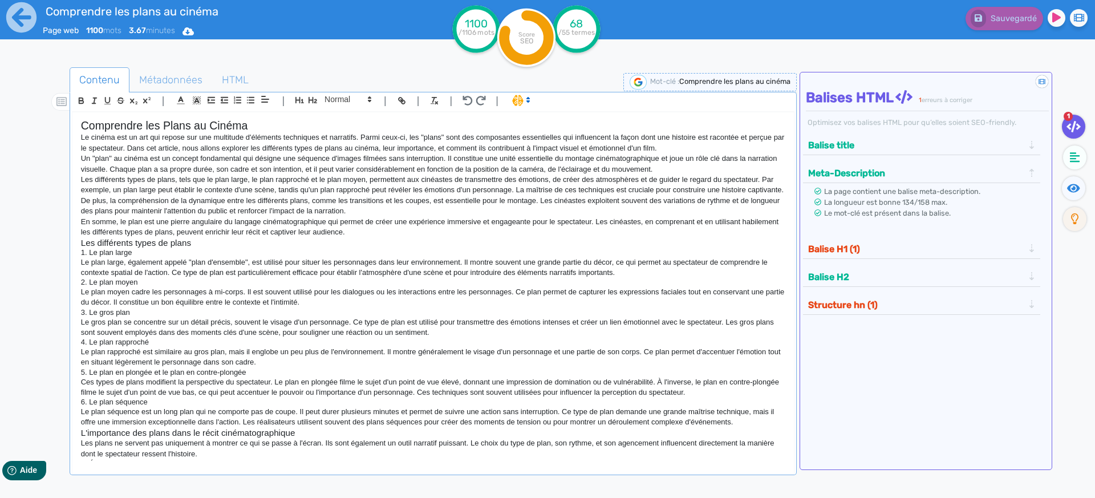
click at [434, 238] on p "En somme, le plan est une pierre angulaire du langage cinématographique qui per…" at bounding box center [433, 227] width 704 height 21
click at [337, 248] on h3 "Les différents types de plans" at bounding box center [433, 243] width 704 height 10
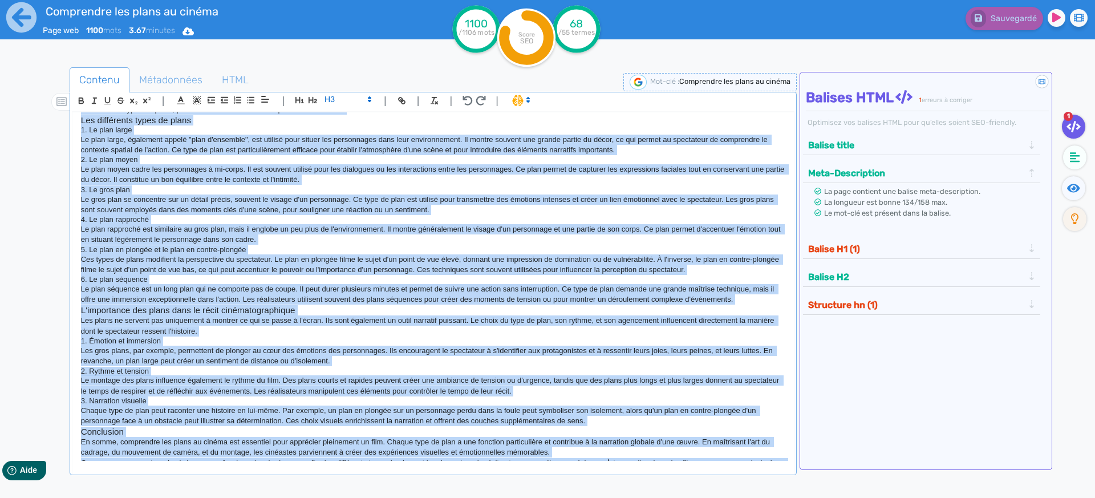
scroll to position [292, 0]
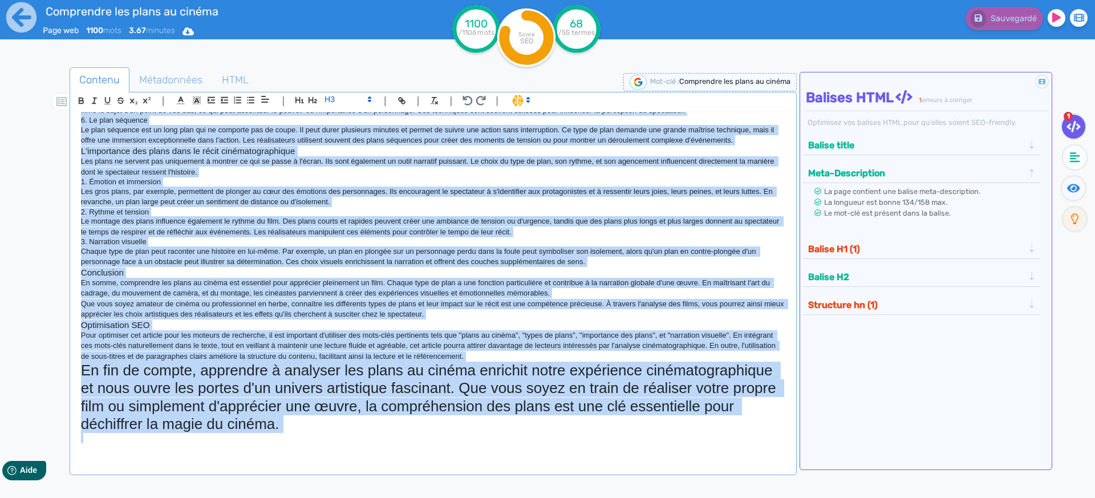
drag, startPoint x: 80, startPoint y: 140, endPoint x: 584, endPoint y: 436, distance: 585.2
click at [584, 436] on div "Comprendre les Plans au Cinéma Le cinéma est un art qui repose sur une multitud…" at bounding box center [432, 286] width 721 height 348
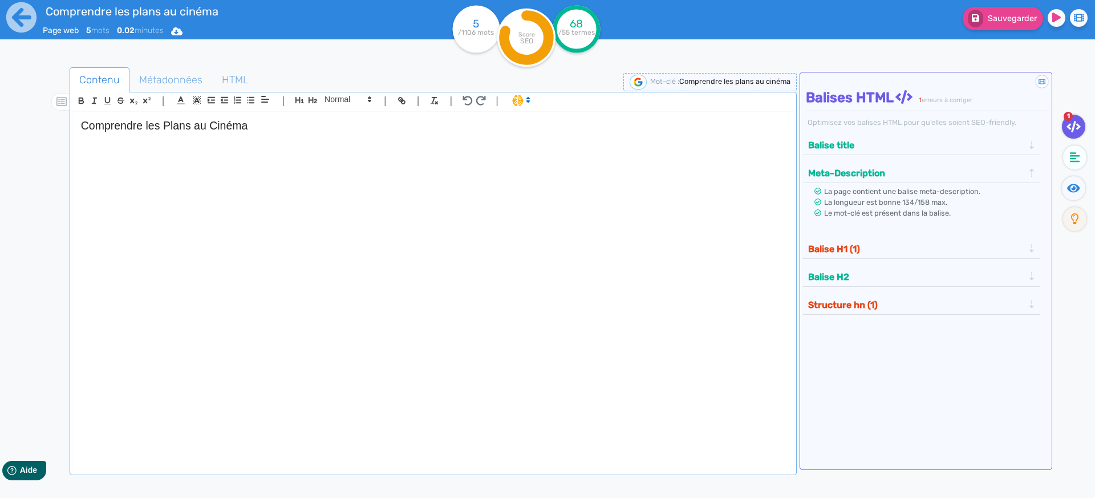
scroll to position [0, 0]
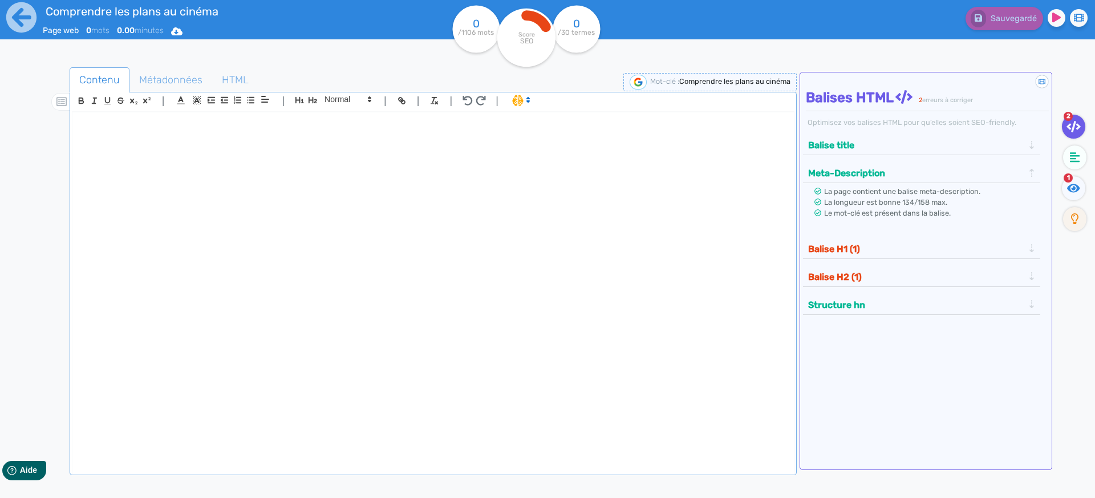
click at [456, 147] on div at bounding box center [432, 286] width 721 height 348
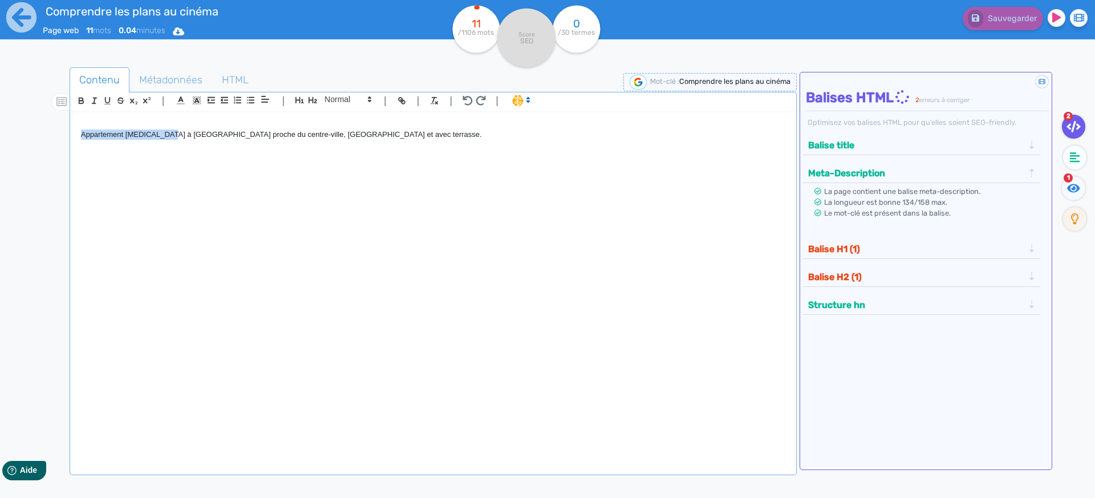
drag, startPoint x: 82, startPoint y: 135, endPoint x: 166, endPoint y: 136, distance: 85.0
click at [168, 135] on div "Appartement [MEDICAL_DATA] à [GEOGRAPHIC_DATA] proche du centre-ville, [GEOGRAP…" at bounding box center [432, 286] width 721 height 348
click at [223, 162] on div "Appartement [MEDICAL_DATA] à [GEOGRAPHIC_DATA] proche du centre-ville, [GEOGRAP…" at bounding box center [432, 286] width 721 height 348
click at [98, 133] on p "Appartement [MEDICAL_DATA] à [GEOGRAPHIC_DATA] proche du centre-ville, [GEOGRAP…" at bounding box center [433, 134] width 704 height 10
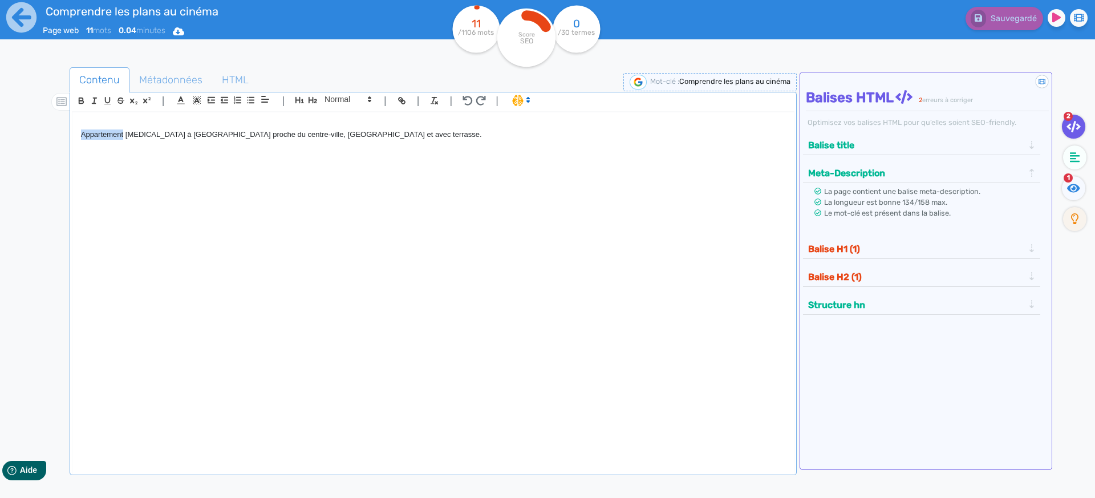
copy p "Appartement"
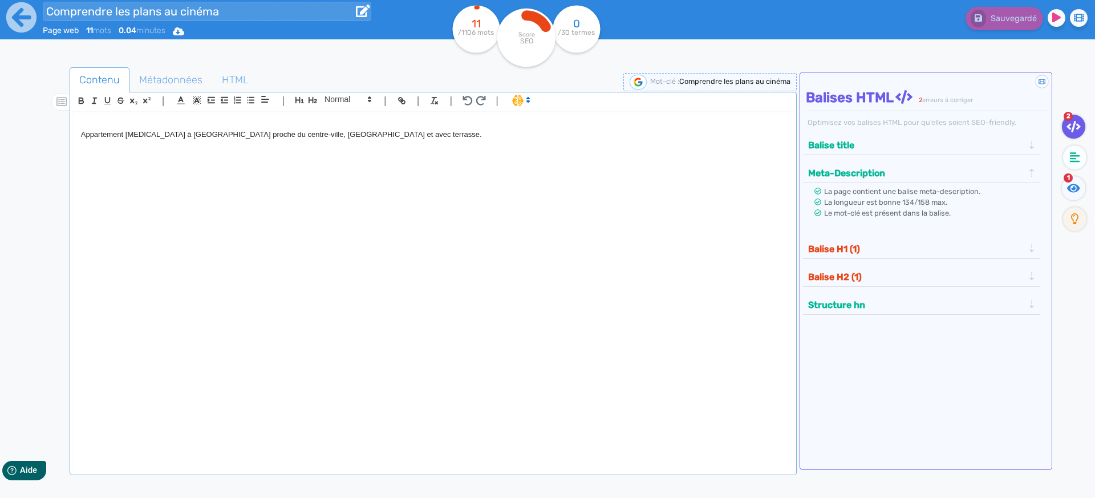
click at [97, 15] on input "Comprendre les plans au cinéma" at bounding box center [207, 11] width 328 height 19
drag, startPoint x: 222, startPoint y: 11, endPoint x: -47, endPoint y: 6, distance: 269.7
click at [0, 6] on html "Comprendre les plans au cinéma Page web 11 mots 0.04 minutes Html Pdf Word 11 /…" at bounding box center [547, 249] width 1095 height 498
paste input "Appartement"
type input "Appartement"
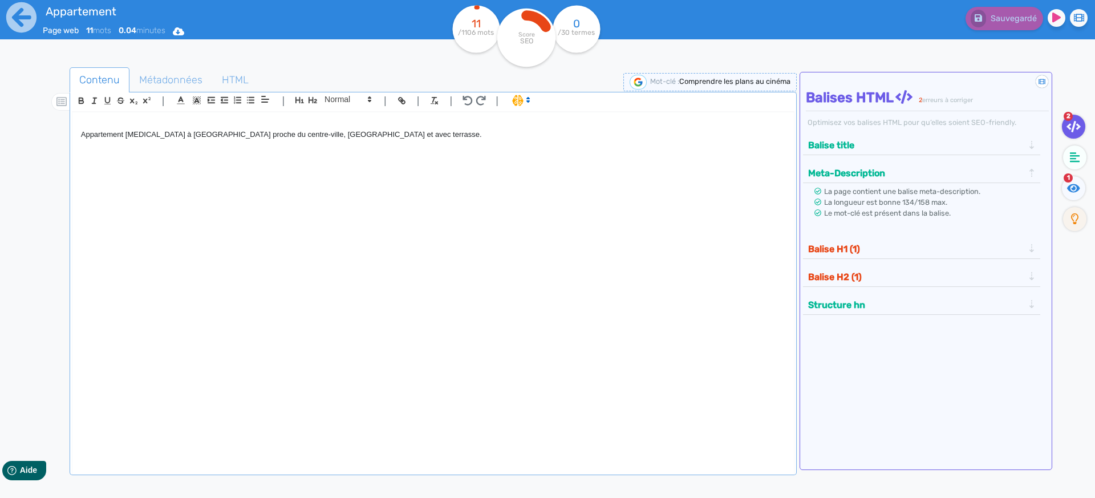
click at [149, 137] on p "Appartement [MEDICAL_DATA] à [GEOGRAPHIC_DATA] proche du centre-ville, [GEOGRAP…" at bounding box center [433, 134] width 704 height 10
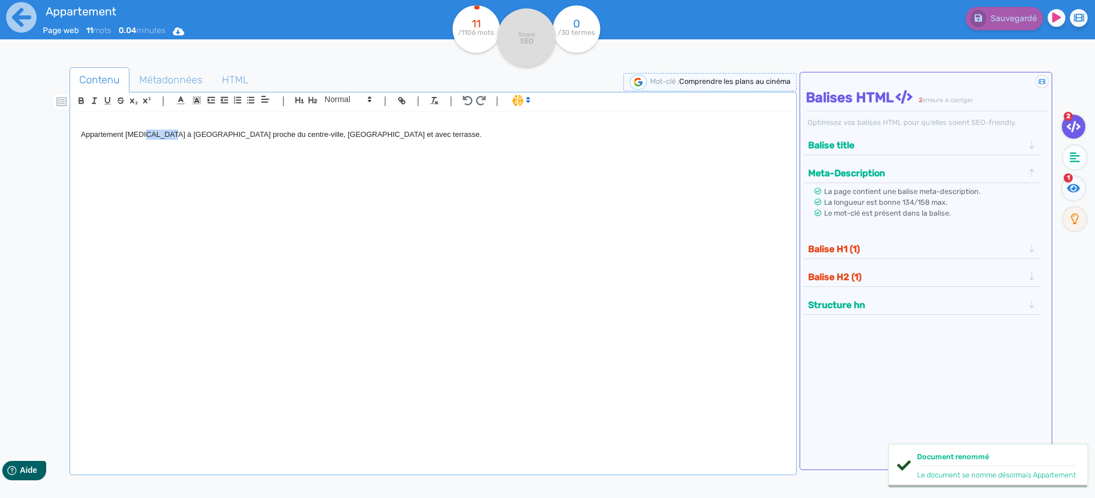
click at [149, 137] on p "Appartement [MEDICAL_DATA] à [GEOGRAPHIC_DATA] proche du centre-ville, [GEOGRAP…" at bounding box center [433, 134] width 704 height 10
click at [193, 182] on div "Appartement [MEDICAL_DATA] à [GEOGRAPHIC_DATA] proche du centre-ville, [GEOGRAP…" at bounding box center [432, 286] width 721 height 348
drag, startPoint x: 80, startPoint y: 135, endPoint x: 285, endPoint y: 169, distance: 207.5
click at [168, 136] on p "Appartement [MEDICAL_DATA] à [GEOGRAPHIC_DATA] proche du centre-ville, [GEOGRAP…" at bounding box center [433, 134] width 704 height 10
copy p "Appartement [MEDICAL_DATA] à [GEOGRAPHIC_DATA]"
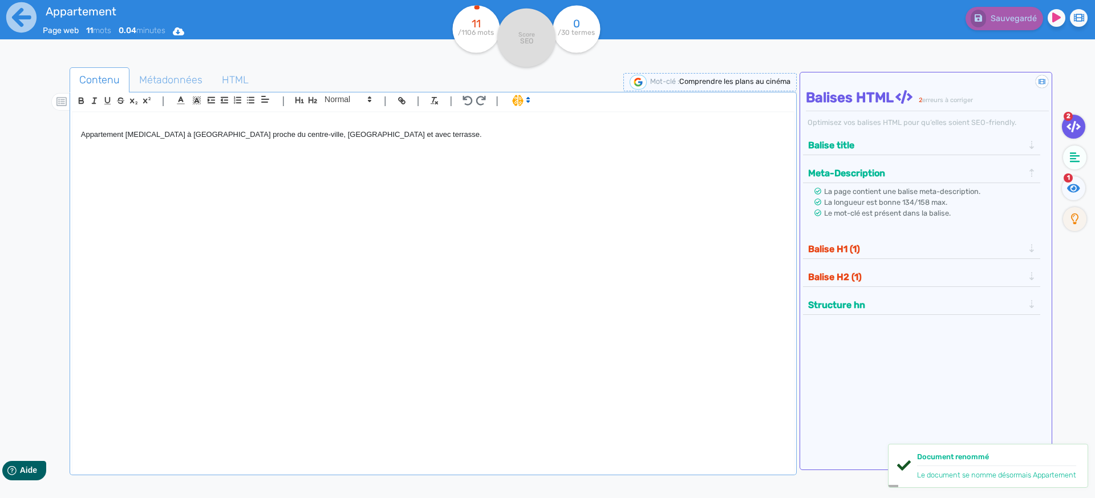
click at [740, 79] on span "Comprendre les plans au cinéma" at bounding box center [734, 81] width 111 height 9
click at [745, 82] on input "Comprendre les plans au cinéma" at bounding box center [699, 81] width 137 height 13
drag, startPoint x: 747, startPoint y: 81, endPoint x: 637, endPoint y: 81, distance: 110.6
click at [591, 75] on div "Nouveau mot-clé : Comprendre les plans au cinéma" at bounding box center [680, 81] width 233 height 17
type input "Appartement [MEDICAL_DATA] à [GEOGRAPHIC_DATA]"
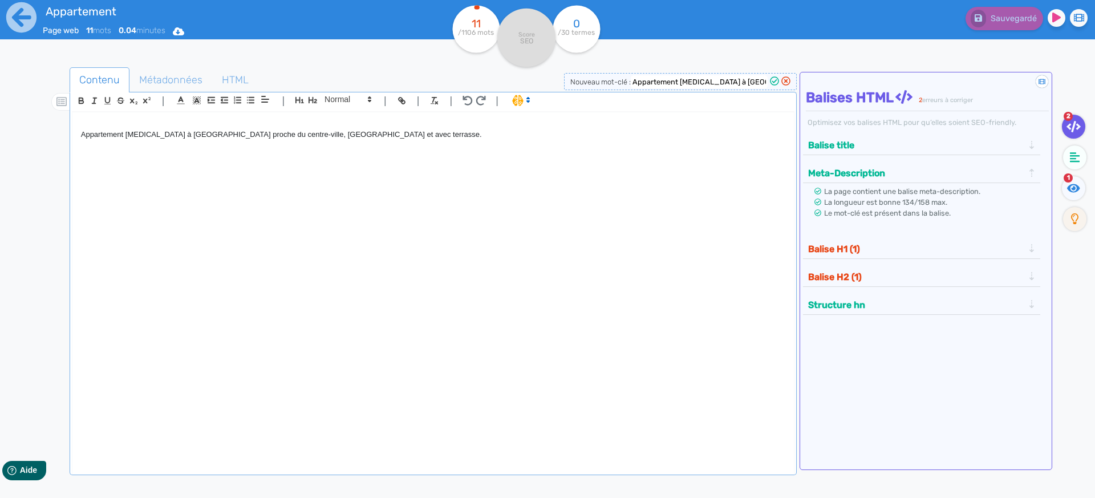
click at [775, 81] on icon at bounding box center [774, 80] width 9 height 9
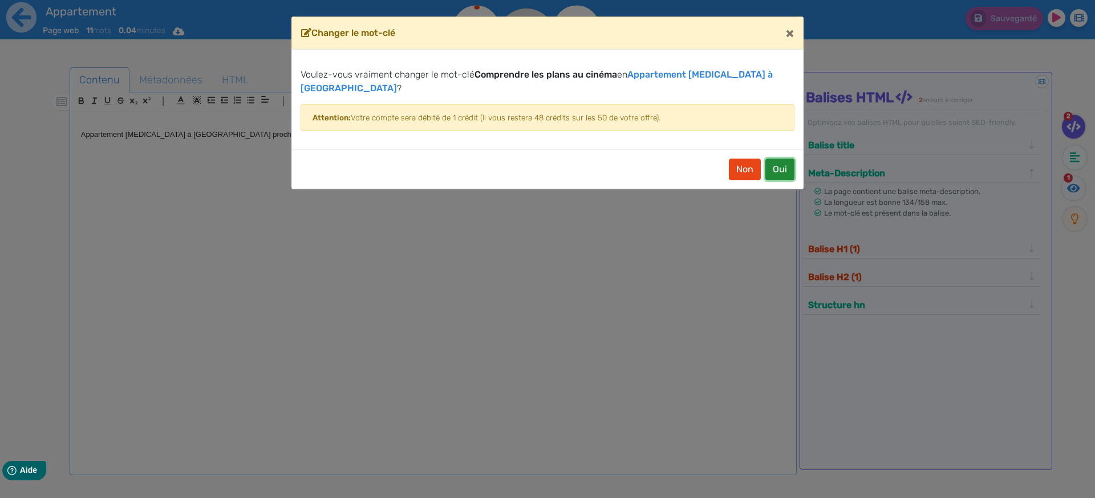
click at [775, 160] on button "Oui" at bounding box center [779, 169] width 29 height 22
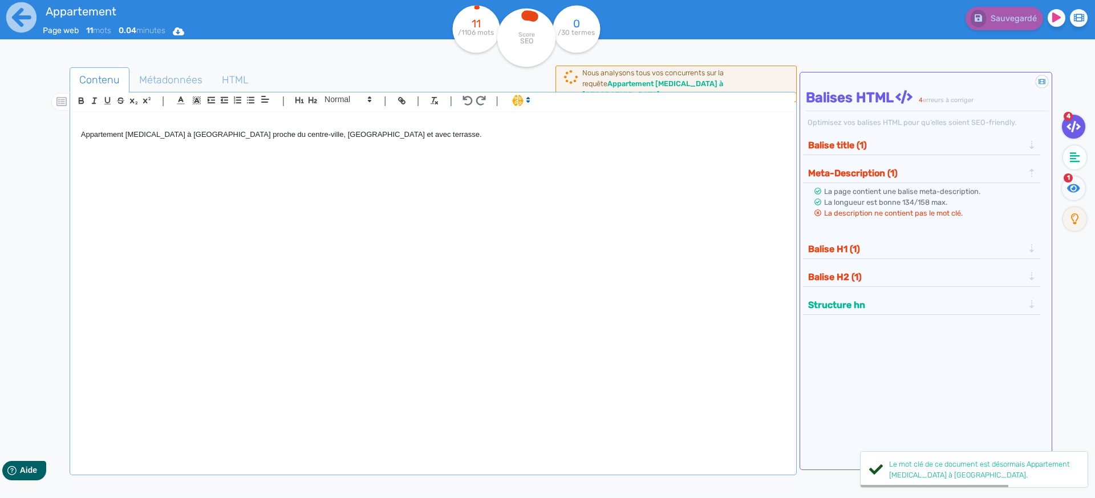
click at [432, 144] on div "Appartement [MEDICAL_DATA] à [GEOGRAPHIC_DATA] proche du centre-ville, [GEOGRAP…" at bounding box center [432, 286] width 721 height 348
drag, startPoint x: 403, startPoint y: 143, endPoint x: 18, endPoint y: 133, distance: 385.5
click at [18, 133] on div "Appartement Page web 11 mots 0.04 minutes Html Pdf Word 11 /1106 mots Score SEO…" at bounding box center [547, 285] width 1095 height 570
click at [294, 176] on div "Appartement [MEDICAL_DATA] à [GEOGRAPHIC_DATA] proche du centre-ville, [GEOGRAP…" at bounding box center [432, 286] width 721 height 348
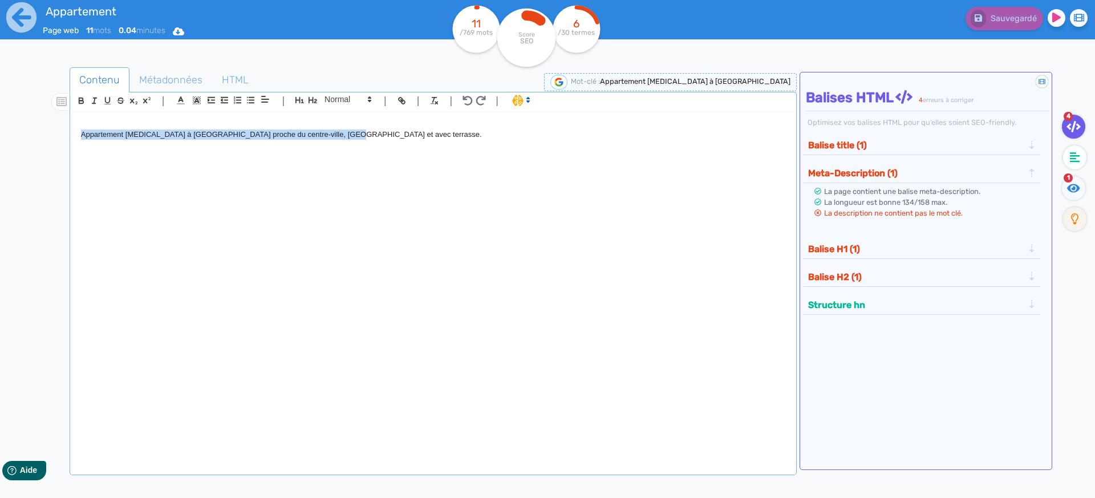
drag, startPoint x: 352, startPoint y: 133, endPoint x: 11, endPoint y: 131, distance: 340.9
click at [11, 131] on div "Appartement Page web 11 mots 0.04 minutes Html Pdf Word 11 /769 mots Score SEO …" at bounding box center [547, 285] width 1095 height 570
click at [523, 98] on icon at bounding box center [528, 100] width 10 height 10
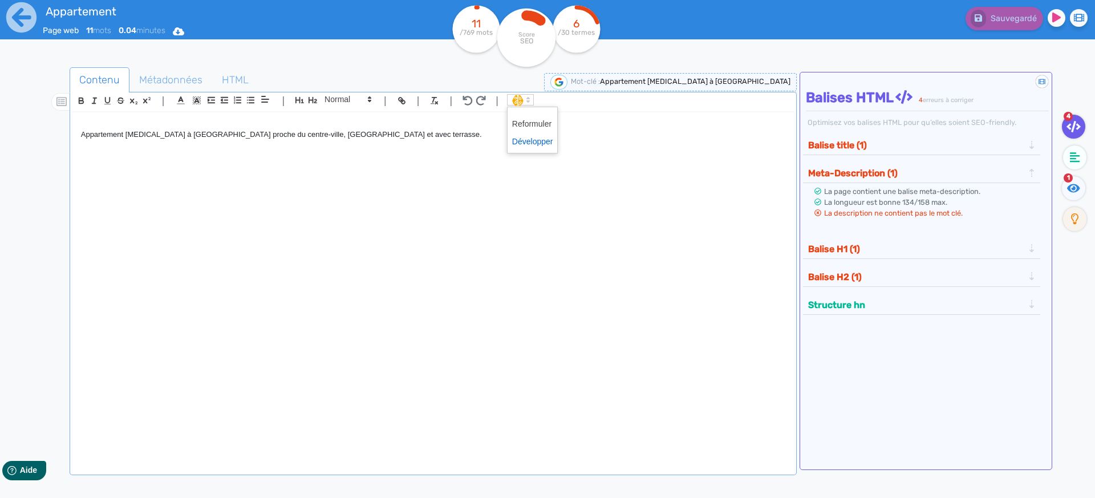
click at [533, 145] on span at bounding box center [532, 142] width 41 height 18
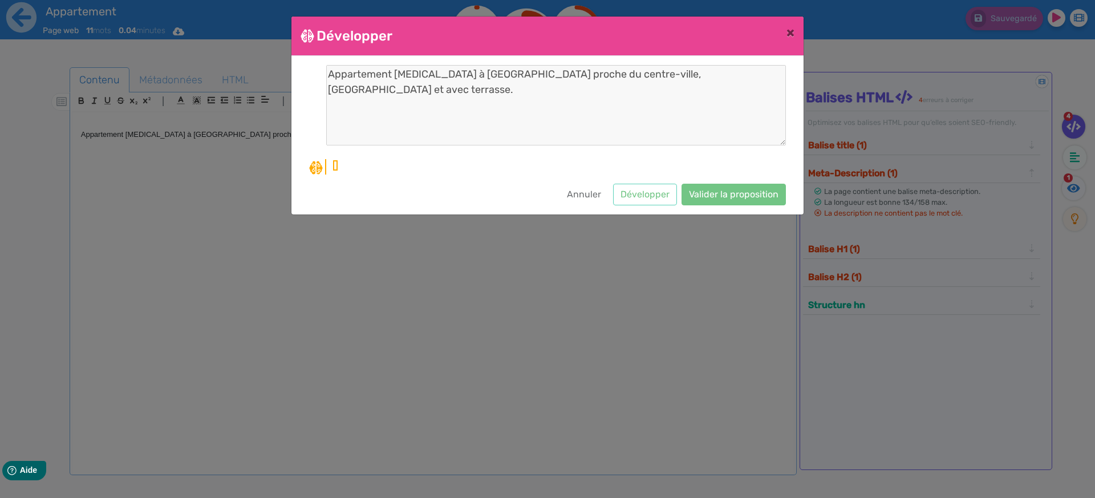
click at [447, 167] on div at bounding box center [555, 166] width 460 height 15
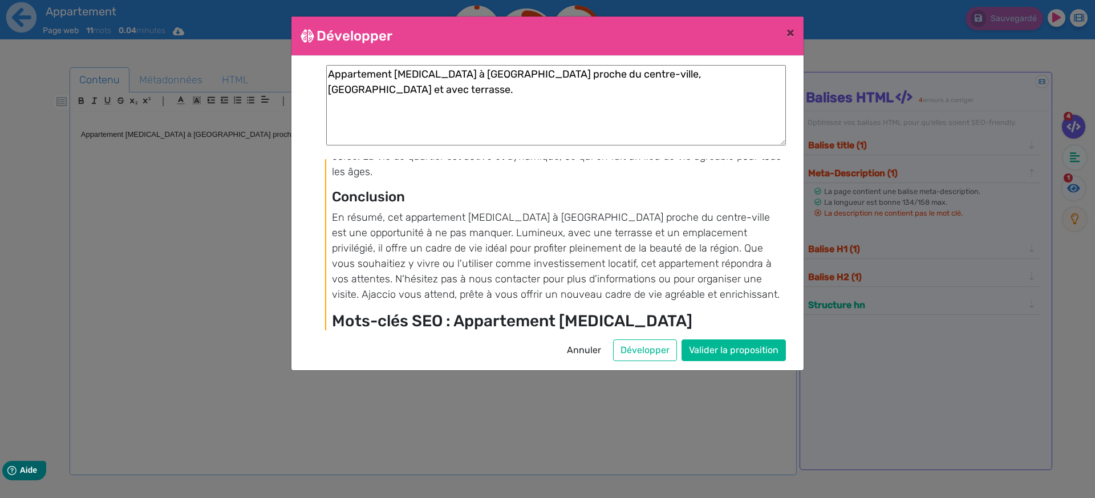
scroll to position [892, 0]
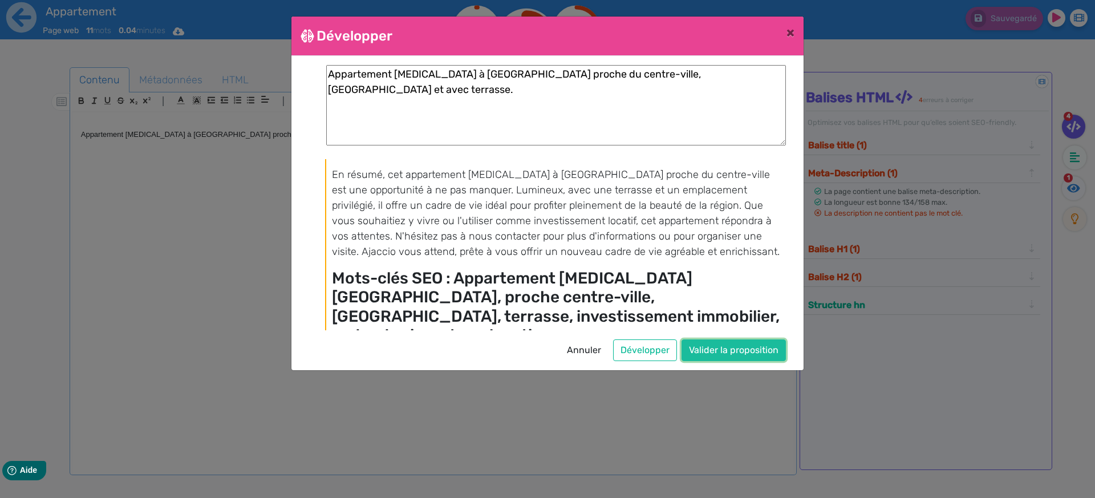
click at [714, 347] on button "Valider la proposition" at bounding box center [733, 350] width 104 height 22
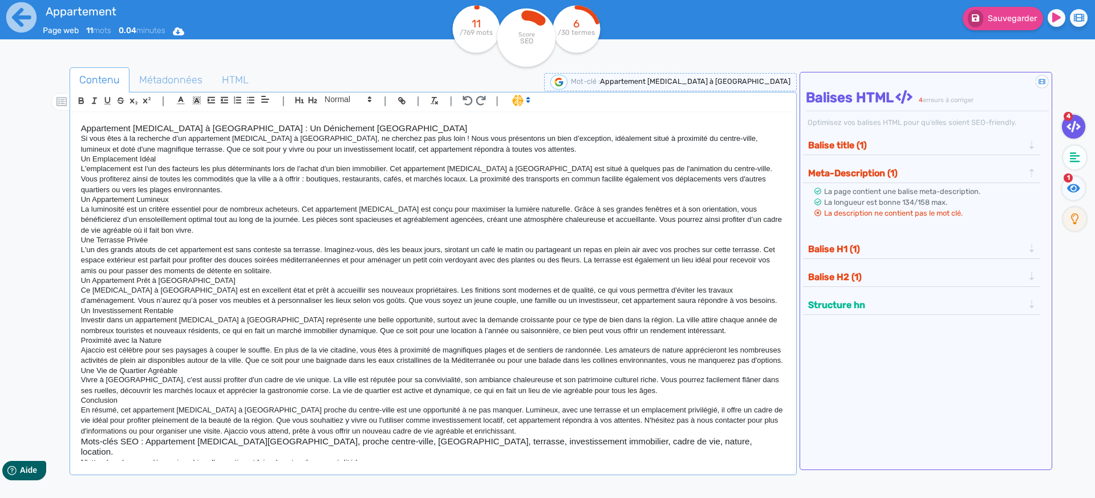
scroll to position [0, 0]
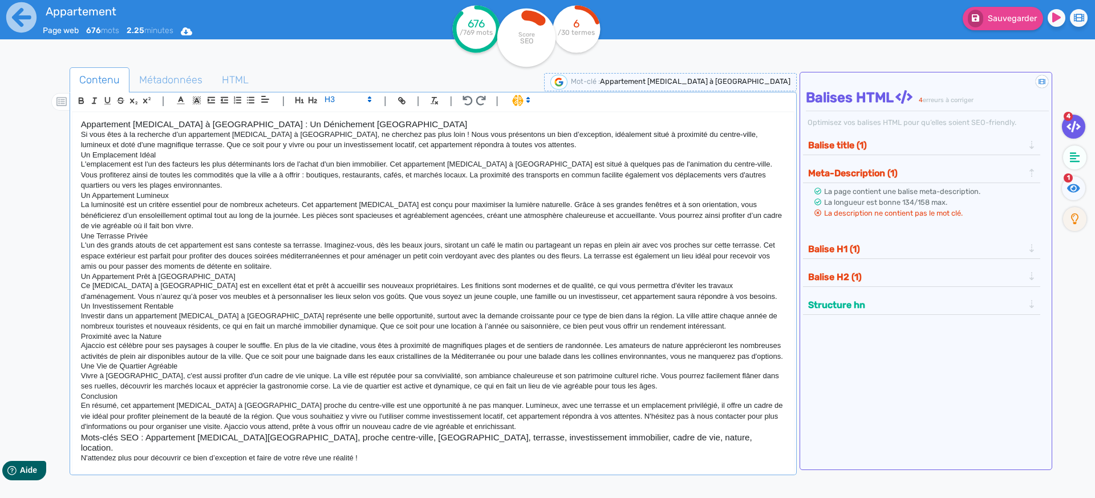
drag, startPoint x: 249, startPoint y: 173, endPoint x: 259, endPoint y: 171, distance: 9.8
click at [249, 173] on p "L'emplacement est l'un des facteurs les plus déterminants lors de l'achat d'un …" at bounding box center [433, 174] width 704 height 31
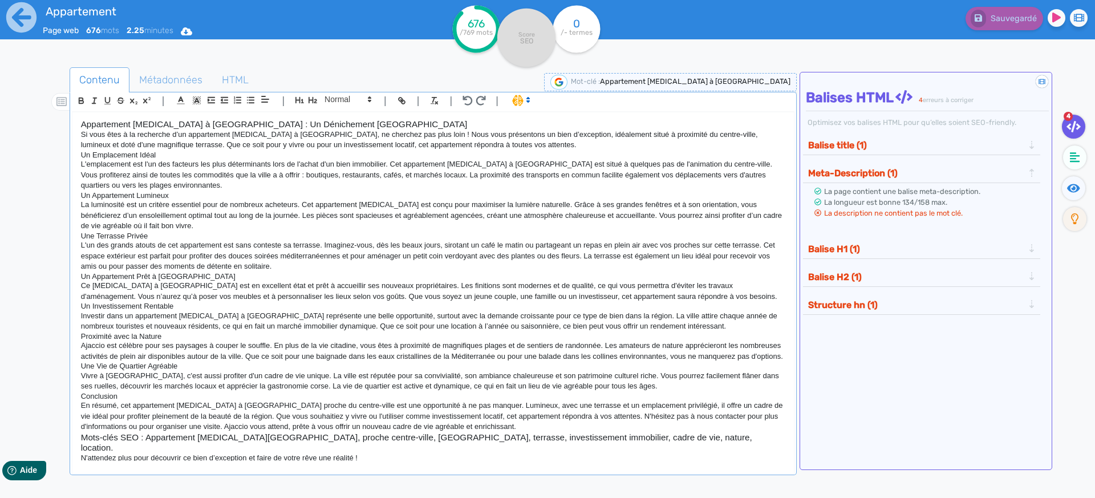
click at [389, 129] on h3 "Appartement [MEDICAL_DATA] à [GEOGRAPHIC_DATA] : Un Dénichement [GEOGRAPHIC_DAT…" at bounding box center [433, 124] width 704 height 10
click at [527, 101] on polygon at bounding box center [528, 101] width 2 height 1
click at [408, 184] on p "L'emplacement est l'un des facteurs les plus déterminants lors de l'achat d'un …" at bounding box center [433, 174] width 704 height 31
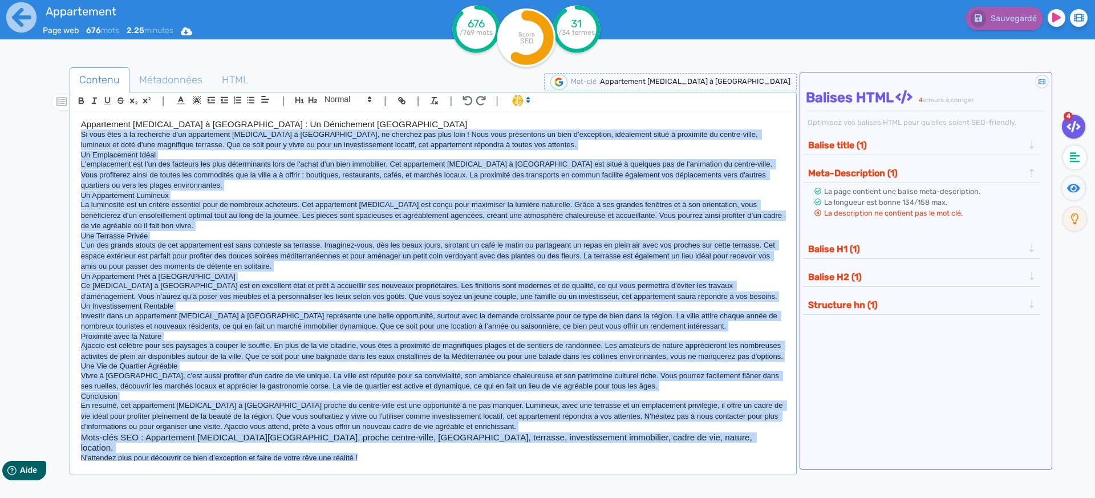
scroll to position [10, 0]
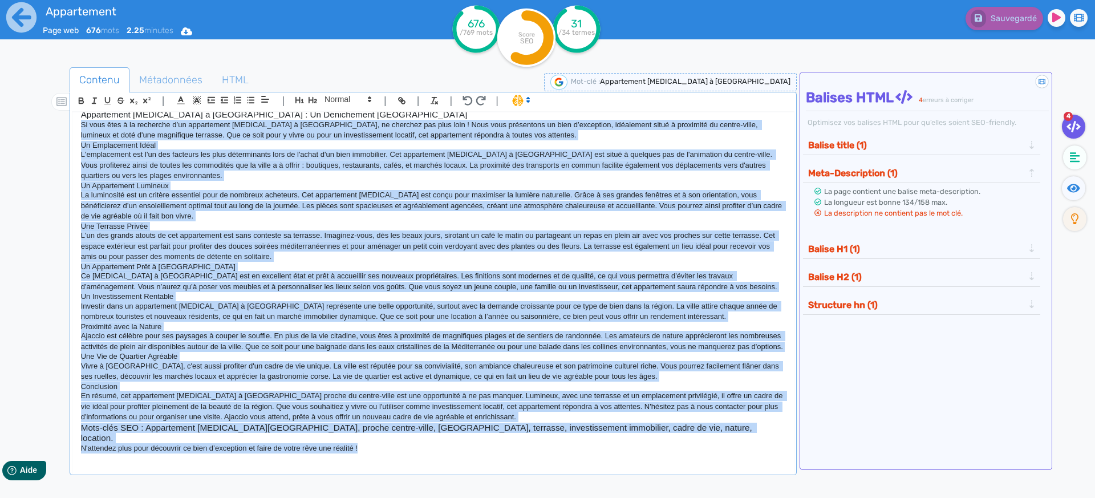
drag, startPoint x: 82, startPoint y: 133, endPoint x: 572, endPoint y: 505, distance: 615.3
click at [572, 497] on html "Appartement Page web 676 mots 2.25 minutes Html Pdf Word 676 /769 mots Score SE…" at bounding box center [547, 249] width 1095 height 498
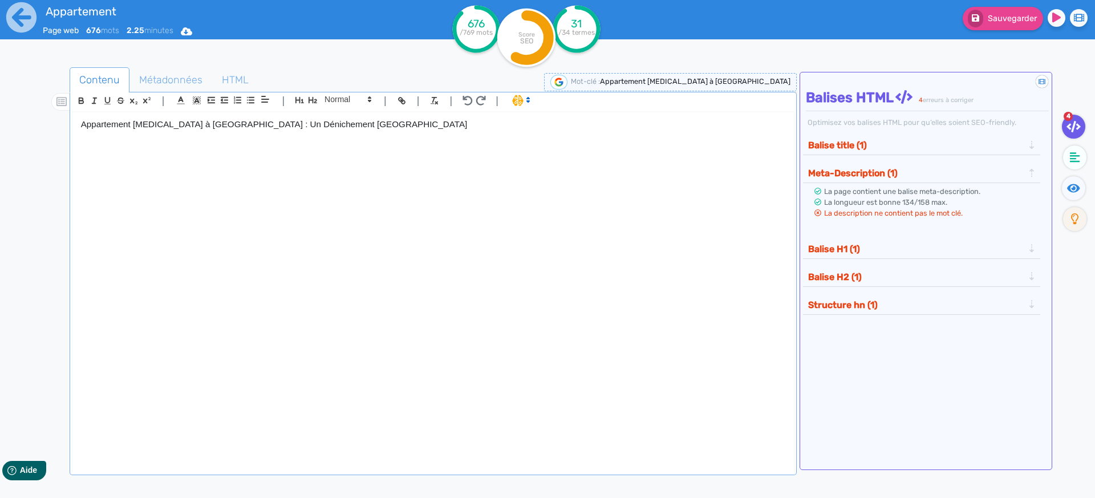
scroll to position [0, 0]
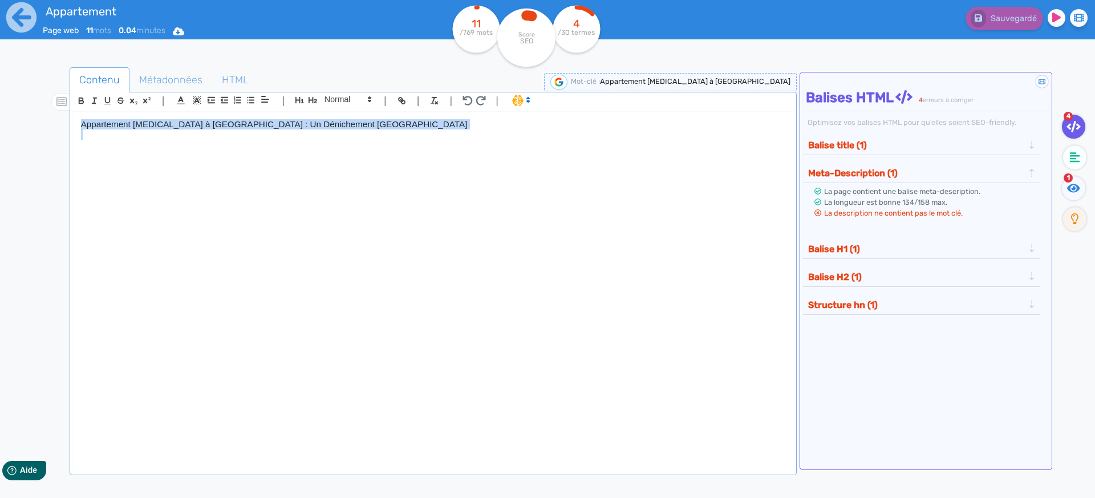
drag, startPoint x: 425, startPoint y: 129, endPoint x: -63, endPoint y: 123, distance: 488.6
click at [0, 123] on html "Appartement Page web 11 mots 0.04 minutes Html Pdf Word 11 /769 mots Score SEO …" at bounding box center [547, 249] width 1095 height 498
drag, startPoint x: 299, startPoint y: 127, endPoint x: 79, endPoint y: 120, distance: 219.6
click at [79, 120] on div "Appartement [MEDICAL_DATA] à [GEOGRAPHIC_DATA] proche du centre-ville, [GEOGRAP…" at bounding box center [432, 286] width 721 height 348
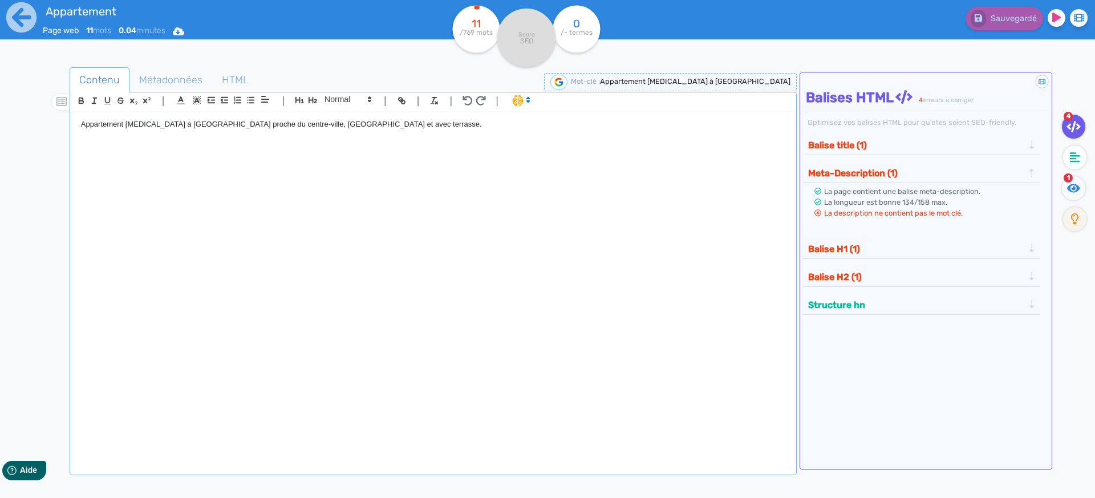
click at [518, 107] on span at bounding box center [520, 101] width 27 height 14
click at [517, 101] on span at bounding box center [520, 99] width 27 height 11
click at [381, 133] on div "Appartement [MEDICAL_DATA] à [GEOGRAPHIC_DATA] proche du centre-ville, [GEOGRAP…" at bounding box center [432, 286] width 721 height 348
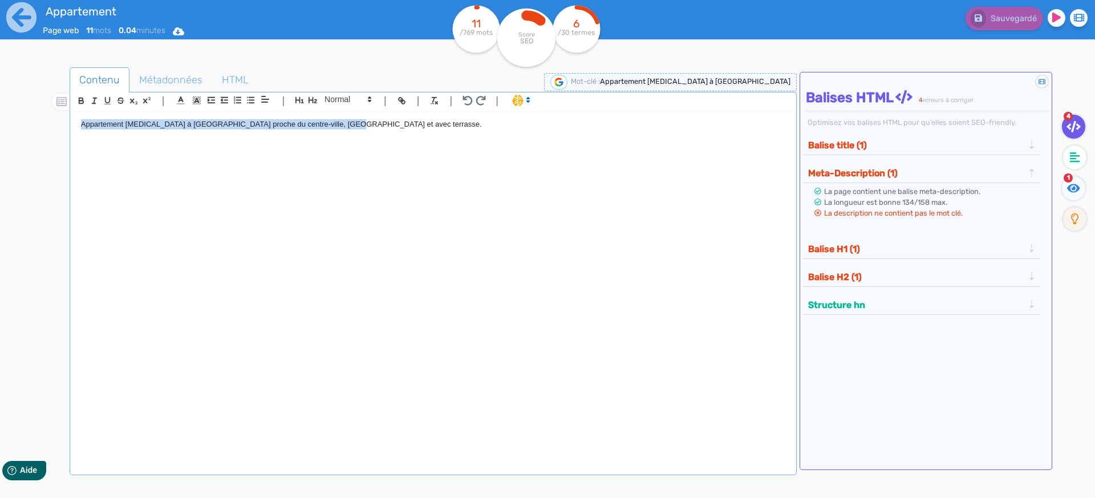
drag, startPoint x: 379, startPoint y: 129, endPoint x: 72, endPoint y: 116, distance: 306.5
click at [72, 116] on div "Appartement [MEDICAL_DATA] à [GEOGRAPHIC_DATA] proche du centre-ville, [GEOGRAP…" at bounding box center [432, 286] width 721 height 348
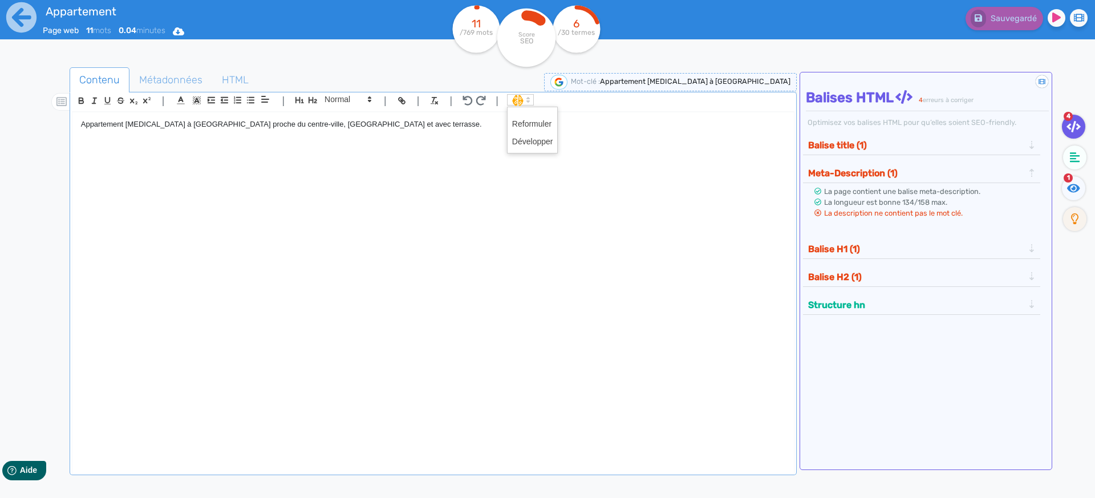
click at [513, 103] on span at bounding box center [520, 99] width 27 height 11
click at [529, 143] on span at bounding box center [532, 142] width 41 height 18
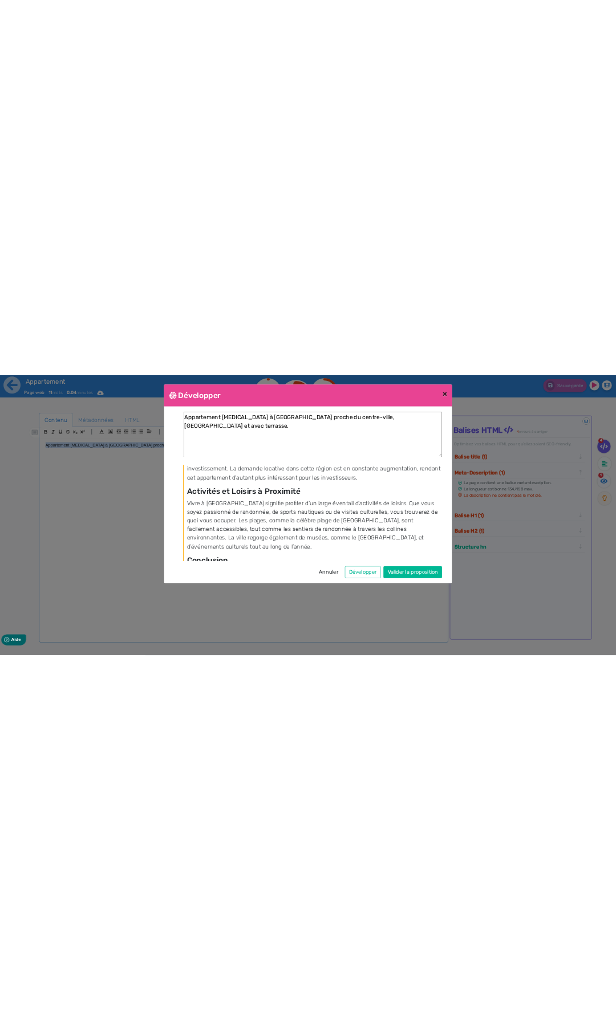
scroll to position [846, 0]
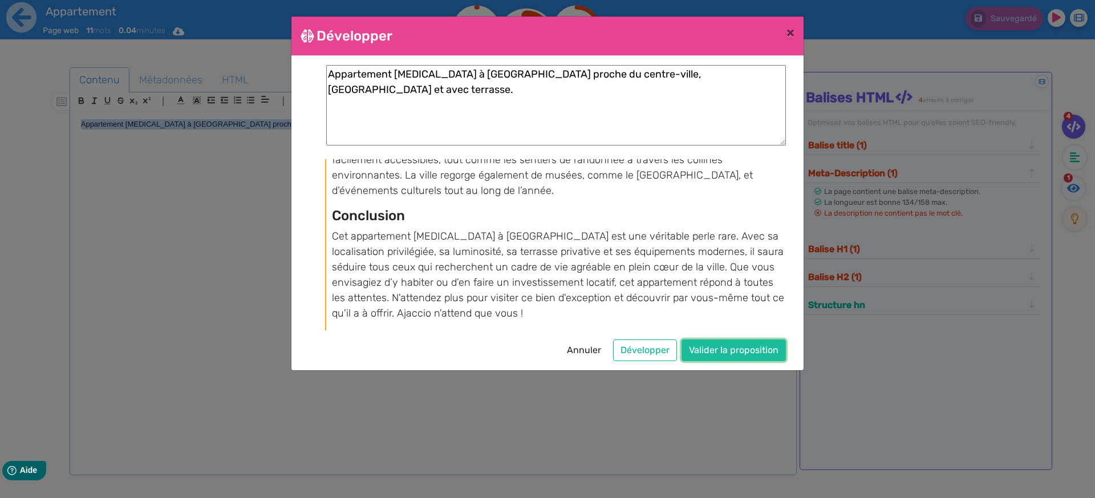
click at [712, 352] on button "Valider la proposition" at bounding box center [733, 350] width 104 height 22
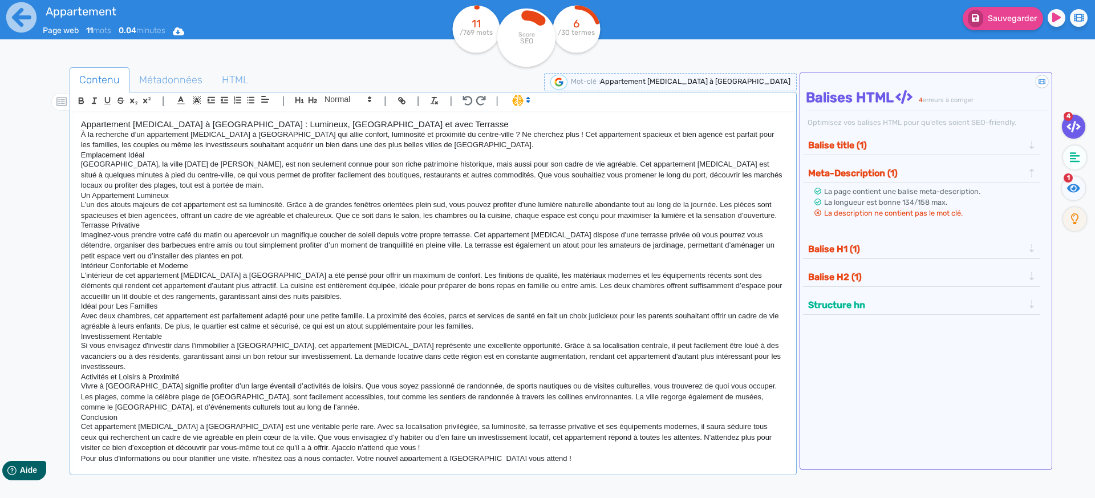
click at [320, 261] on p "Imaginez-vous prendre votre café du matin ou apercevoir un magnifique coucher d…" at bounding box center [433, 245] width 704 height 31
click at [411, 126] on h3 "Appartement [MEDICAL_DATA] à [GEOGRAPHIC_DATA] : Lumineux, [GEOGRAPHIC_DATA] et…" at bounding box center [433, 124] width 704 height 10
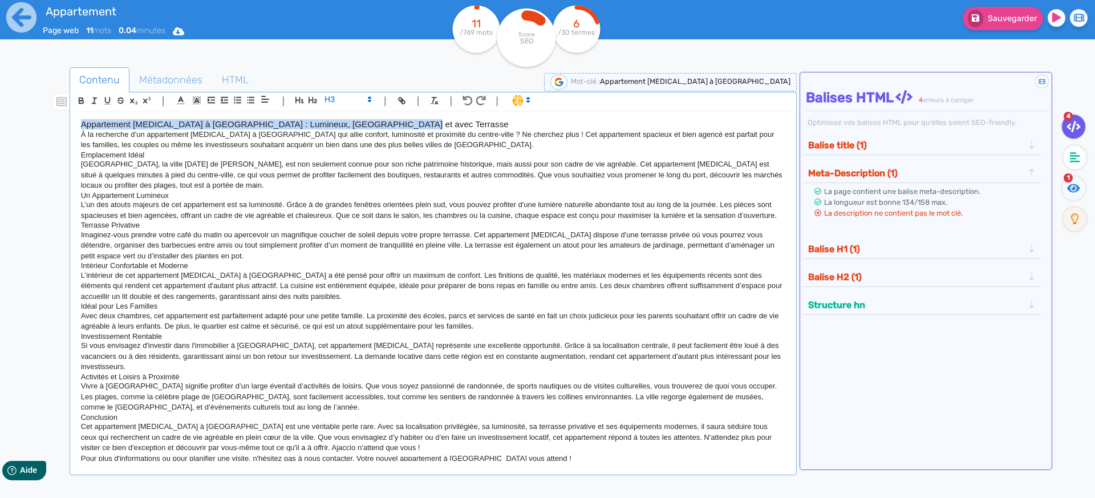
drag, startPoint x: 408, startPoint y: 125, endPoint x: 16, endPoint y: 117, distance: 391.8
click at [16, 117] on div "Appartement Page web 11 mots 0.04 minutes Html Pdf Word 11 /769 mots Score SEO …" at bounding box center [547, 285] width 1095 height 570
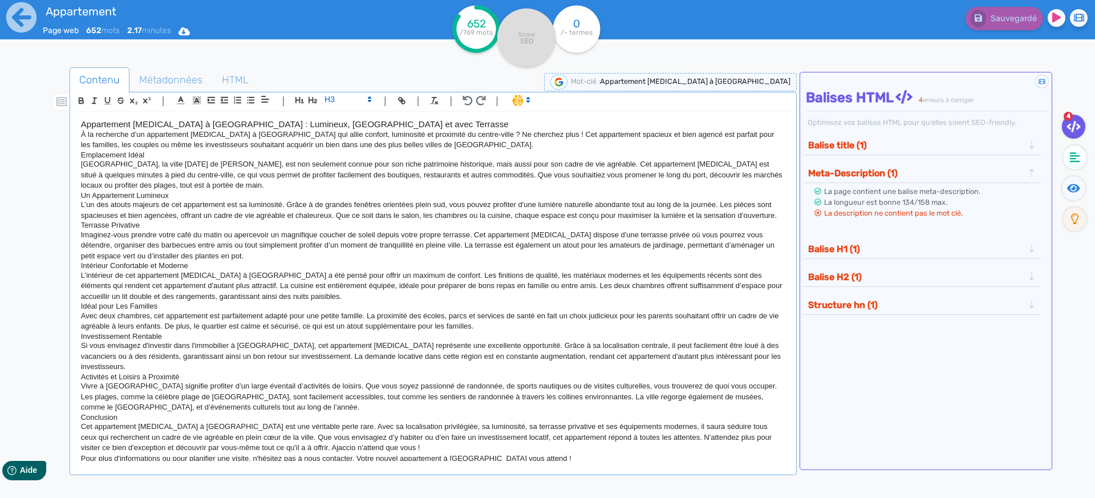
click at [361, 178] on p "[GEOGRAPHIC_DATA], la ville [DATE] de [PERSON_NAME], est non seulement connue p…" at bounding box center [433, 174] width 704 height 31
click at [614, 184] on p "[GEOGRAPHIC_DATA], la ville [DATE] de [PERSON_NAME], est non seulement connue p…" at bounding box center [433, 174] width 704 height 31
click at [1065, 185] on fa-icon at bounding box center [1073, 188] width 23 height 24
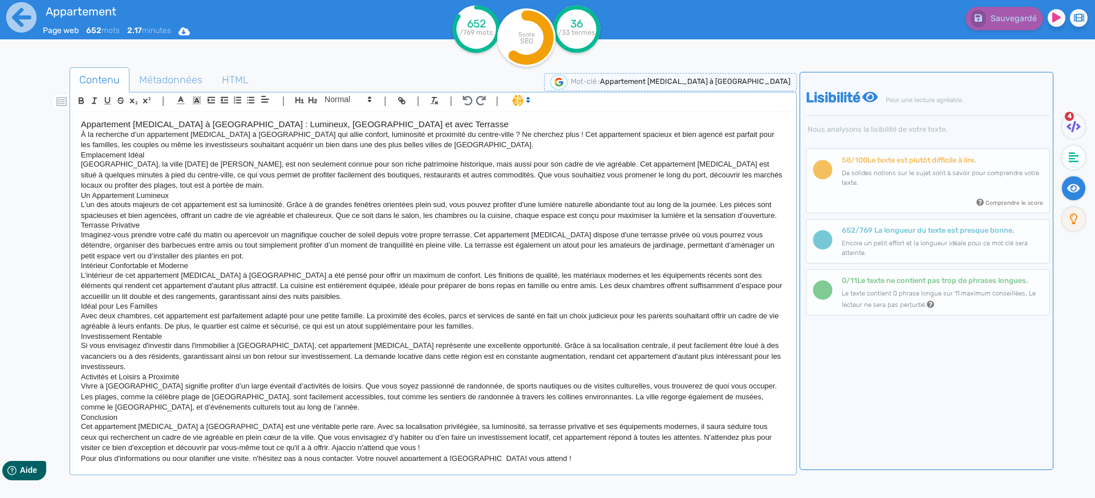
click at [1069, 120] on span "4" at bounding box center [1068, 116] width 9 height 9
click at [1074, 128] on icon at bounding box center [1073, 126] width 14 height 11
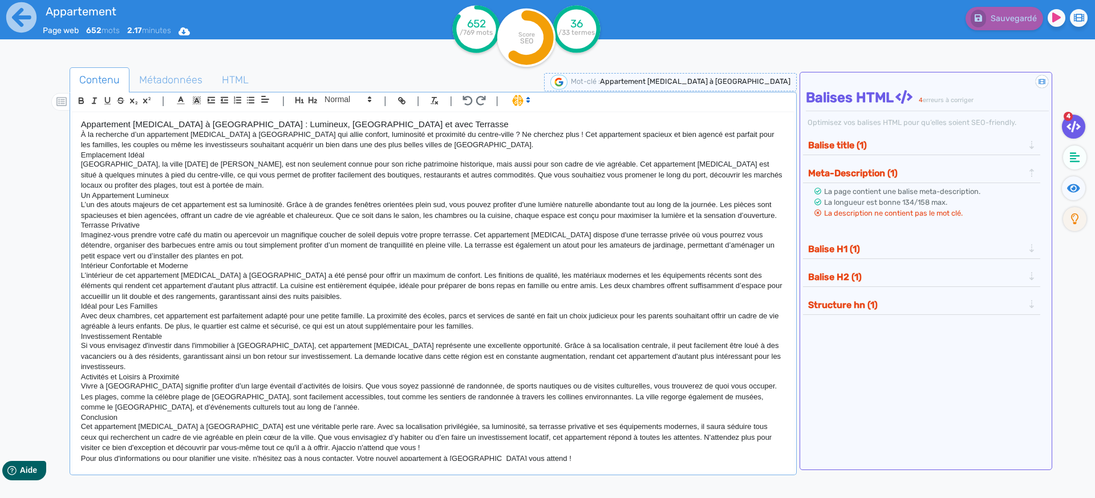
click at [857, 146] on button "Balise title (1)" at bounding box center [915, 145] width 222 height 19
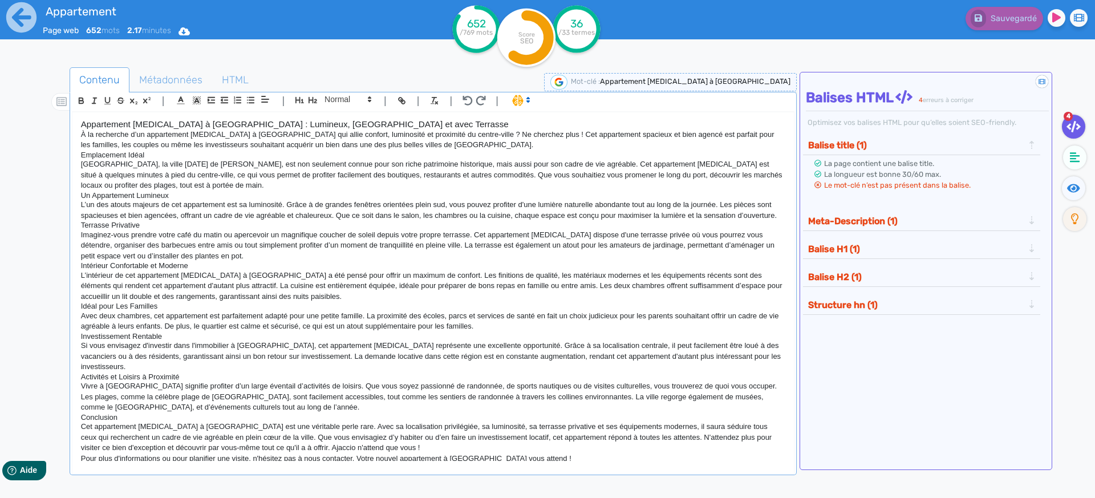
click at [863, 221] on button "Meta-Description (1)" at bounding box center [915, 221] width 222 height 19
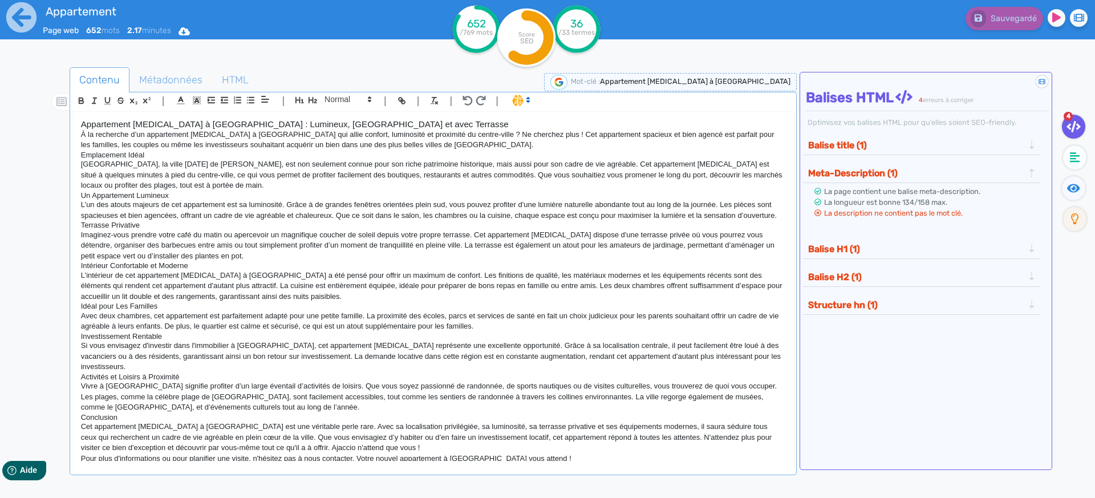
click at [851, 248] on button "Balise H1 (1)" at bounding box center [915, 248] width 222 height 19
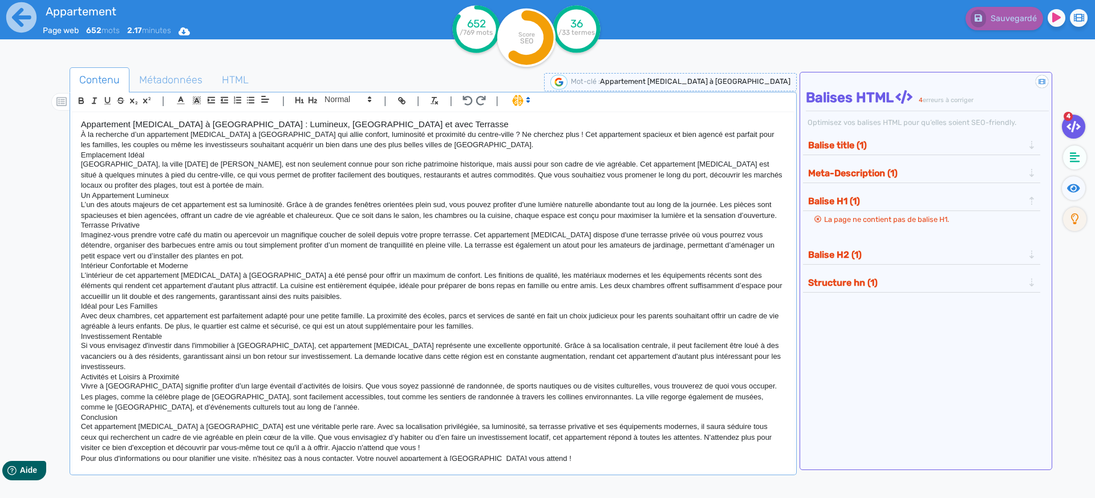
click at [608, 220] on p "L’un des atouts majeurs de cet appartement est sa luminosité. Grâce à de grande…" at bounding box center [433, 210] width 704 height 21
